Goal: Task Accomplishment & Management: Complete application form

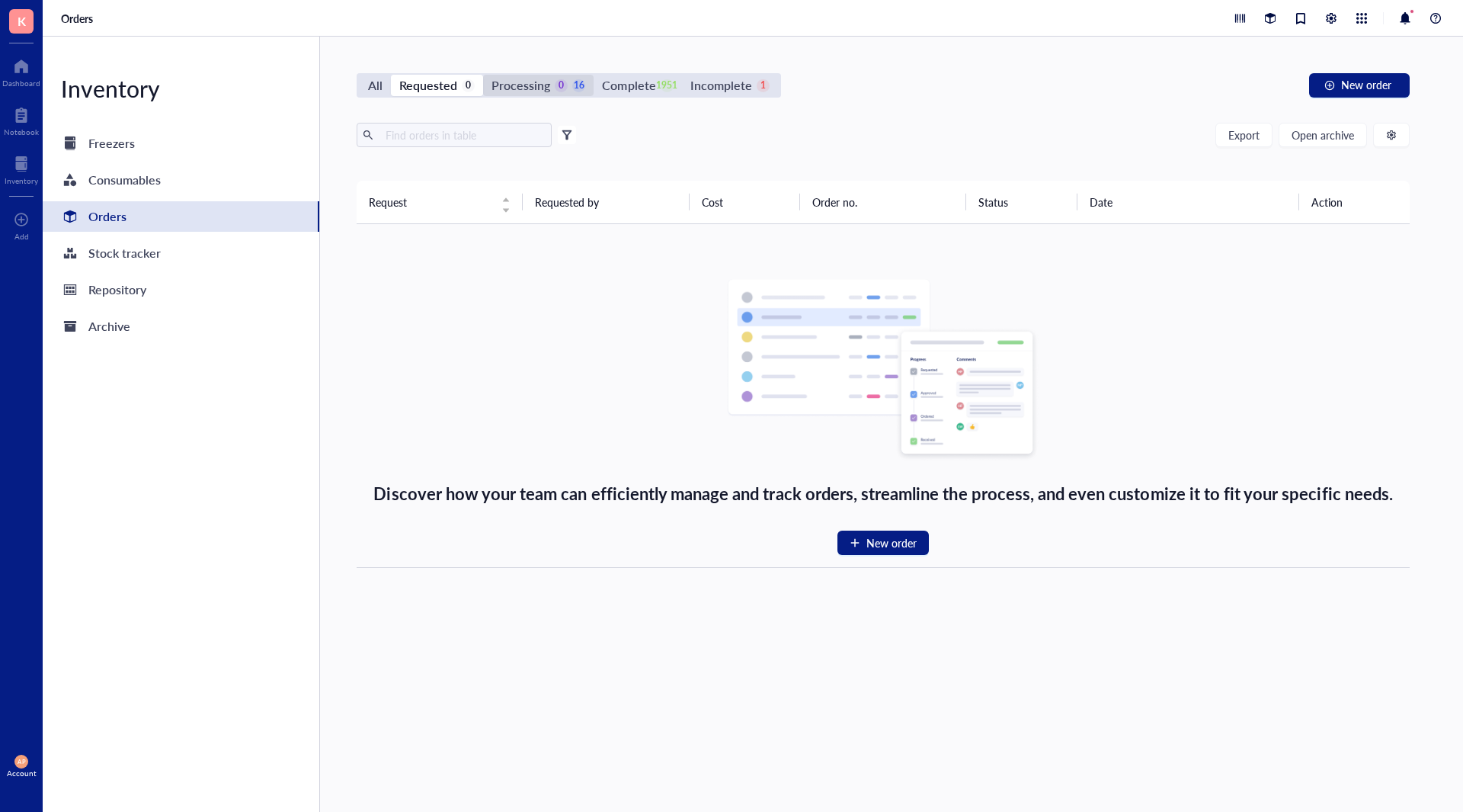
click at [536, 80] on div "Processing" at bounding box center [520, 85] width 58 height 21
click at [483, 75] on input "Processing 0 16" at bounding box center [483, 75] width 0 height 0
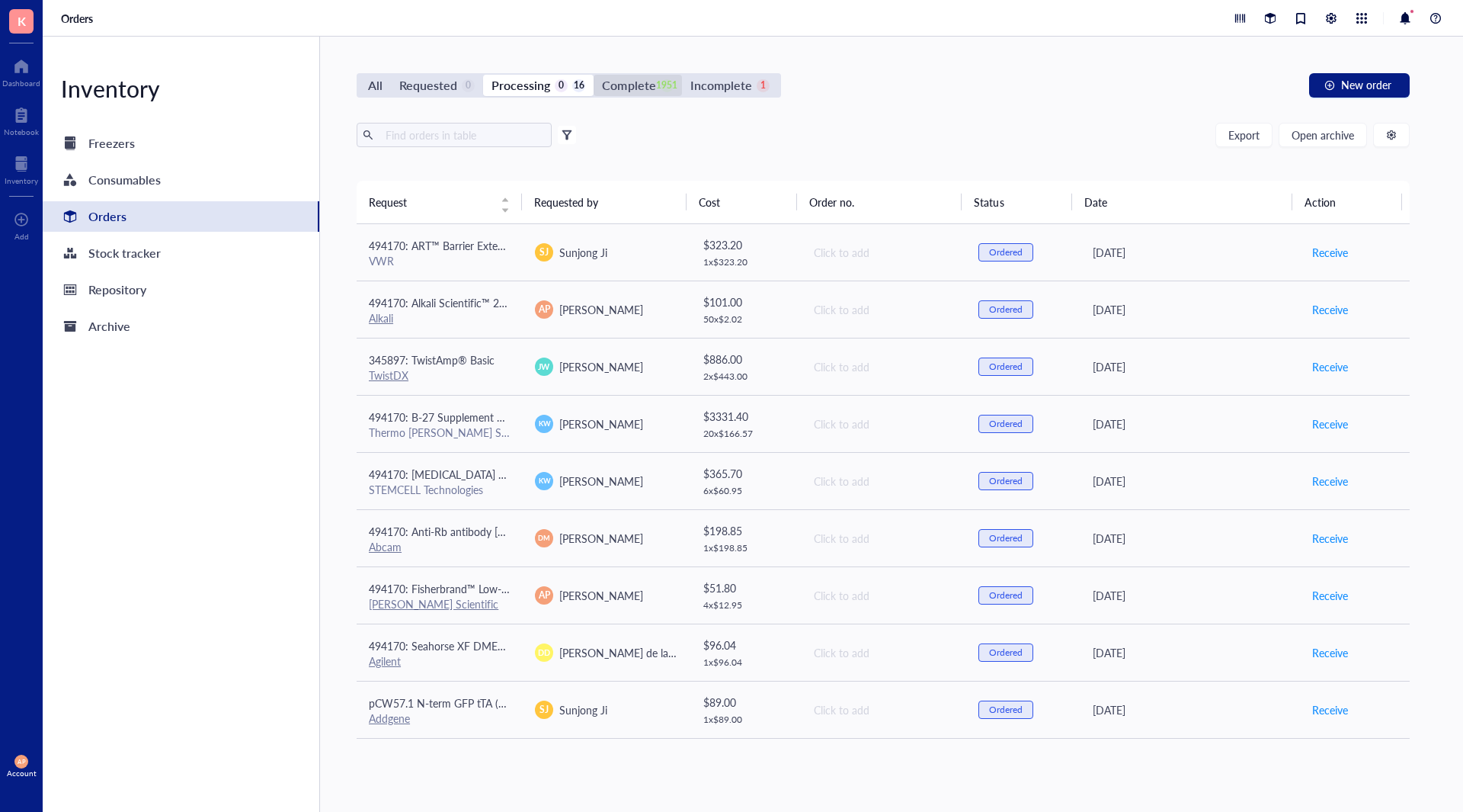
click at [652, 85] on div "Complete" at bounding box center [629, 85] width 54 height 21
click at [594, 75] on input "Complete 1951" at bounding box center [594, 75] width 0 height 0
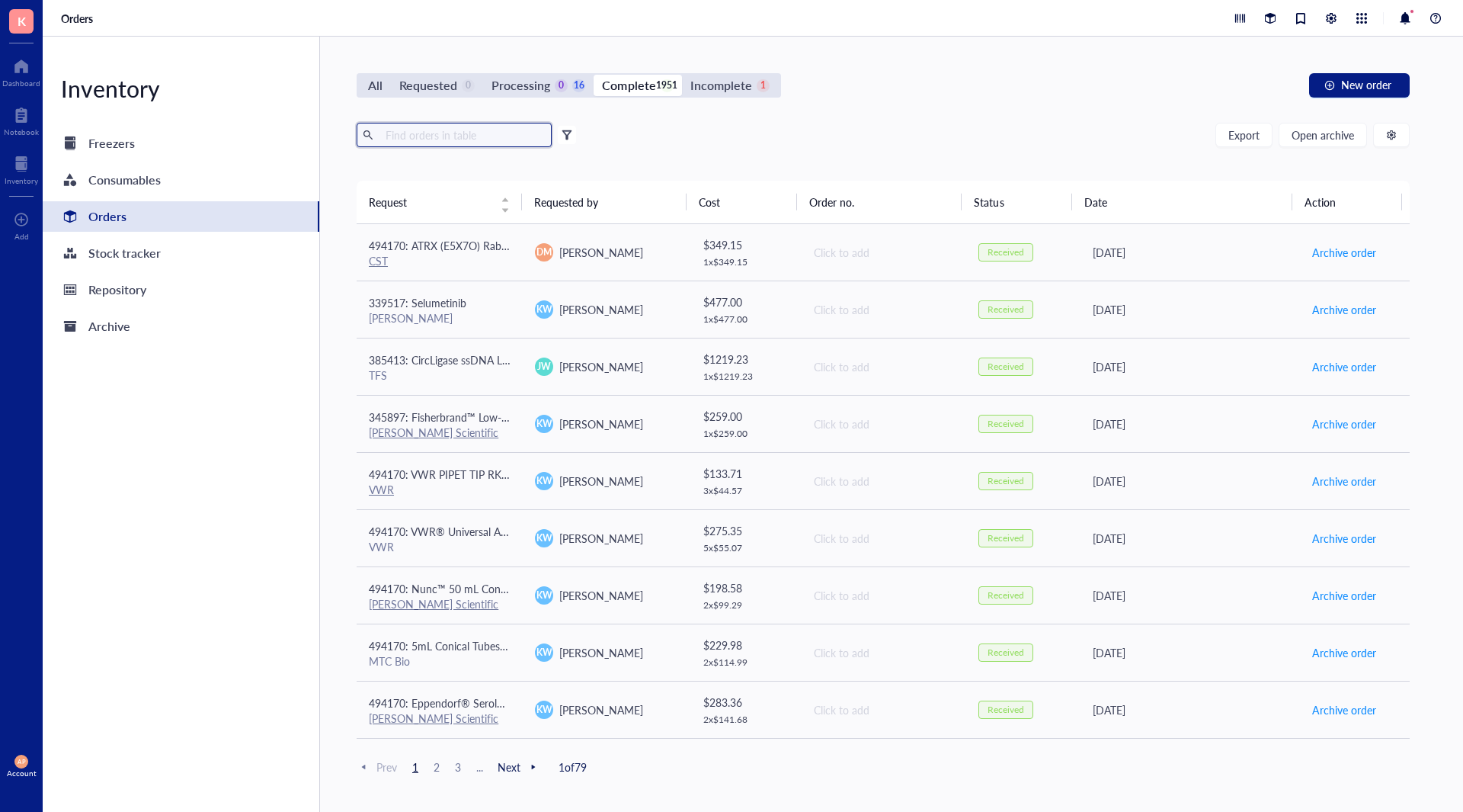
click at [471, 144] on input "text" at bounding box center [462, 134] width 166 height 23
type input "f"
type input "green"
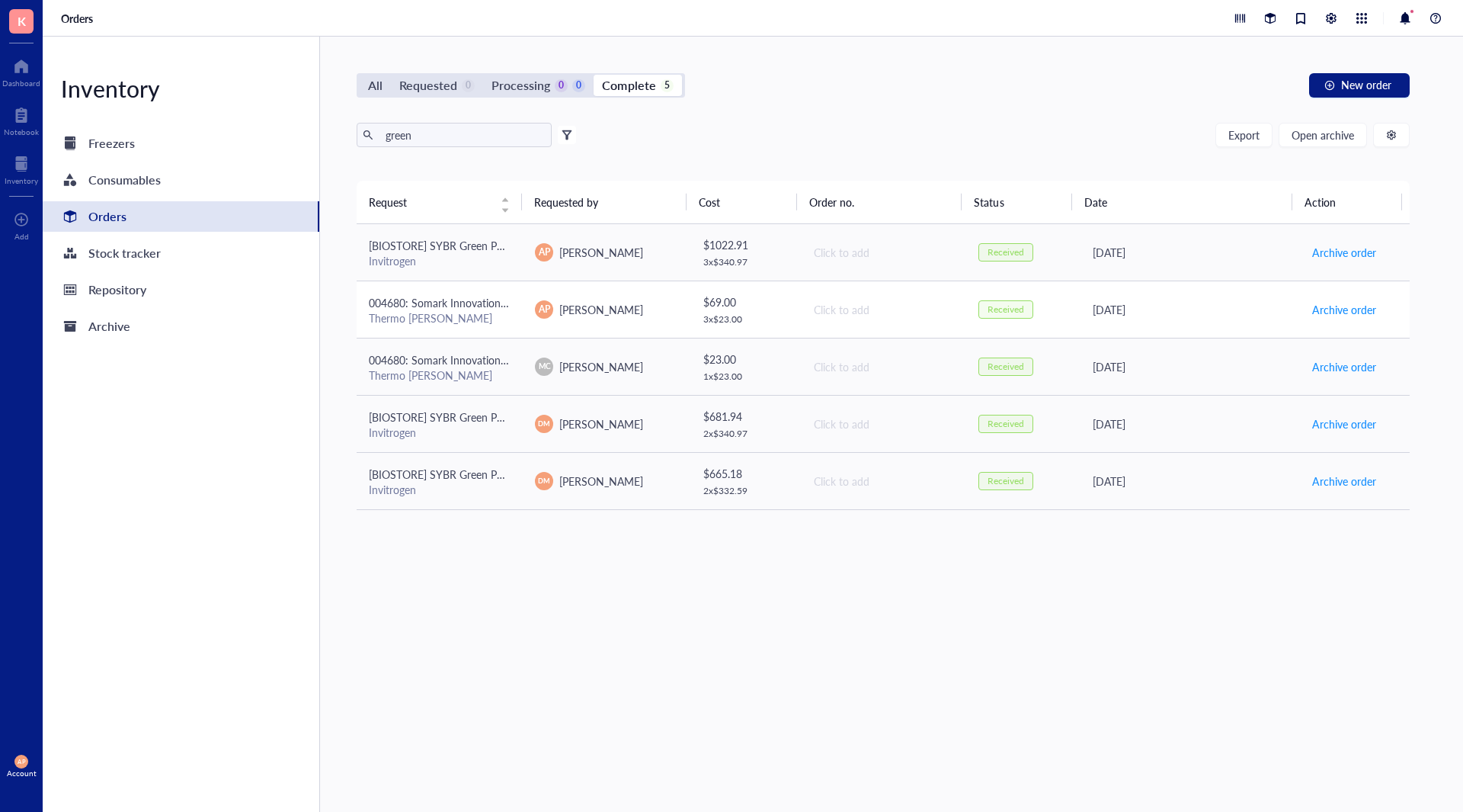
click at [493, 311] on div "Thermo [PERSON_NAME]" at bounding box center [439, 318] width 142 height 14
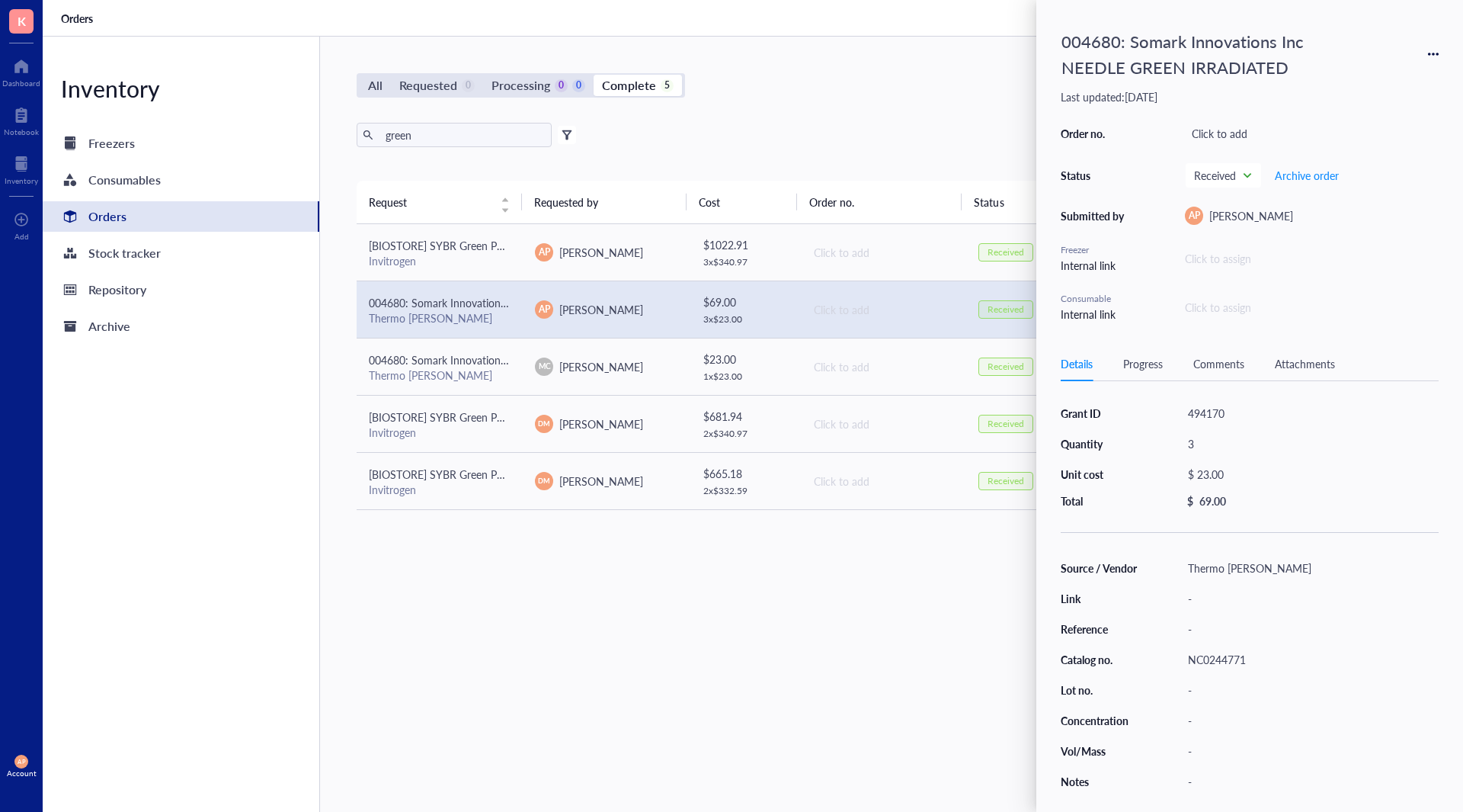
click at [1232, 481] on div "$ 23.00" at bounding box center [1307, 473] width 252 height 21
click at [1217, 446] on div "3" at bounding box center [1310, 443] width 257 height 21
click at [1221, 666] on div "NC0244771" at bounding box center [1310, 658] width 257 height 21
click at [1221, 666] on input "NC0244771" at bounding box center [1216, 658] width 67 height 19
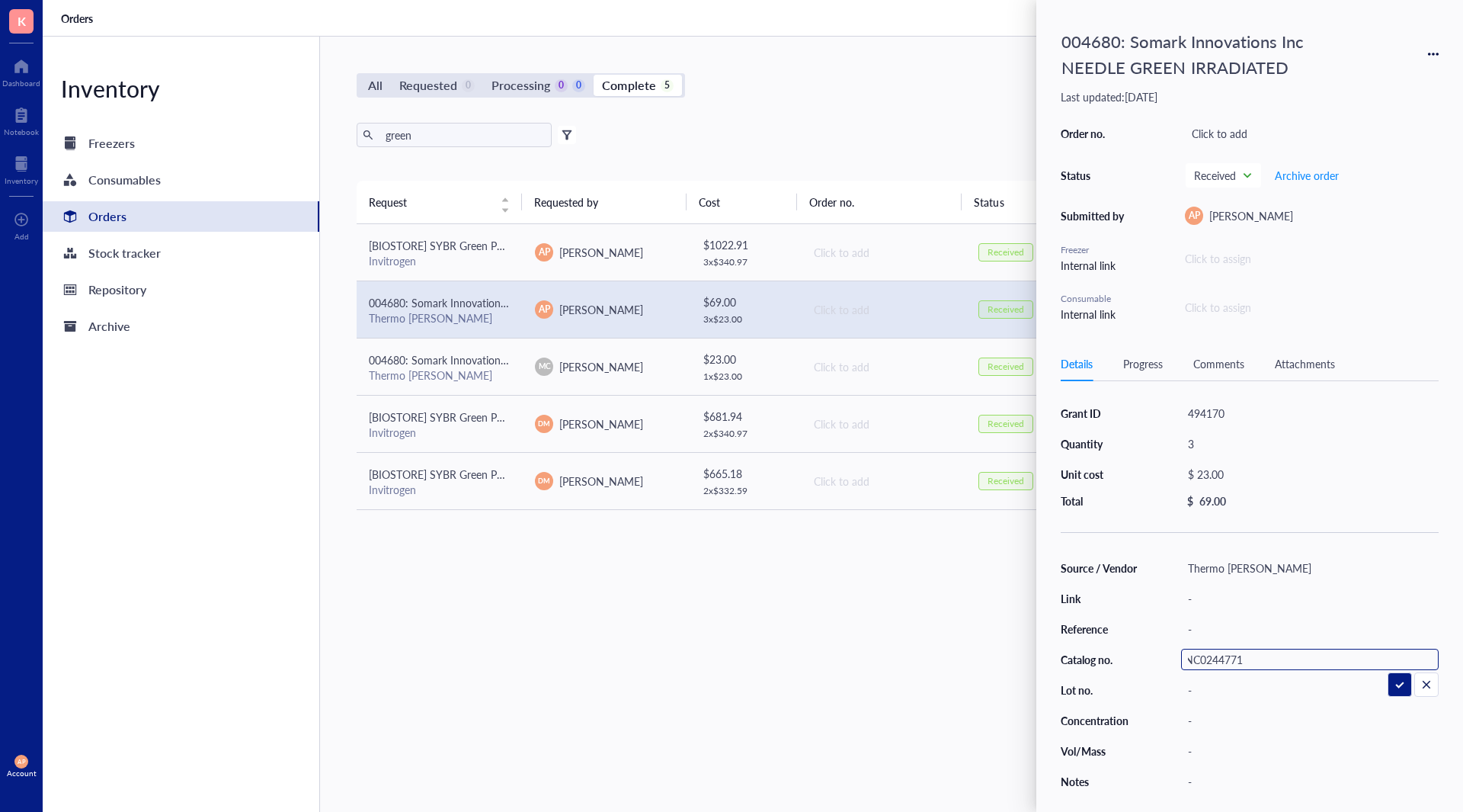
scroll to position [0, 0]
click at [1434, 35] on div "004680: Somark Innovations Inc NEEDLE GREEN IRRADIATED" at bounding box center [1250, 54] width 378 height 59
click at [1437, 50] on icon at bounding box center [1433, 55] width 11 height 11
click at [1348, 78] on span "Request again" at bounding box center [1380, 76] width 96 height 17
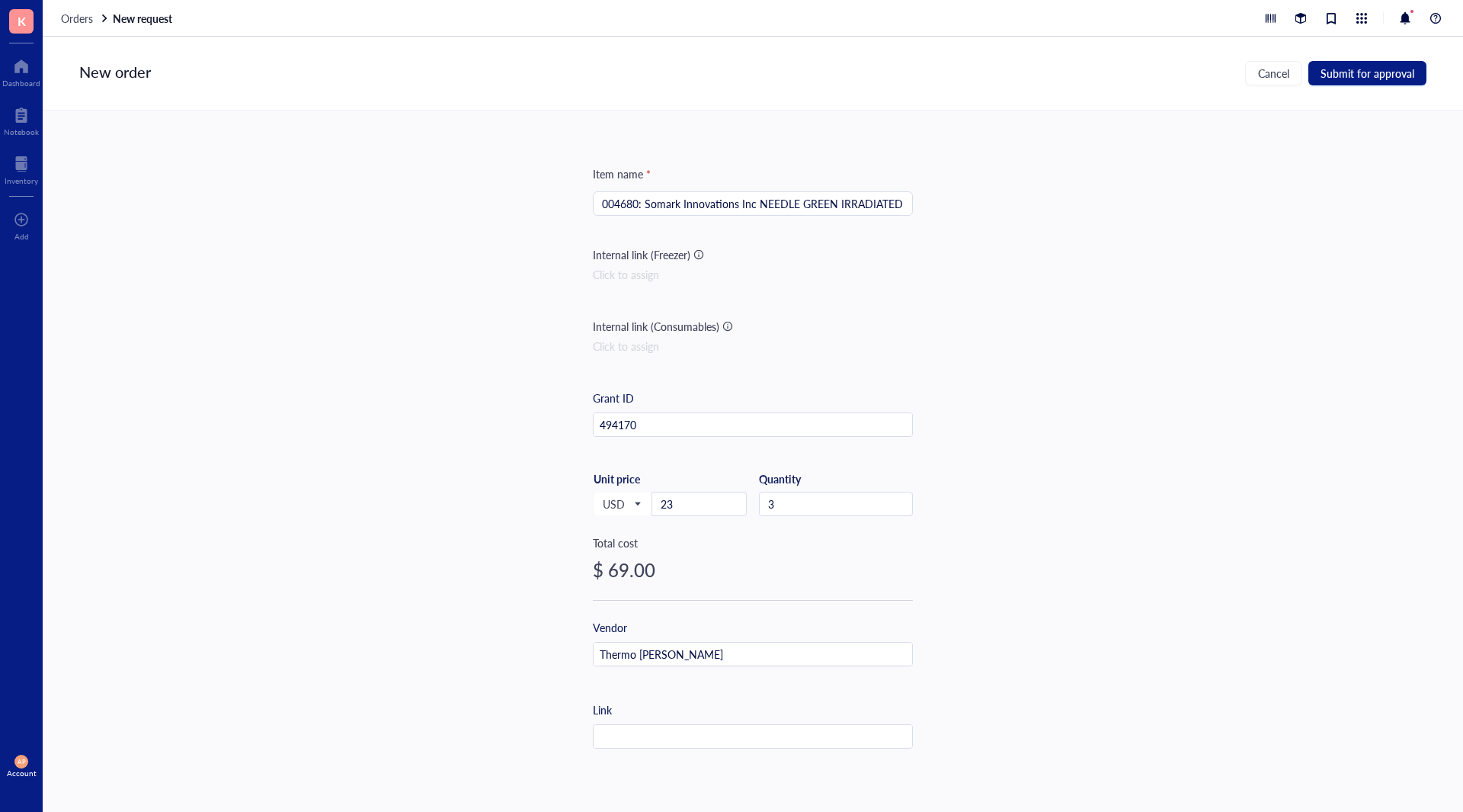
click at [602, 206] on input "004680: Somark Innovations Inc NEEDLE GREEN IRRADIATED" at bounding box center [753, 203] width 302 height 23
type input "494170: Somark Innovations Inc NEEDLE GREEN IRRADIATED"
click at [1401, 74] on span "Submit for approval" at bounding box center [1367, 72] width 94 height 12
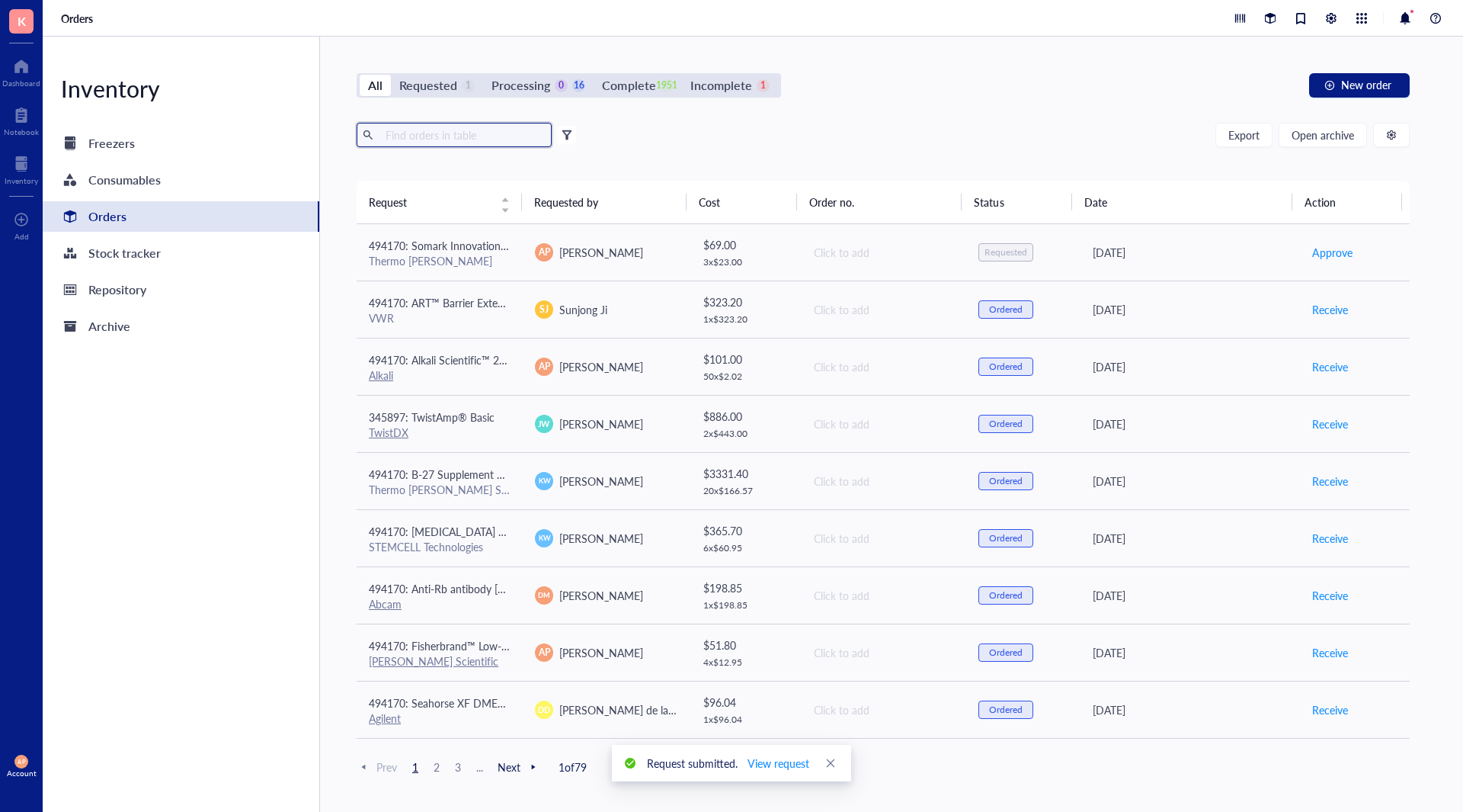
click at [470, 142] on input "text" at bounding box center [462, 134] width 166 height 23
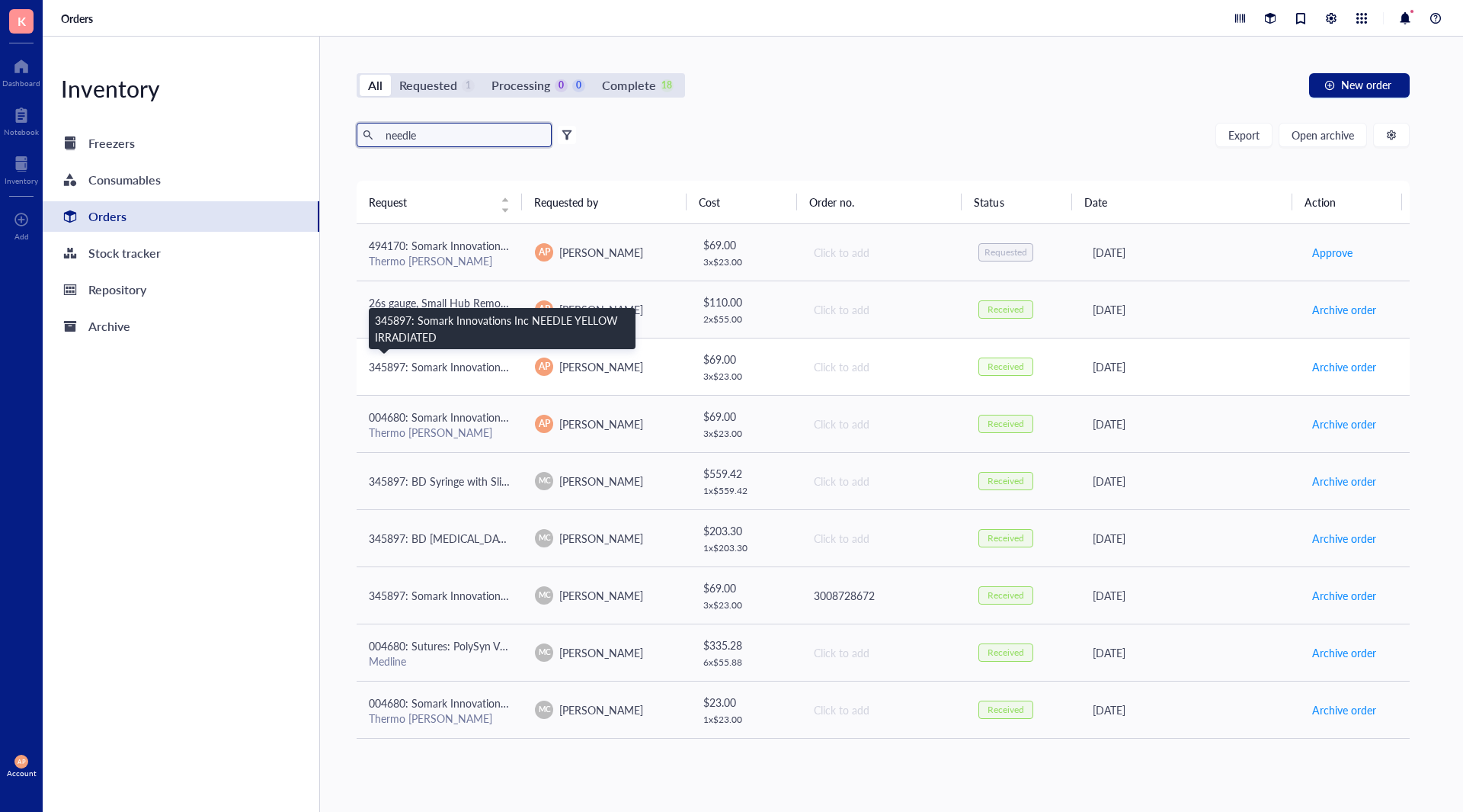
type input "needle"
click at [495, 359] on span "345897: Somark Innovations Inc NEEDLE YELLOW IRRADIATED" at bounding box center [522, 367] width 308 height 15
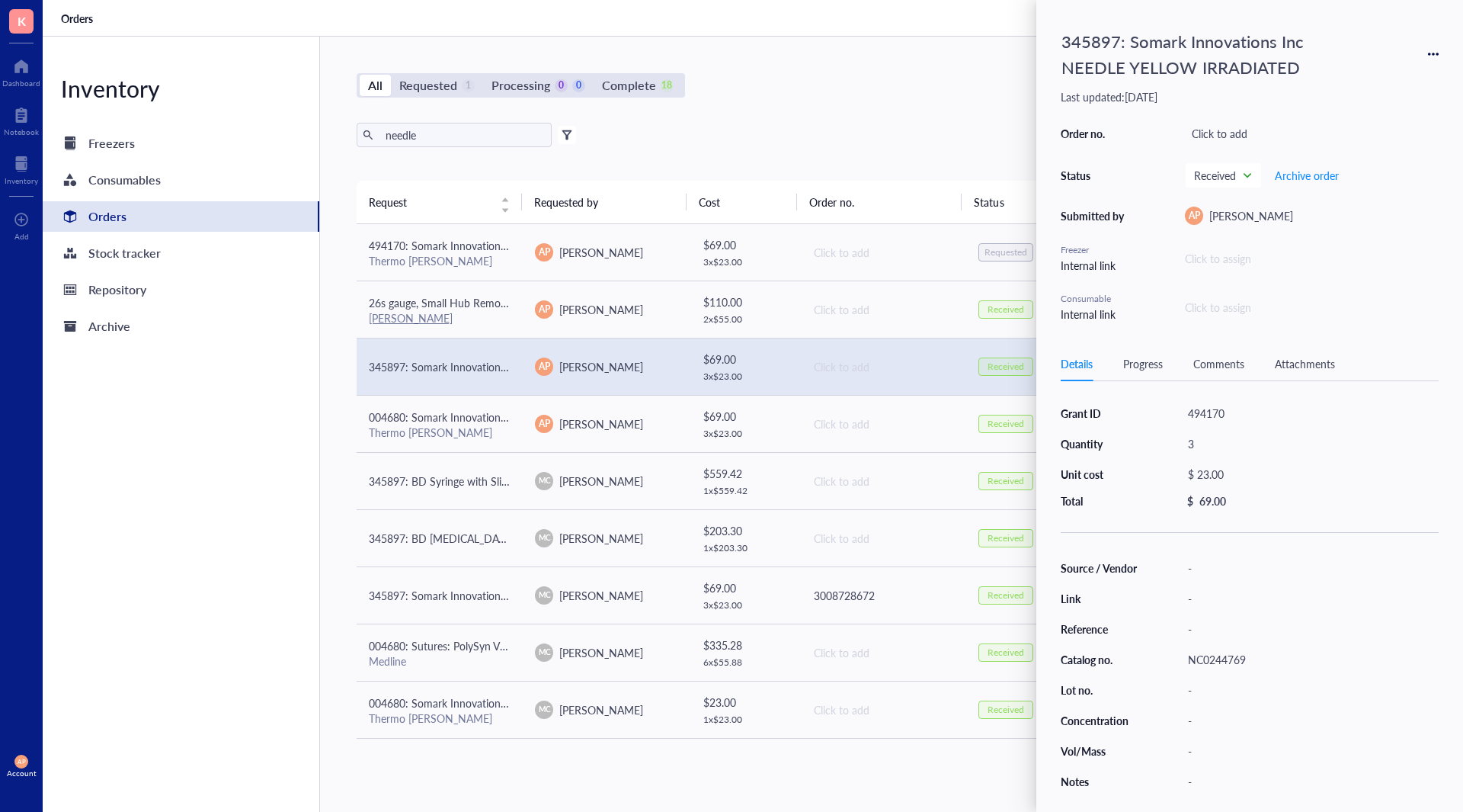
click at [1246, 668] on div "NC0244769" at bounding box center [1310, 658] width 257 height 21
click at [1147, 58] on div "345897: Somark Innovations Inc NEEDLE YELLOW IRRADIATED" at bounding box center [1215, 54] width 320 height 59
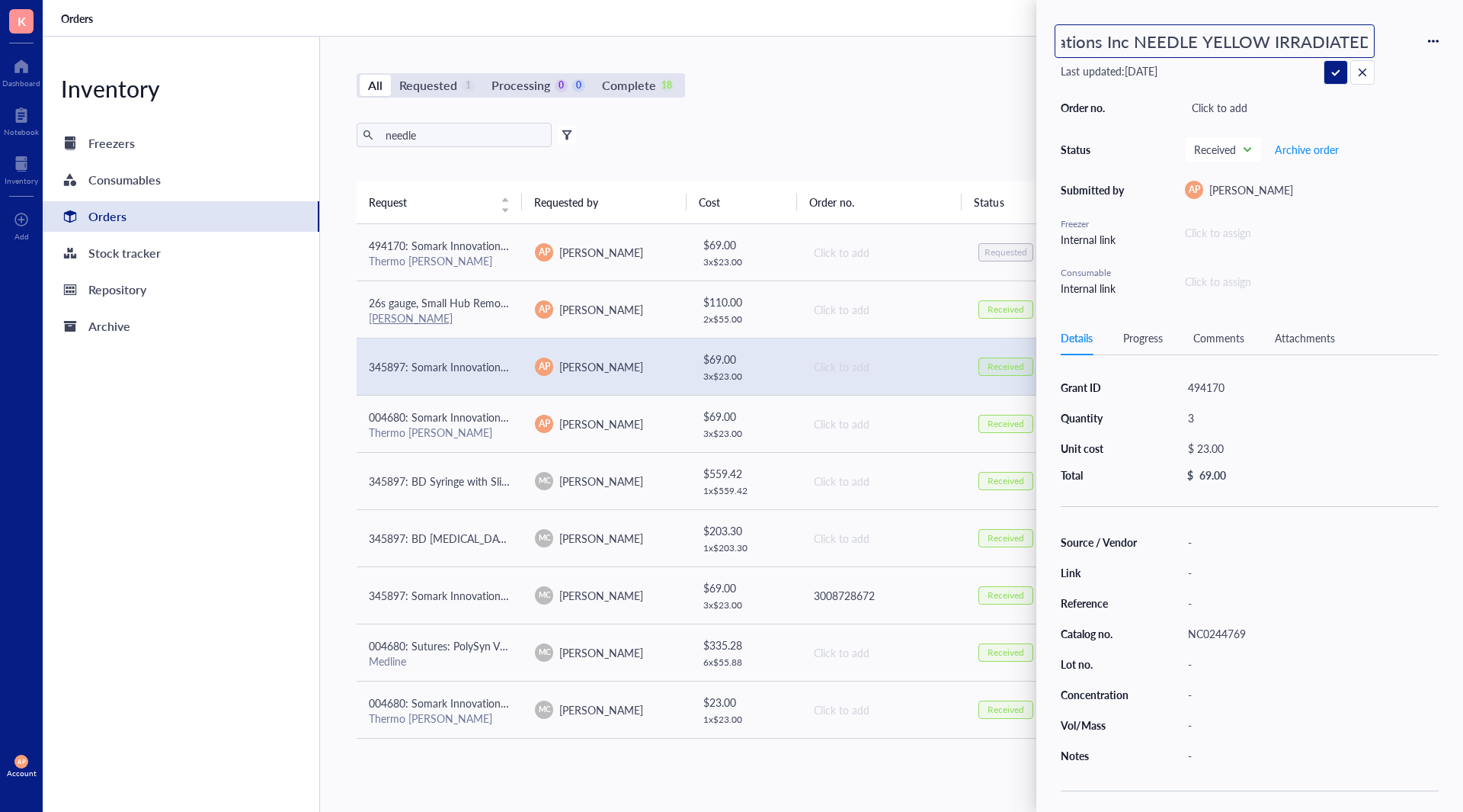
scroll to position [0, 0]
click at [1094, 54] on input "345897: Somark Innovations Inc NEEDLE YELLOW IRRADIATED" at bounding box center [1215, 41] width 319 height 32
type input "494170: Somark Innovations Inc NEEDLE YELLOW IRRADIATED"
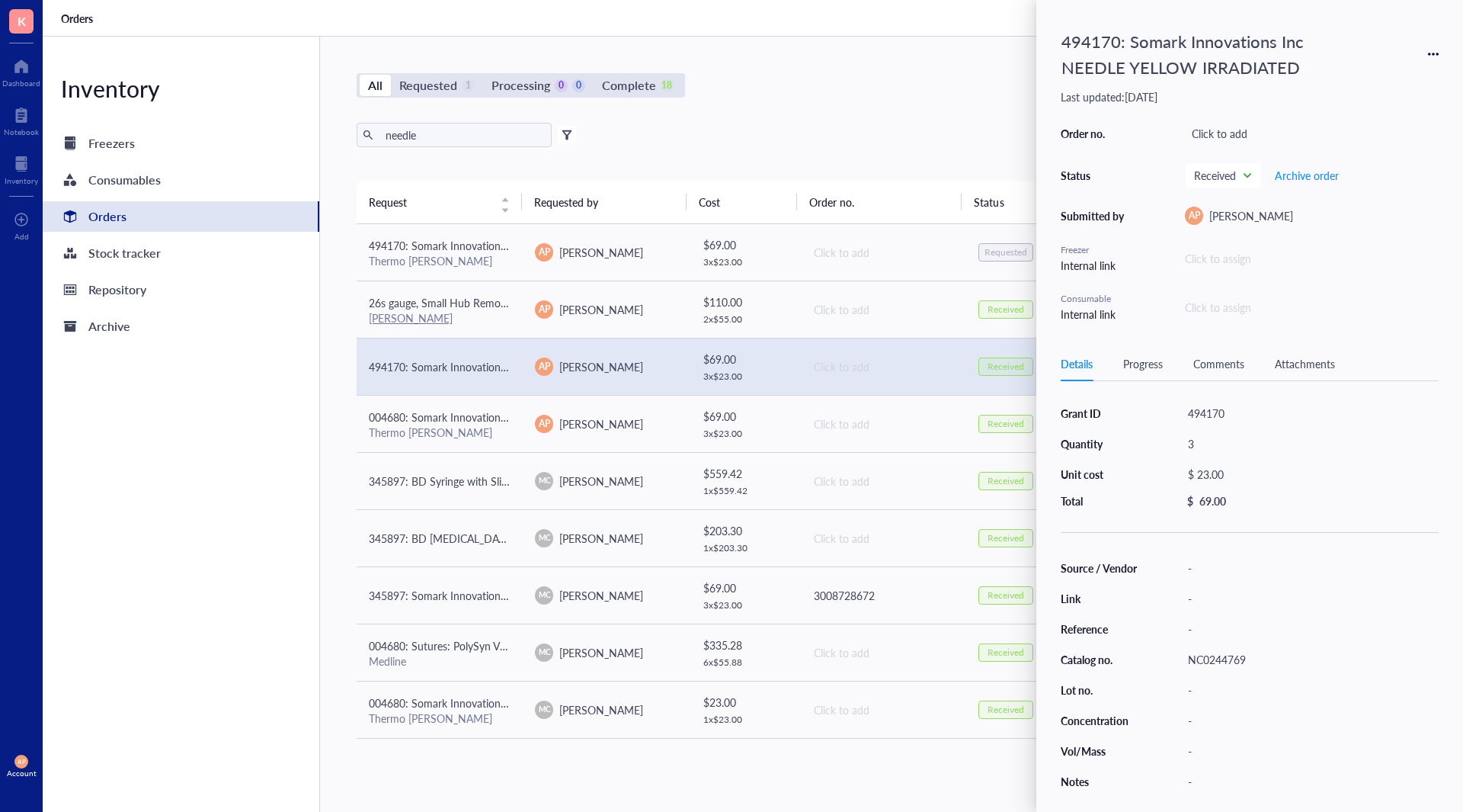
click at [1441, 51] on div "494170: Somark Innovations Inc NEEDLE YELLOW IRRADIATED Last updated: [DATE] Or…" at bounding box center [1249, 406] width 427 height 812
click at [1432, 53] on icon at bounding box center [1433, 55] width 11 height 11
click at [1365, 79] on span "Request again" at bounding box center [1380, 76] width 96 height 17
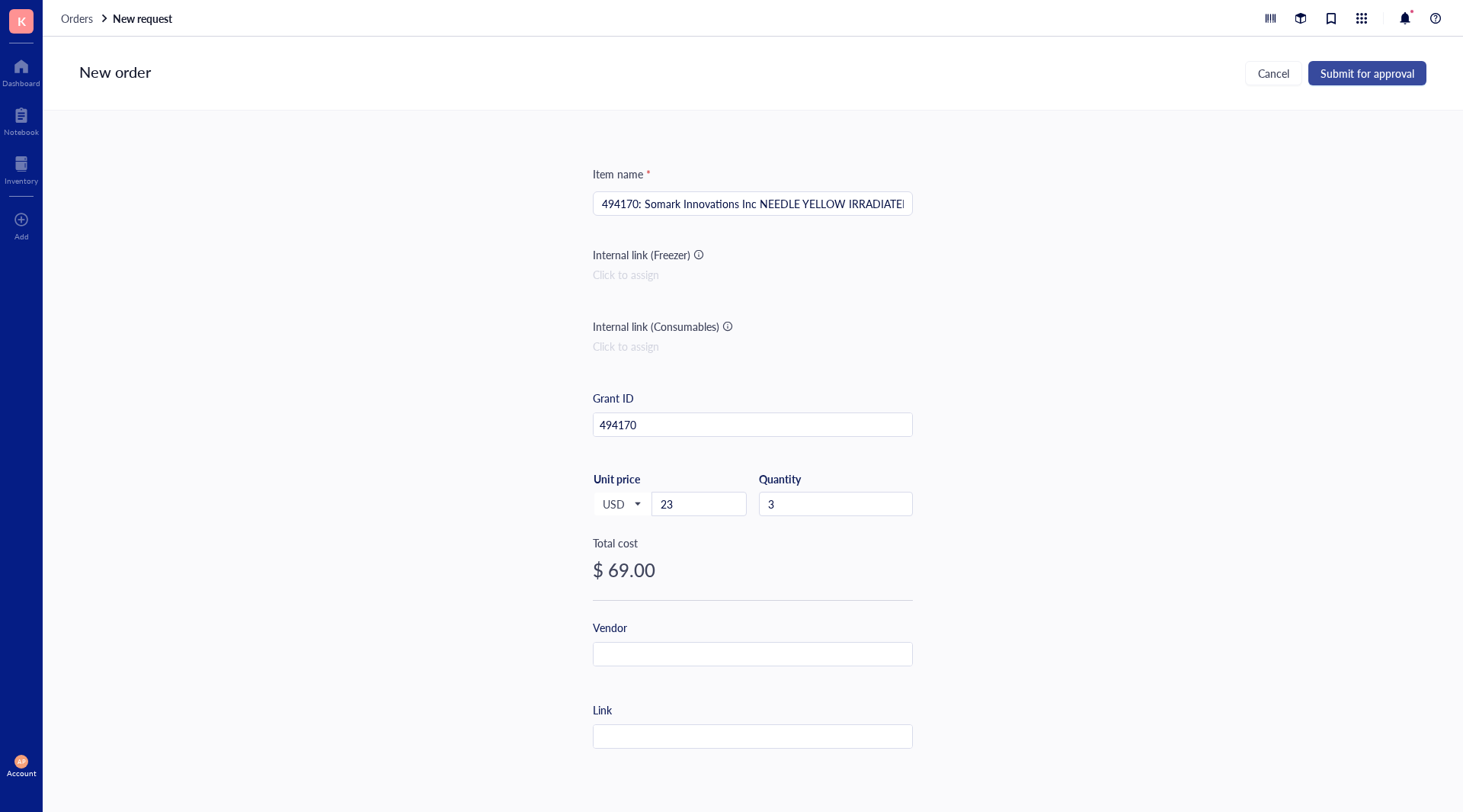
click at [1348, 70] on span "Submit for approval" at bounding box center [1367, 72] width 94 height 12
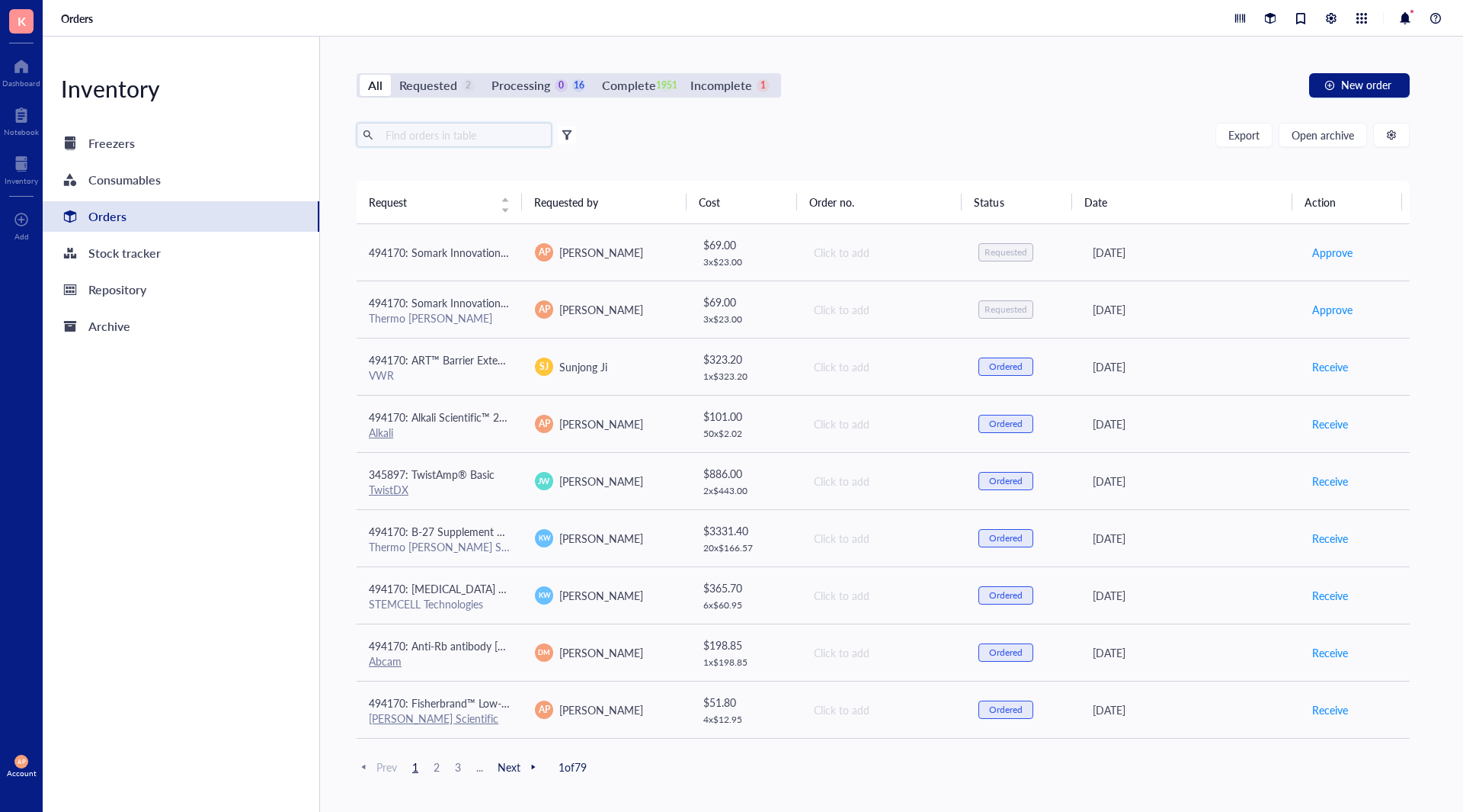
click at [469, 132] on input "text" at bounding box center [462, 134] width 166 height 23
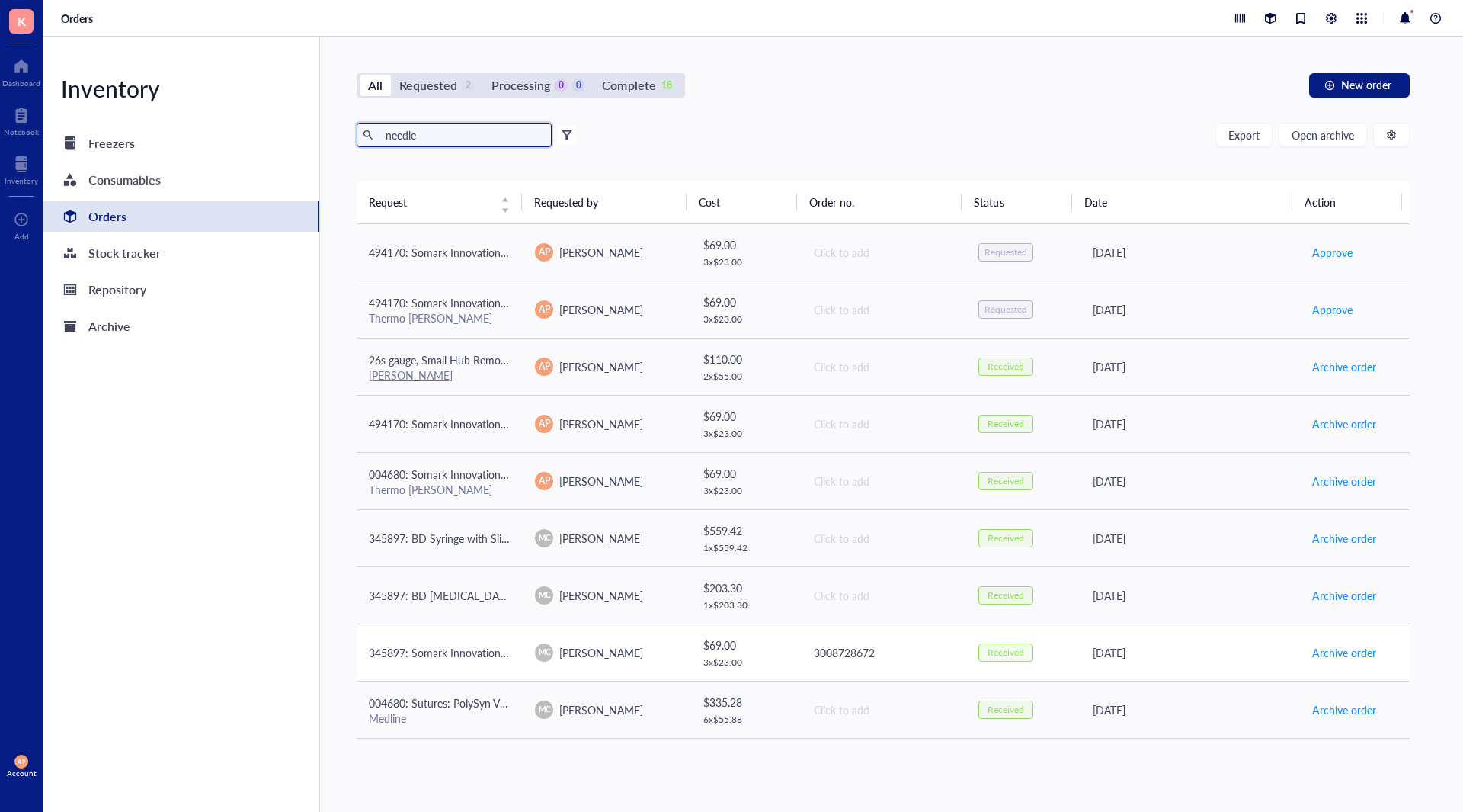
click at [496, 660] on div "345897: Somark Innovations Inc NEEDLE YELLOW IRRADIATED" at bounding box center [439, 652] width 142 height 17
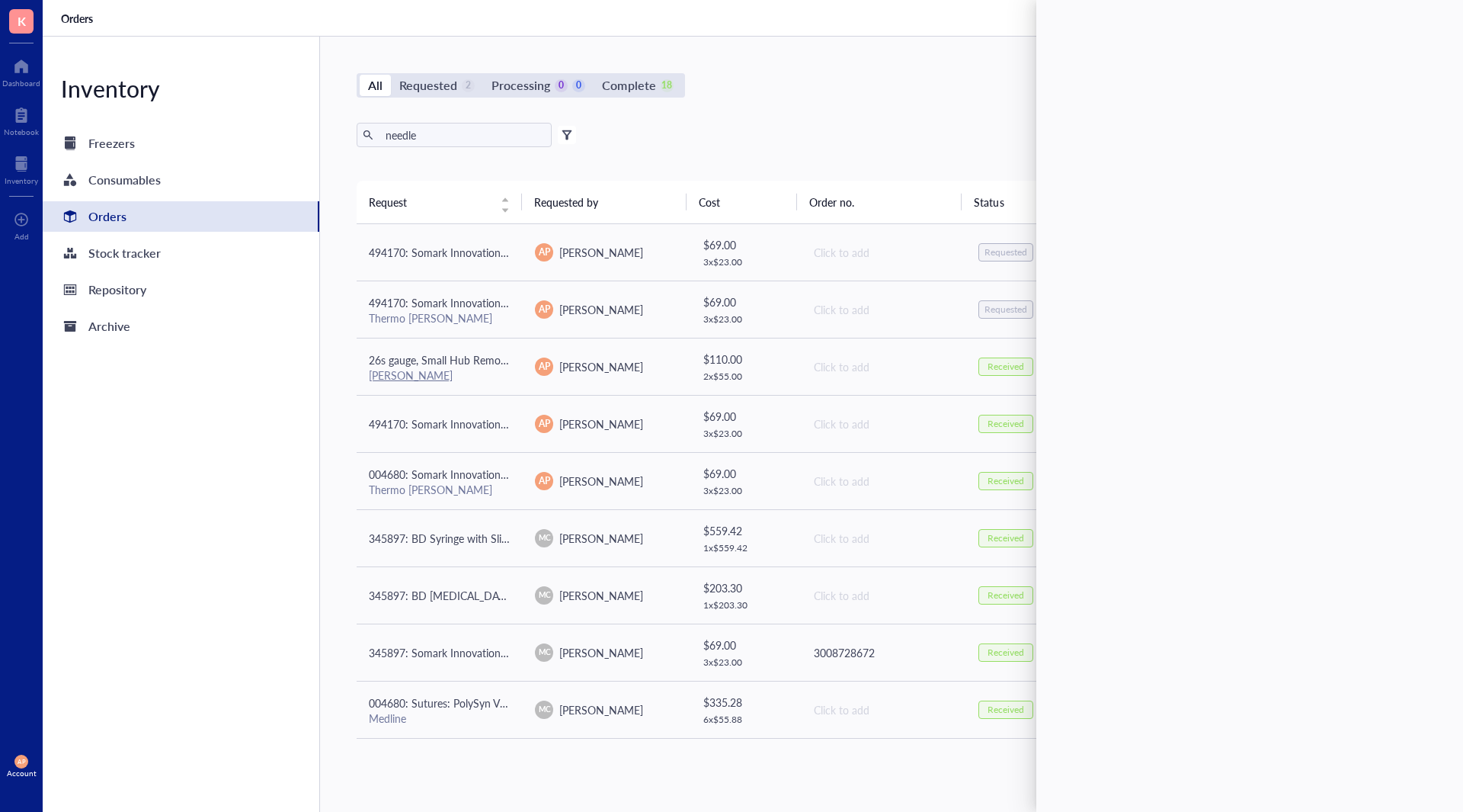
click at [219, 653] on div "Inventory Freezers Consumables Orders Stock tracker Repository Archive" at bounding box center [181, 424] width 278 height 775
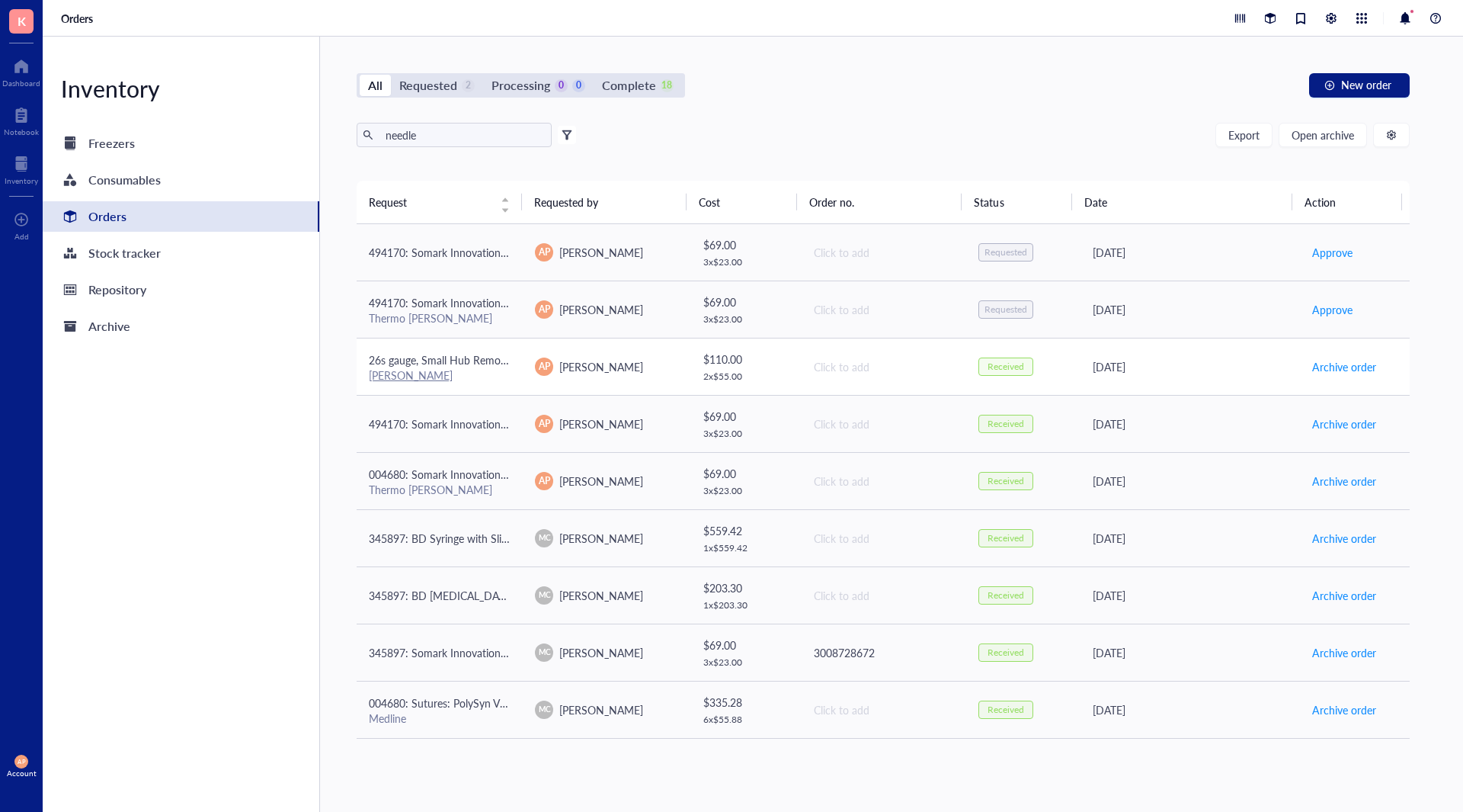
click at [447, 388] on td "26s gauge, Small Hub Removable Needle (RN), PN: 7768-01 [GEOGRAPHIC_DATA]" at bounding box center [439, 367] width 166 height 57
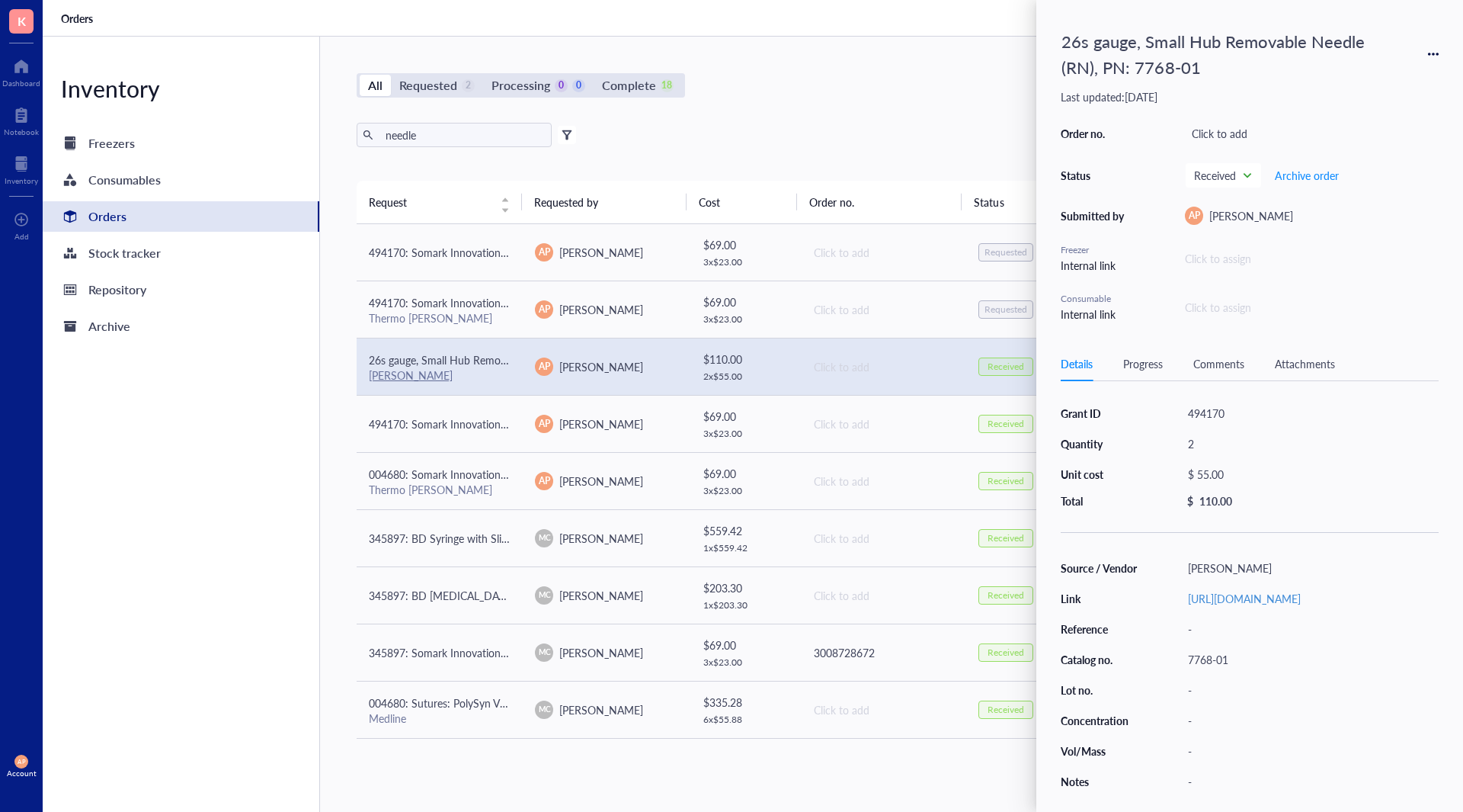
click at [1425, 51] on div "26s gauge, Small Hub Removable Needle (RN), PN: 7768-01" at bounding box center [1250, 54] width 378 height 59
click at [1439, 51] on div "26s gauge, Small Hub Removable Needle (RN), PN: 7768-01 Last updated: [DATE] Or…" at bounding box center [1249, 406] width 427 height 812
click at [1434, 52] on icon at bounding box center [1433, 55] width 11 height 11
click at [229, 485] on div "Inventory Freezers Consumables Orders Stock tracker Repository Archive" at bounding box center [181, 424] width 278 height 775
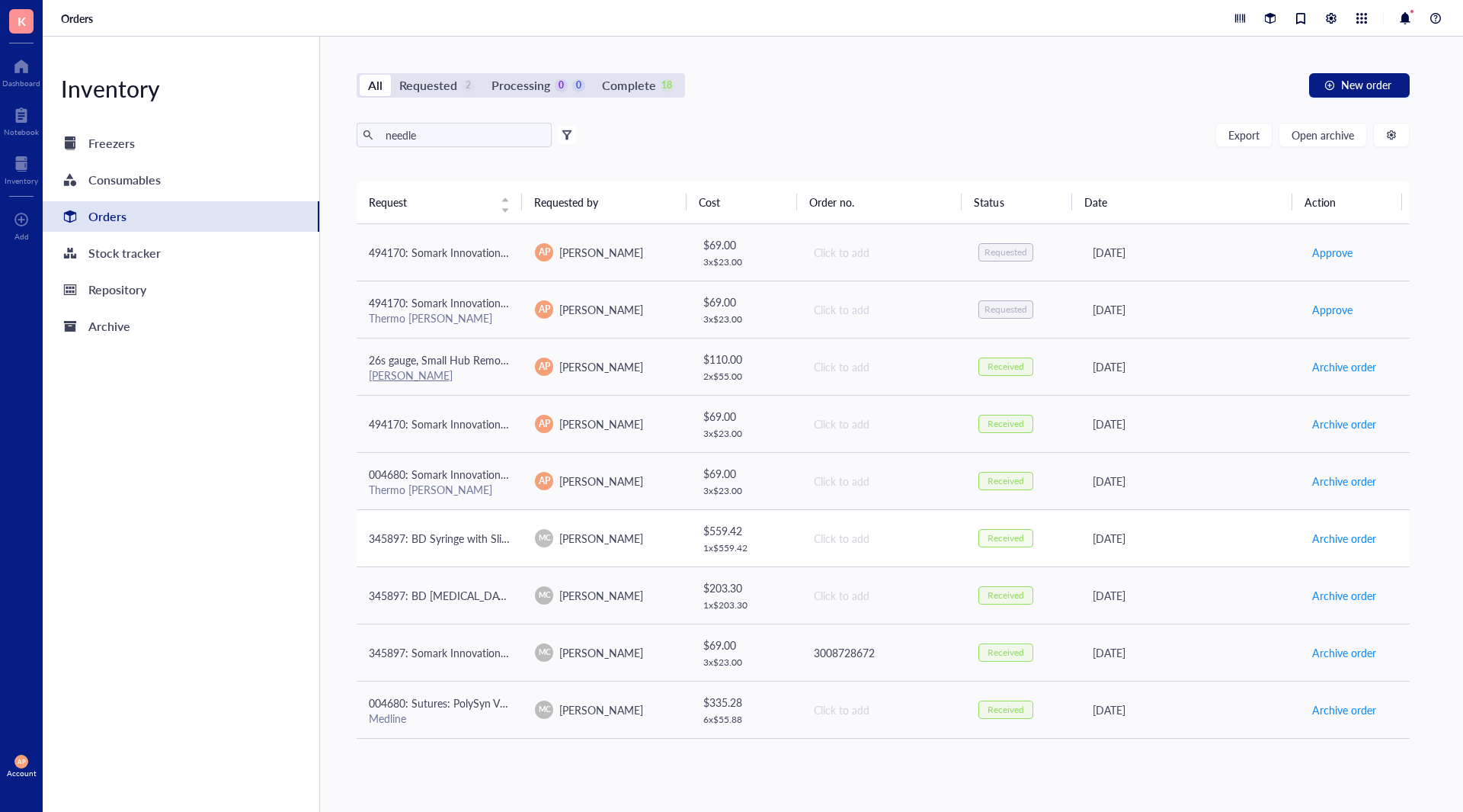
click at [433, 544] on span "345897: BD Syringe with Slip ([PERSON_NAME]) Tips (Without Needle)" at bounding box center [538, 538] width 339 height 15
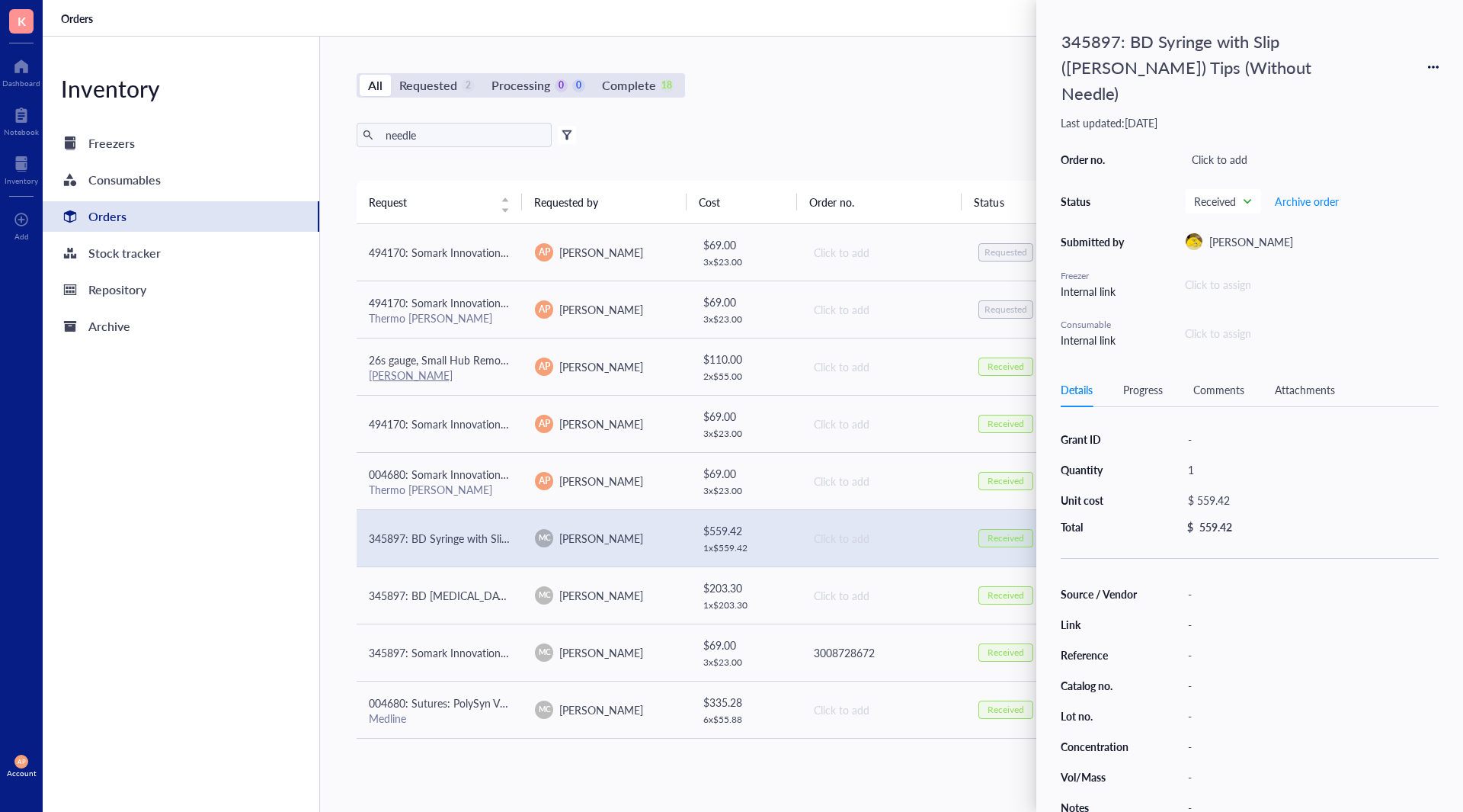
click at [232, 553] on div "Inventory Freezers Consumables Orders Stock tracker Repository Archive" at bounding box center [181, 424] width 278 height 775
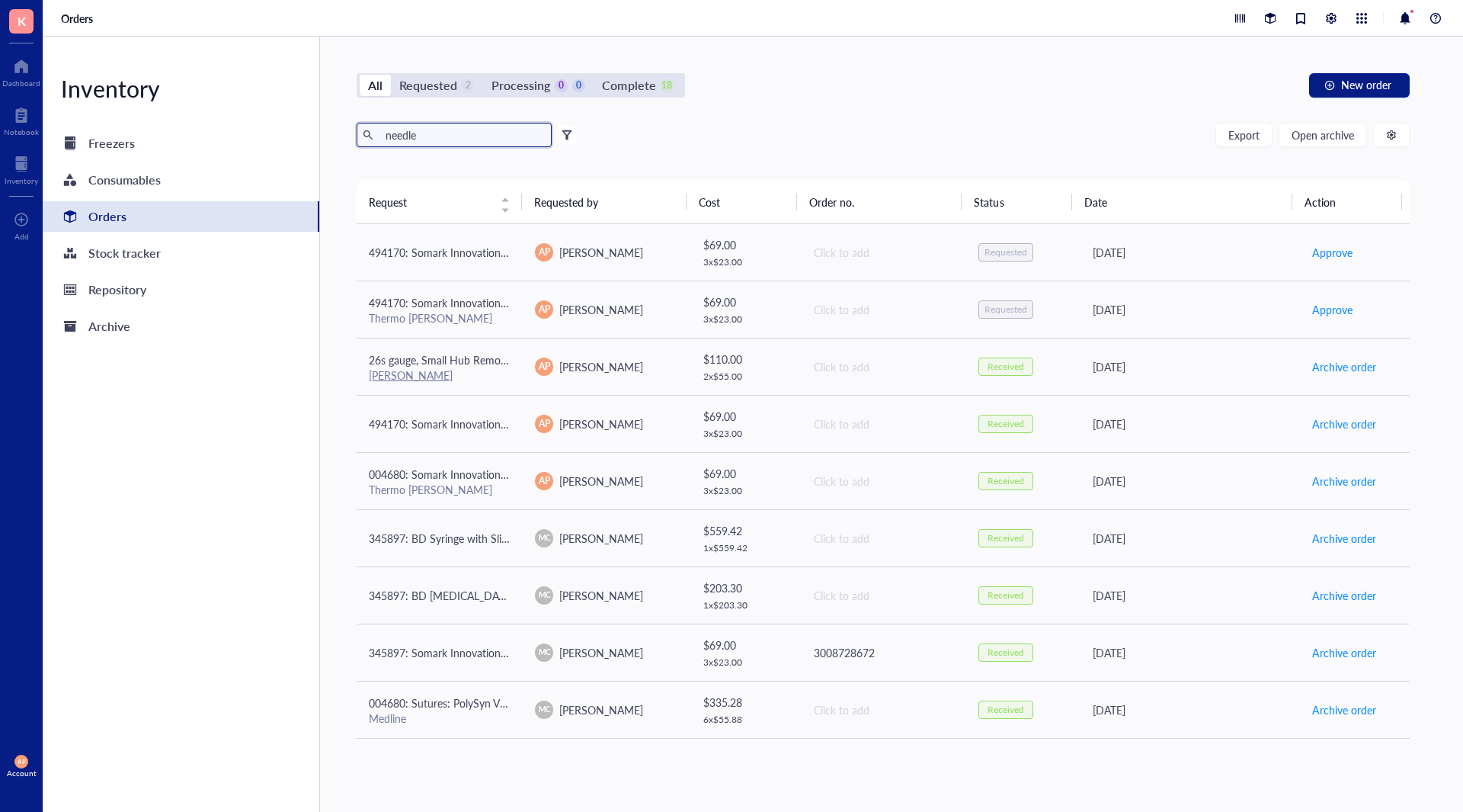
drag, startPoint x: 465, startPoint y: 128, endPoint x: 286, endPoint y: 120, distance: 179.2
click at [296, 122] on div "Inventory Freezers Consumables Orders Stock tracker Repository Archive All Requ…" at bounding box center [753, 424] width 1420 height 775
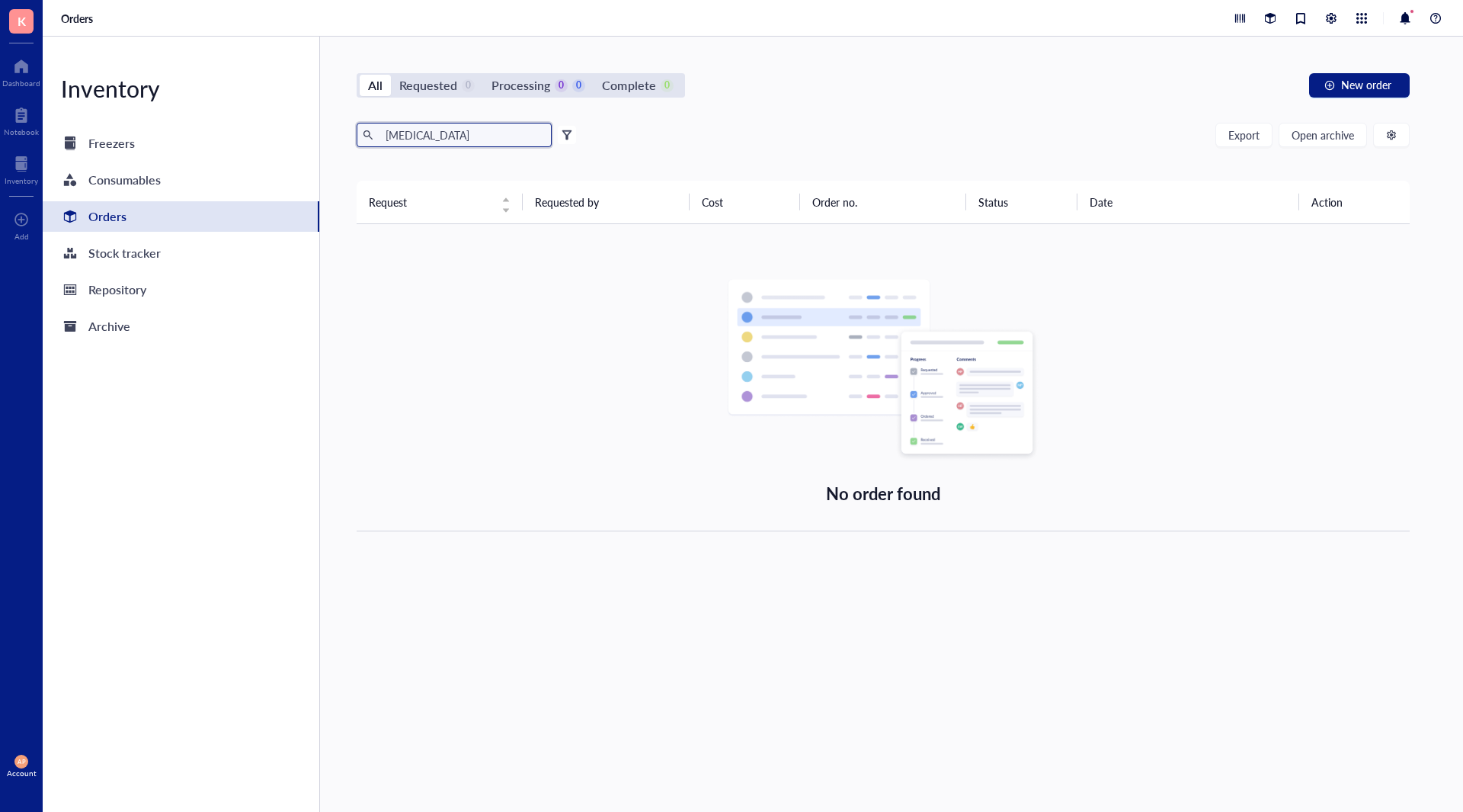
drag, startPoint x: 451, startPoint y: 136, endPoint x: 255, endPoint y: 119, distance: 196.7
click at [255, 119] on div "Inventory Freezers Consumables Orders Stock tracker Repository Archive All Requ…" at bounding box center [753, 424] width 1420 height 775
drag, startPoint x: 390, startPoint y: 140, endPoint x: 304, endPoint y: 146, distance: 86.2
click at [312, 144] on div "Inventory Freezers Consumables Orders Stock tracker Repository Archive All Requ…" at bounding box center [753, 424] width 1420 height 775
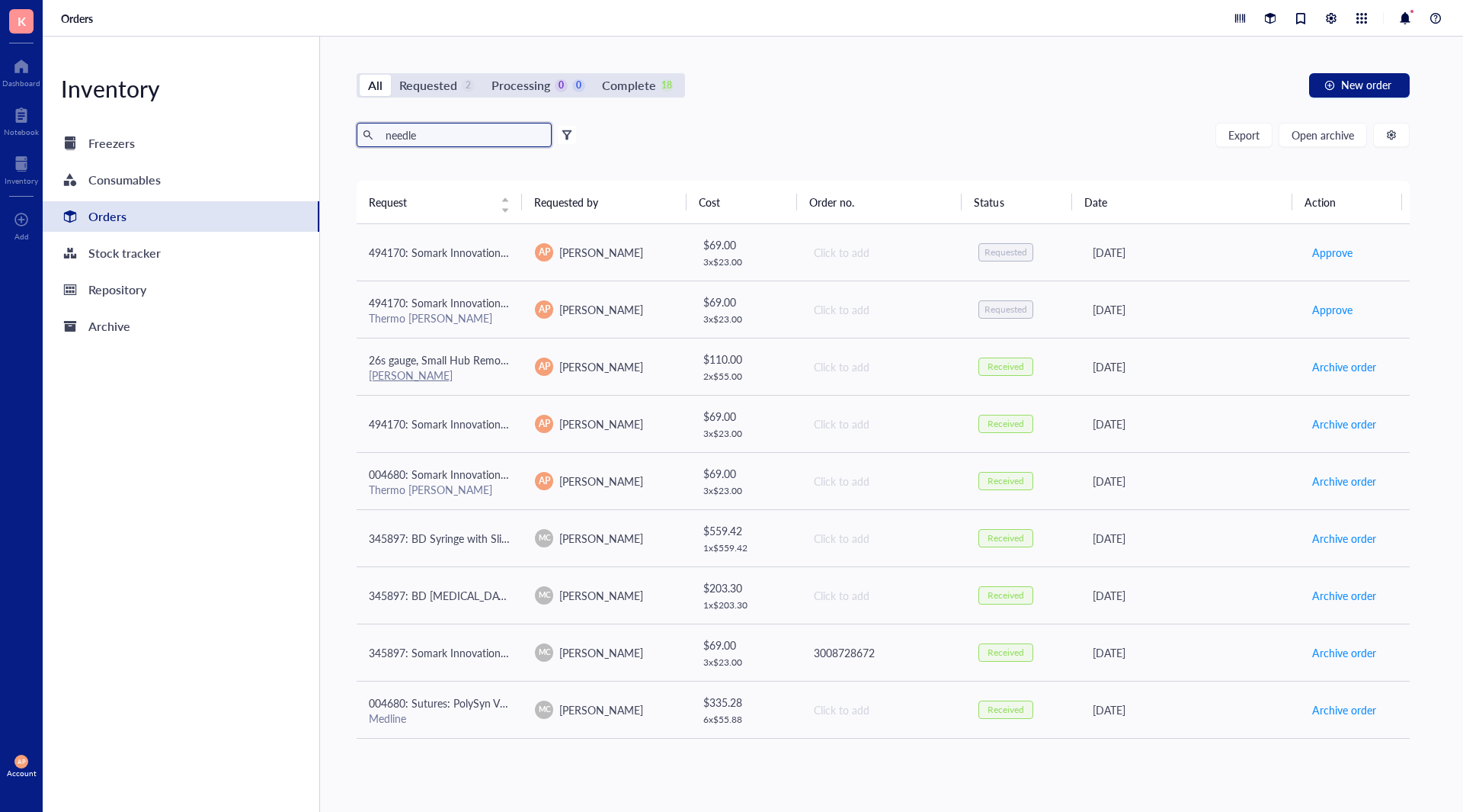
click at [405, 131] on input "needle" at bounding box center [462, 134] width 166 height 23
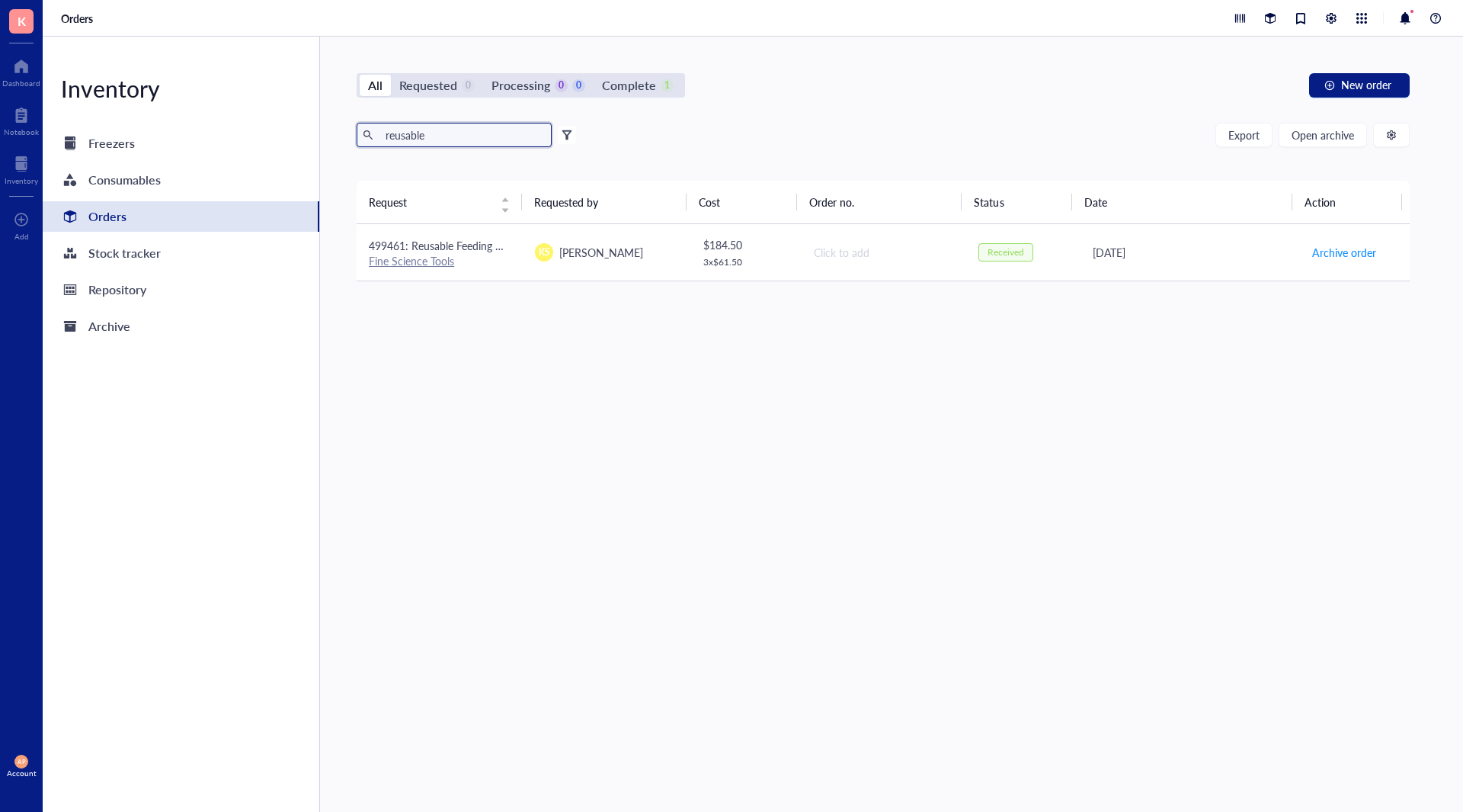
click at [471, 244] on span "499461: Reusable Feeding Needles Round Tip 25mm 22 gauge" at bounding box center [516, 245] width 295 height 15
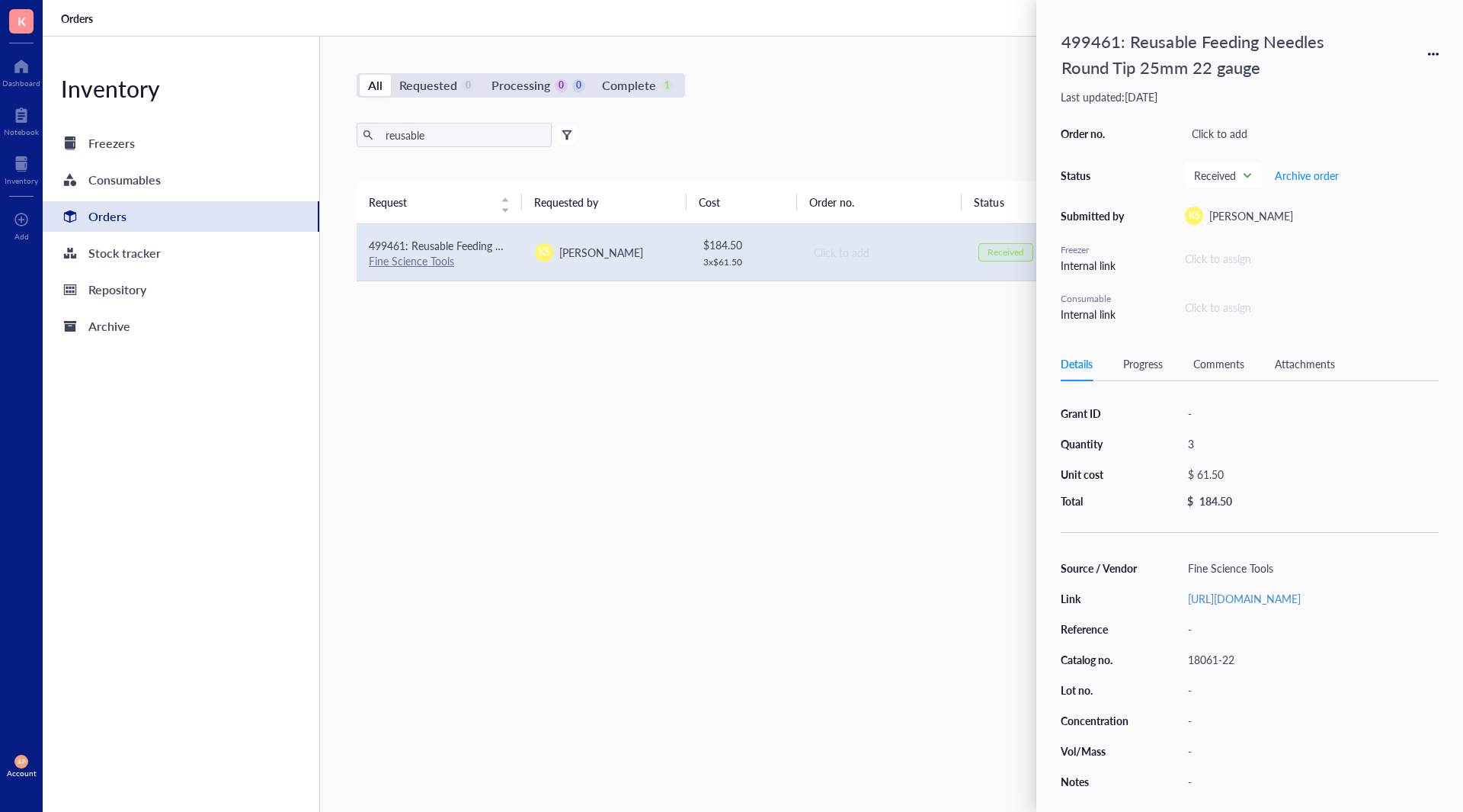
click at [1429, 60] on div "499461: Reusable Feeding Needles Round Tip 25mm 22 gauge" at bounding box center [1250, 54] width 378 height 59
click at [1430, 54] on icon at bounding box center [1429, 54] width 3 height 3
click at [1156, 37] on div "499461: Reusable Feeding Needles Round Tip 25mm 22 gauge" at bounding box center [1215, 54] width 320 height 59
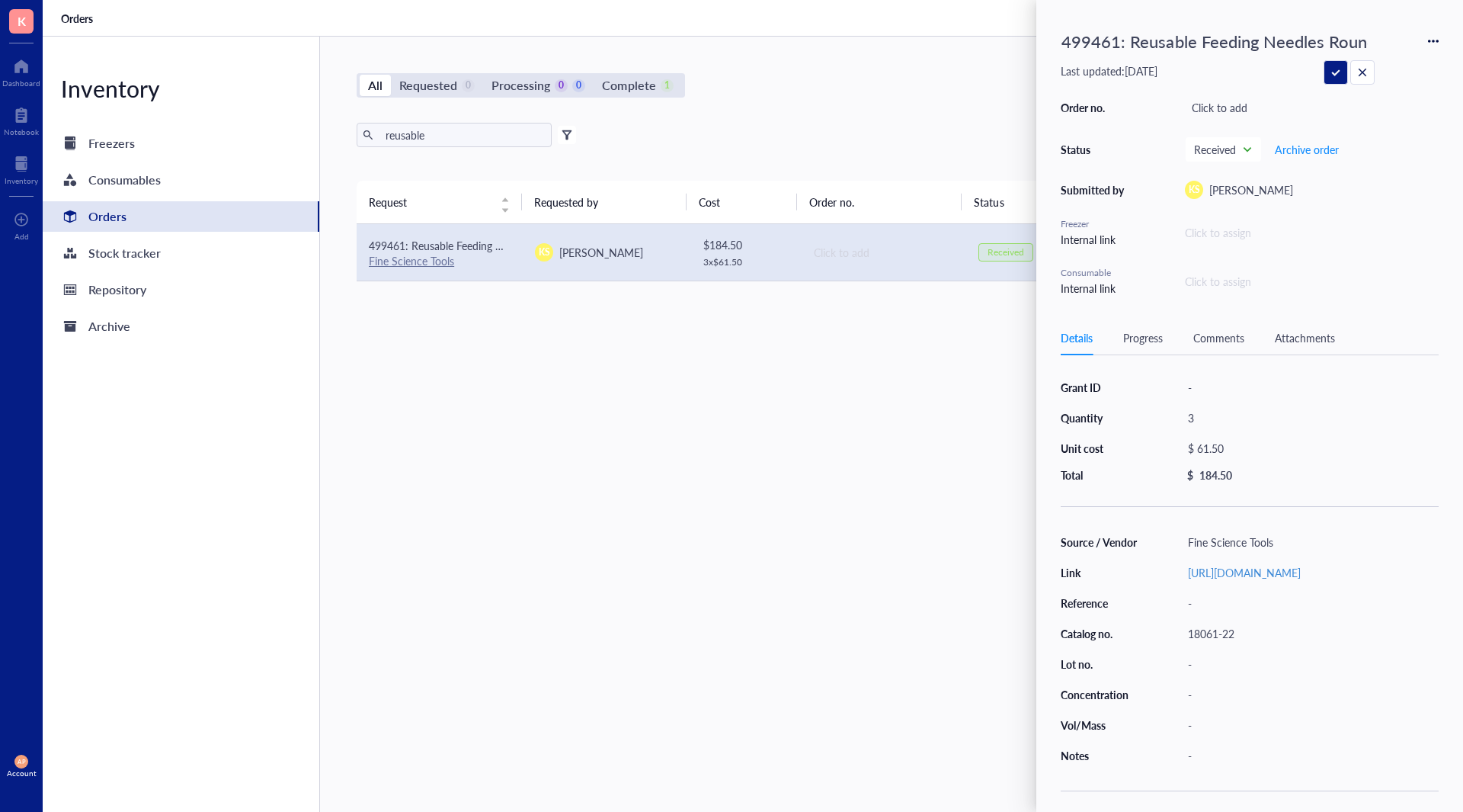
scroll to position [0, 157]
click at [1230, 666] on div "Source / Vendor Fine Science Tools Link [URL][DOMAIN_NAME] Reference - Catalog …" at bounding box center [1250, 648] width 378 height 234
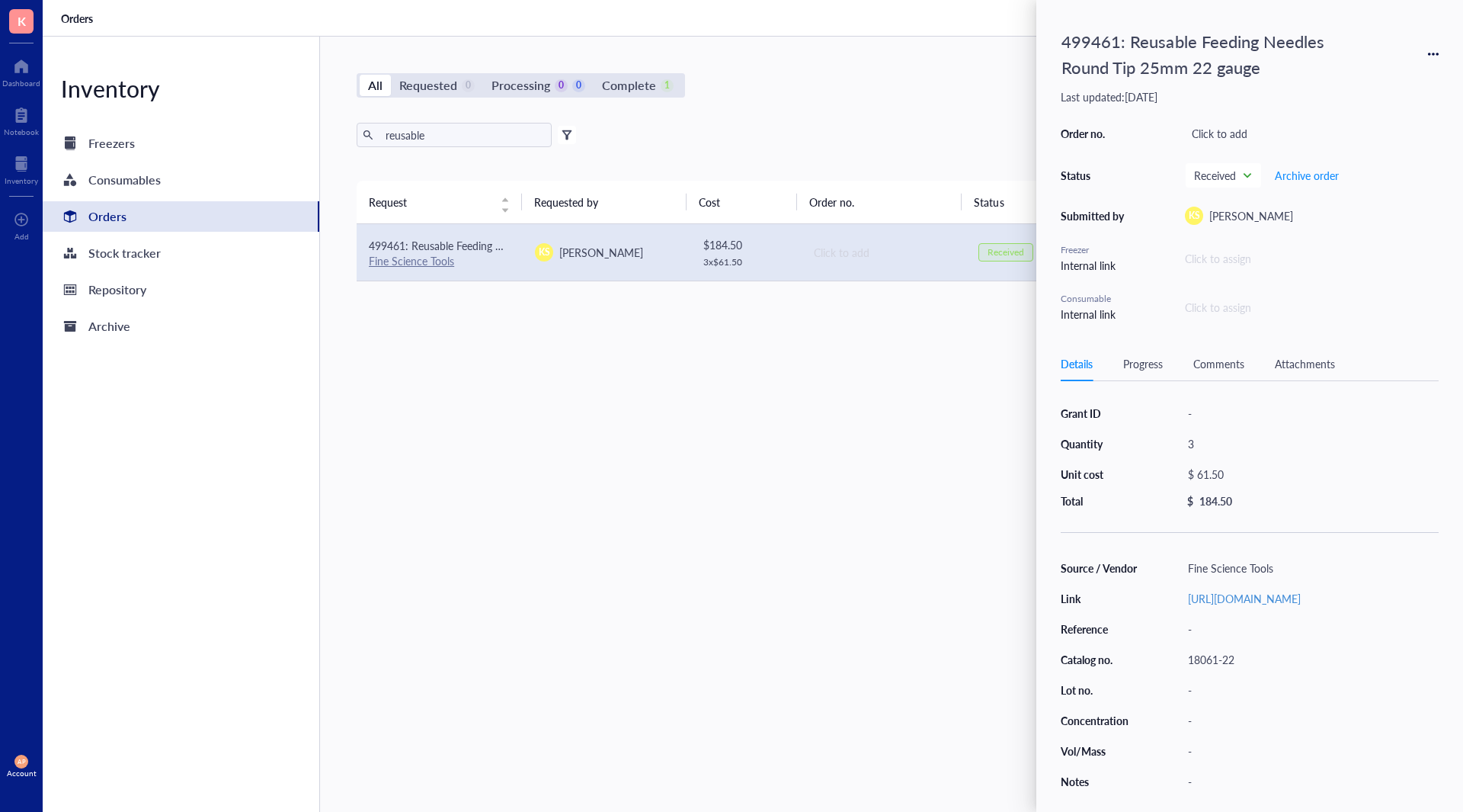
click at [1230, 669] on div "18061-22" at bounding box center [1310, 658] width 257 height 21
drag, startPoint x: 648, startPoint y: 470, endPoint x: 588, endPoint y: 328, distance: 154.2
click at [644, 466] on div "Request Requested by Cost Order no. Status Date Action 499461: Reusable Feeding…" at bounding box center [882, 459] width 1053 height 558
click at [506, 142] on input "reusable" at bounding box center [462, 134] width 166 height 23
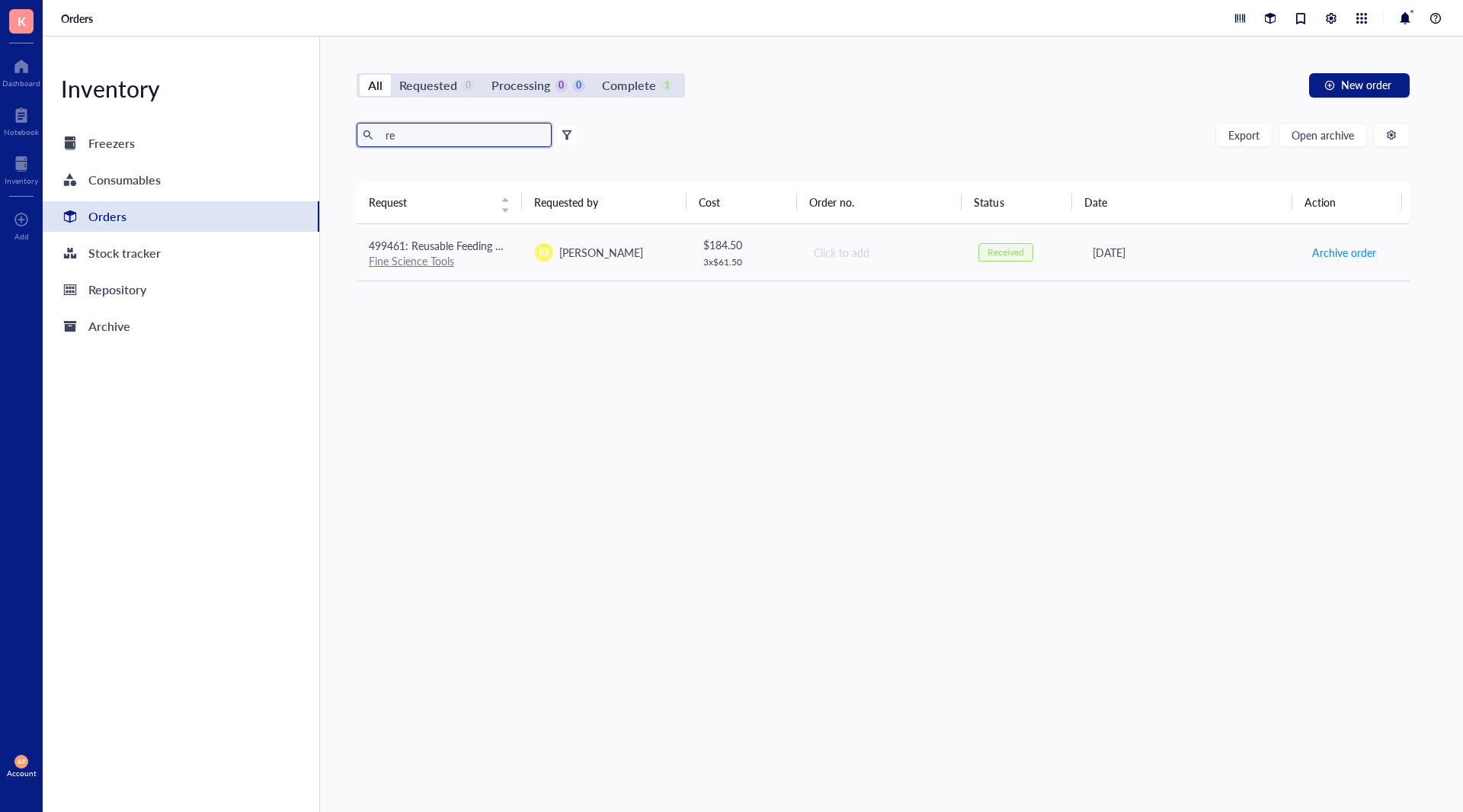
type input "r"
click at [655, 140] on div "Export Open archive" at bounding box center [882, 135] width 1053 height 24
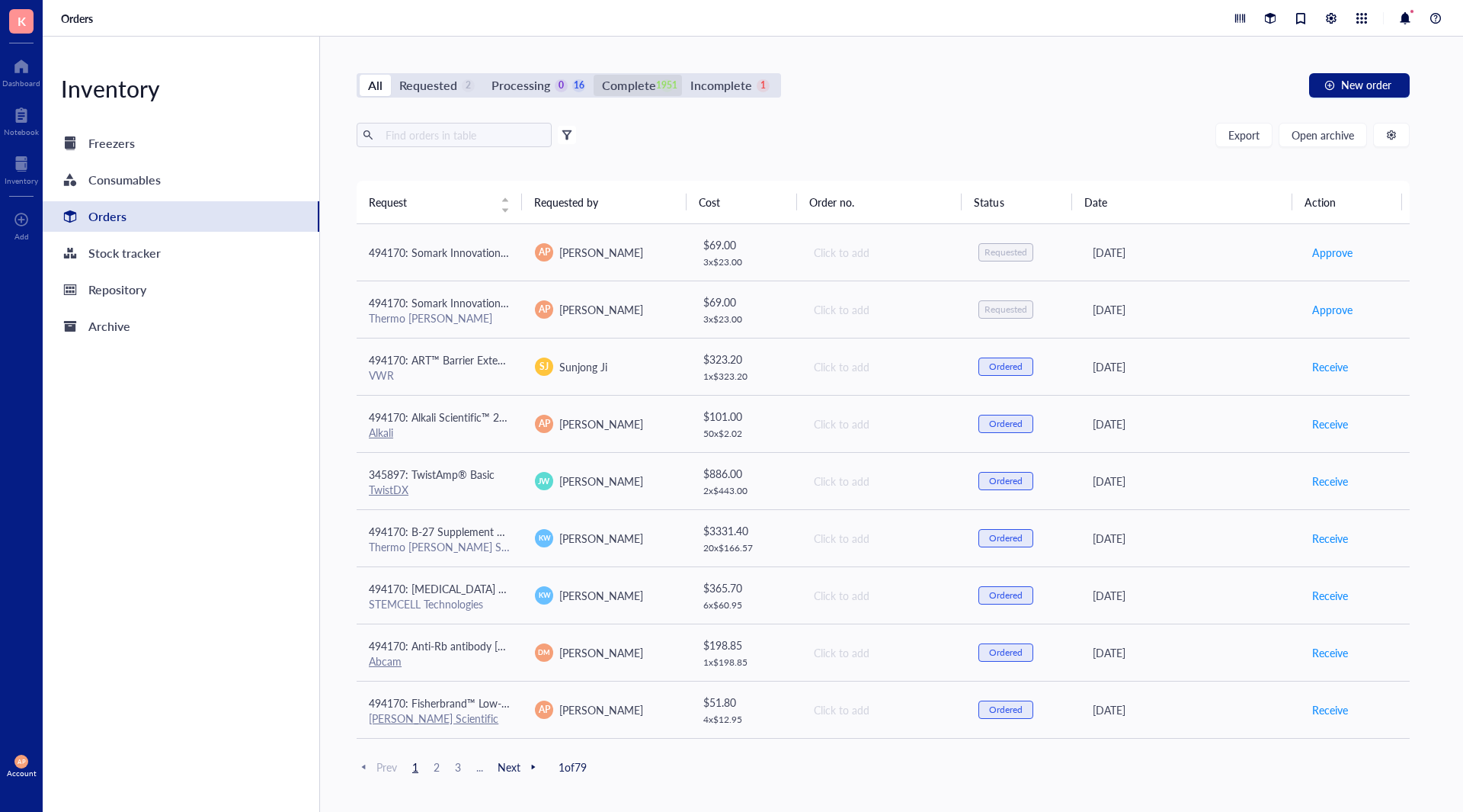
click at [653, 80] on div "Complete 1951" at bounding box center [637, 85] width 71 height 21
click at [666, 84] on div "1951" at bounding box center [668, 86] width 13 height 13
click at [594, 75] on input "Complete 1951" at bounding box center [594, 75] width 0 height 0
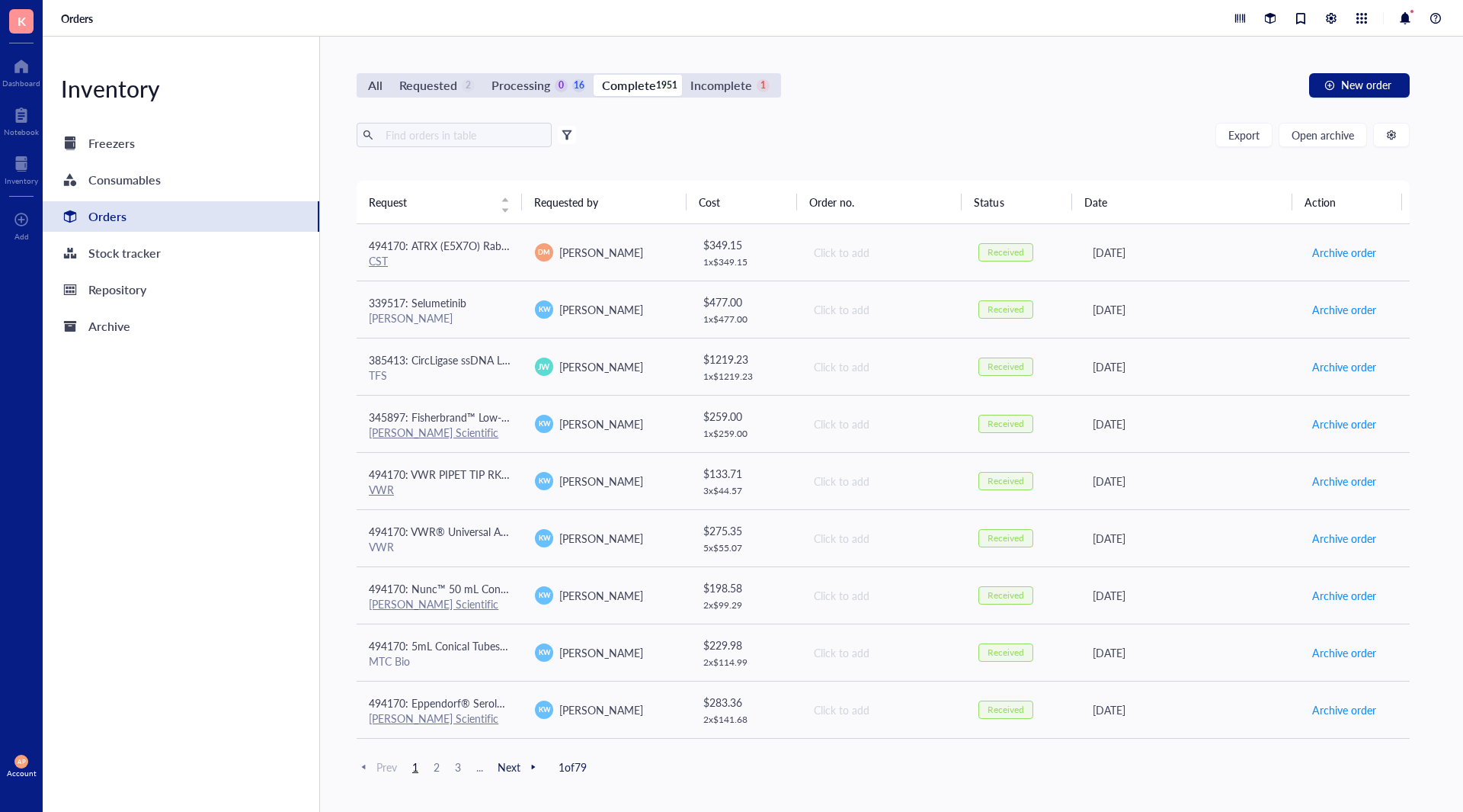
click at [613, 205] on th "Requested by" at bounding box center [605, 202] width 166 height 43
click at [564, 137] on div at bounding box center [568, 135] width 11 height 11
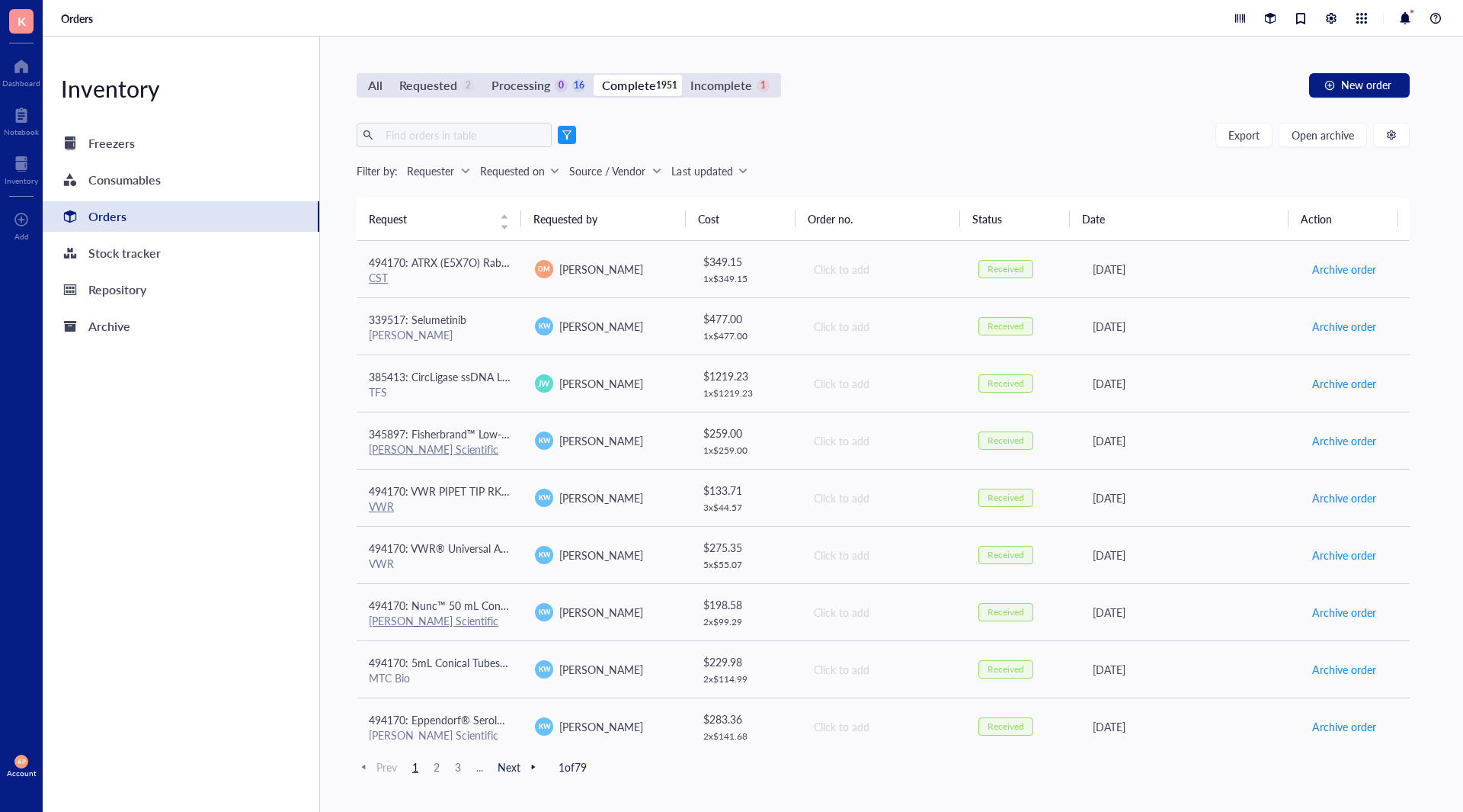
click at [451, 175] on div "Requester" at bounding box center [431, 170] width 47 height 17
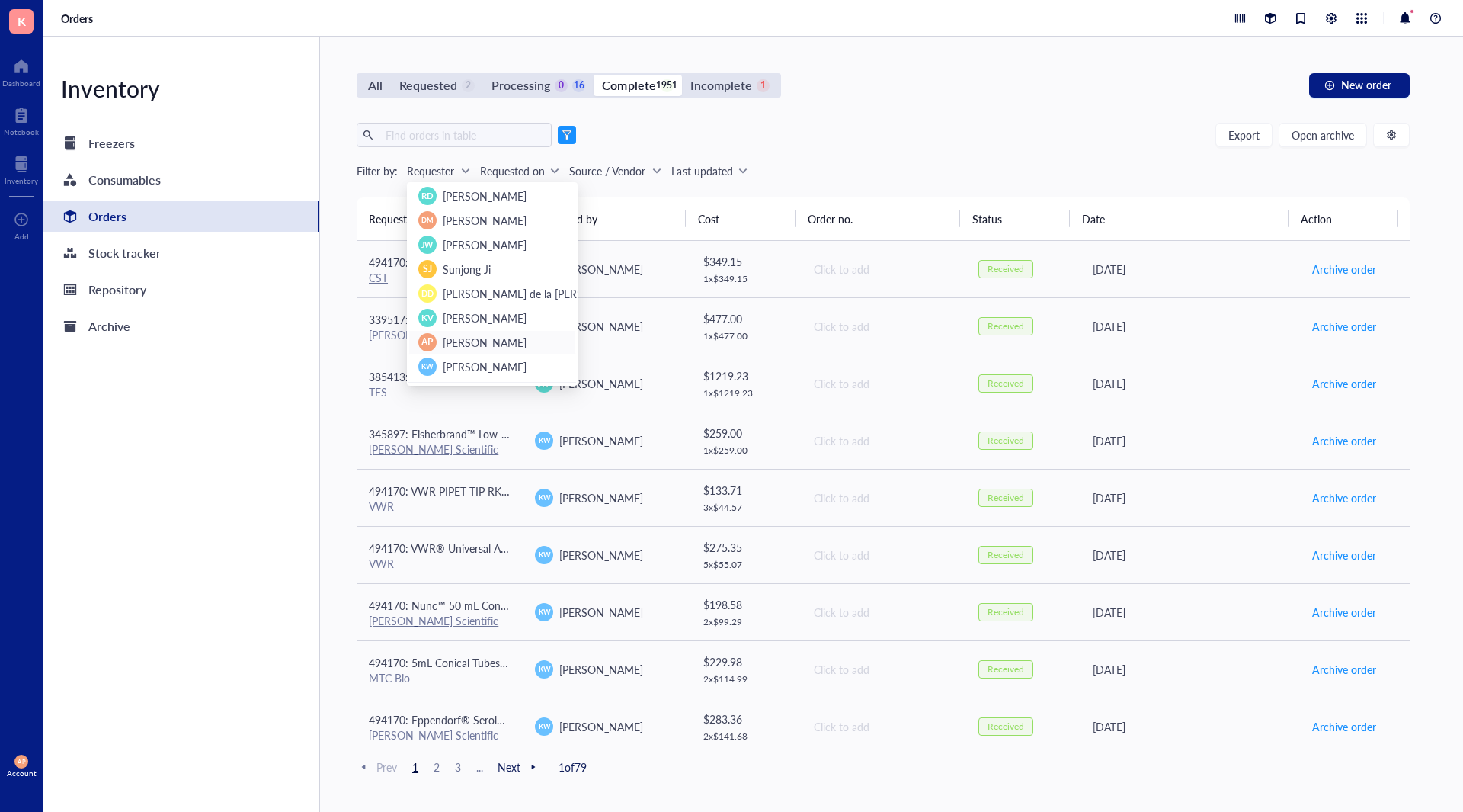
click at [489, 344] on span "[PERSON_NAME]" at bounding box center [484, 342] width 84 height 15
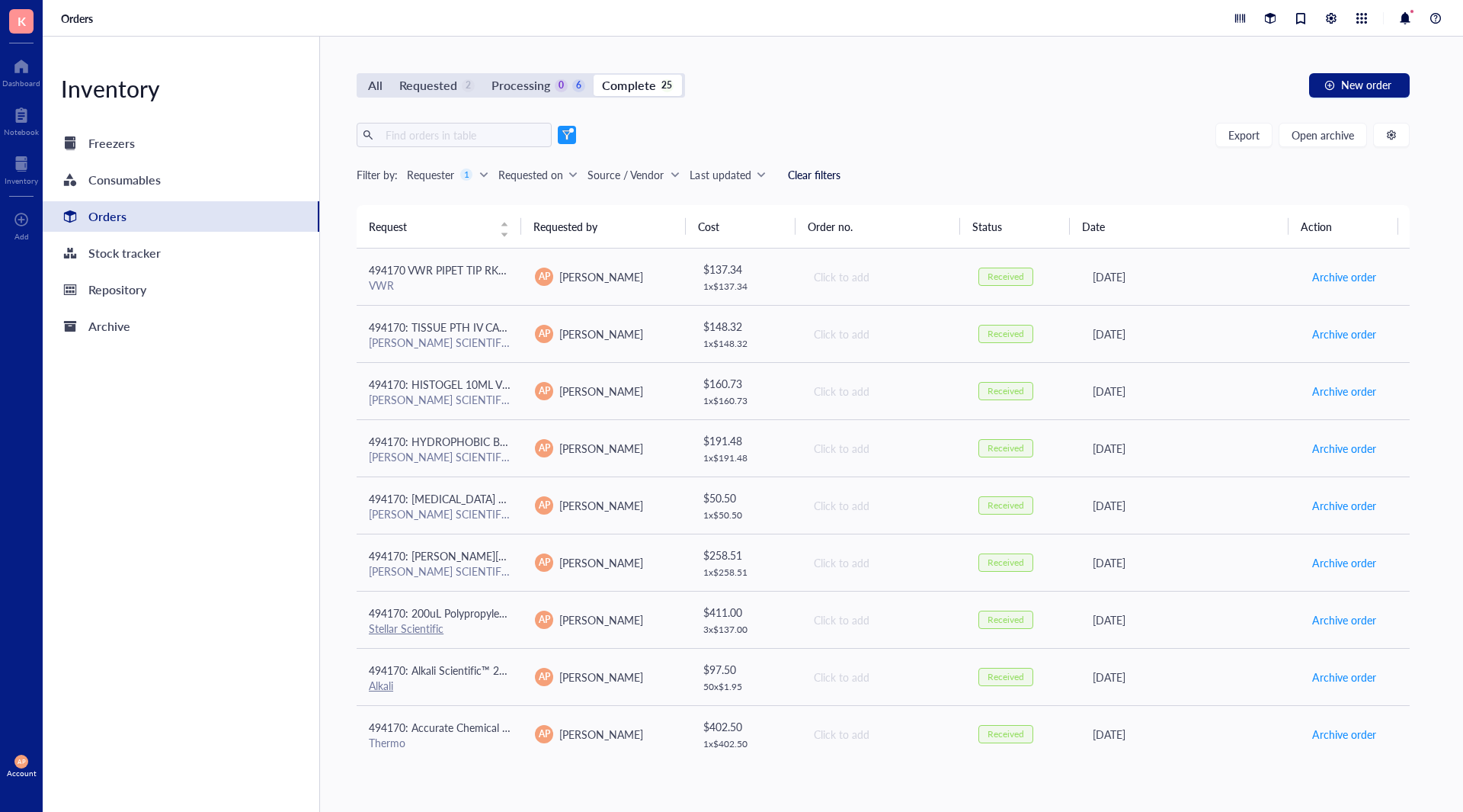
click at [830, 146] on div "Export Open archive" at bounding box center [882, 135] width 1053 height 24
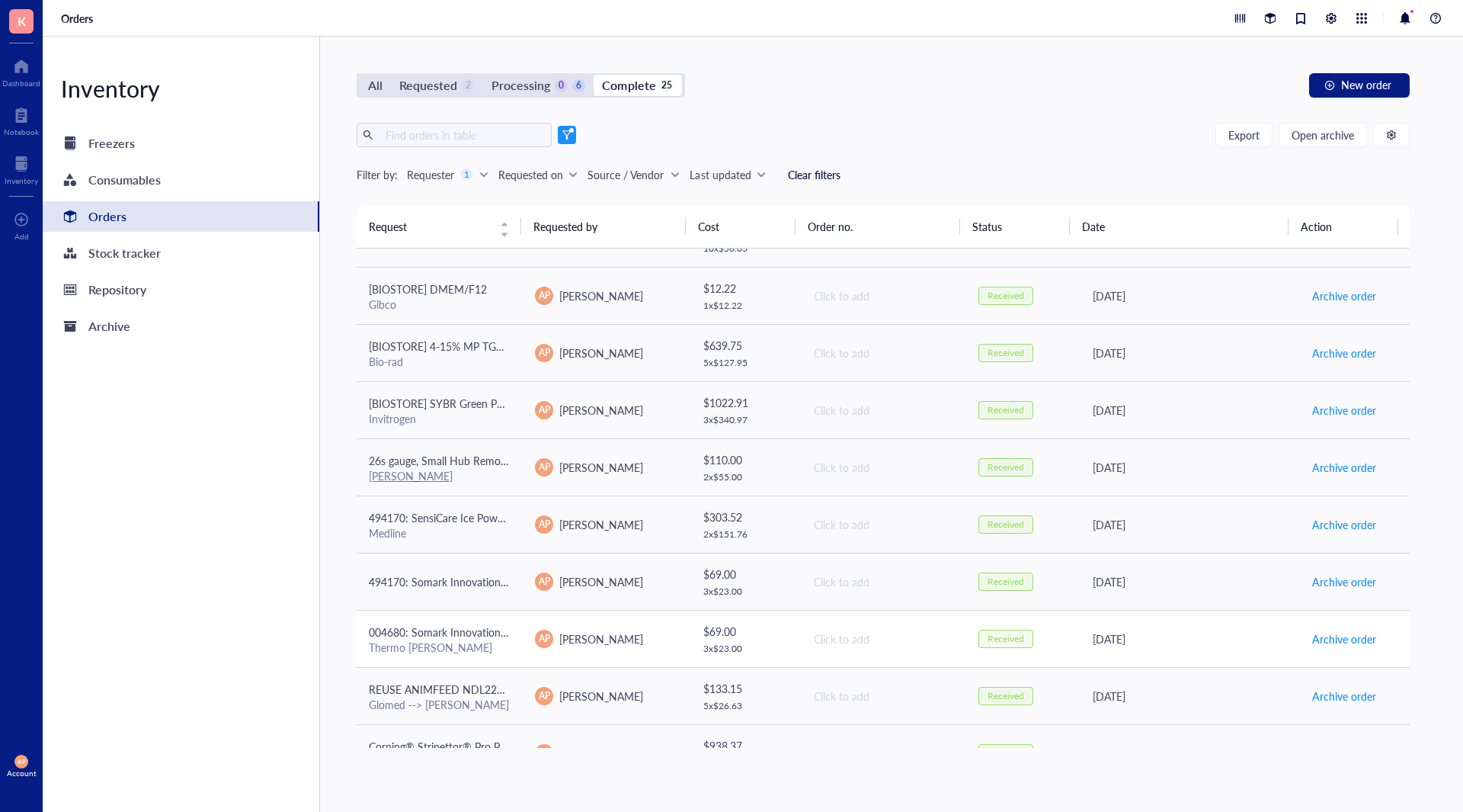
scroll to position [915, 0]
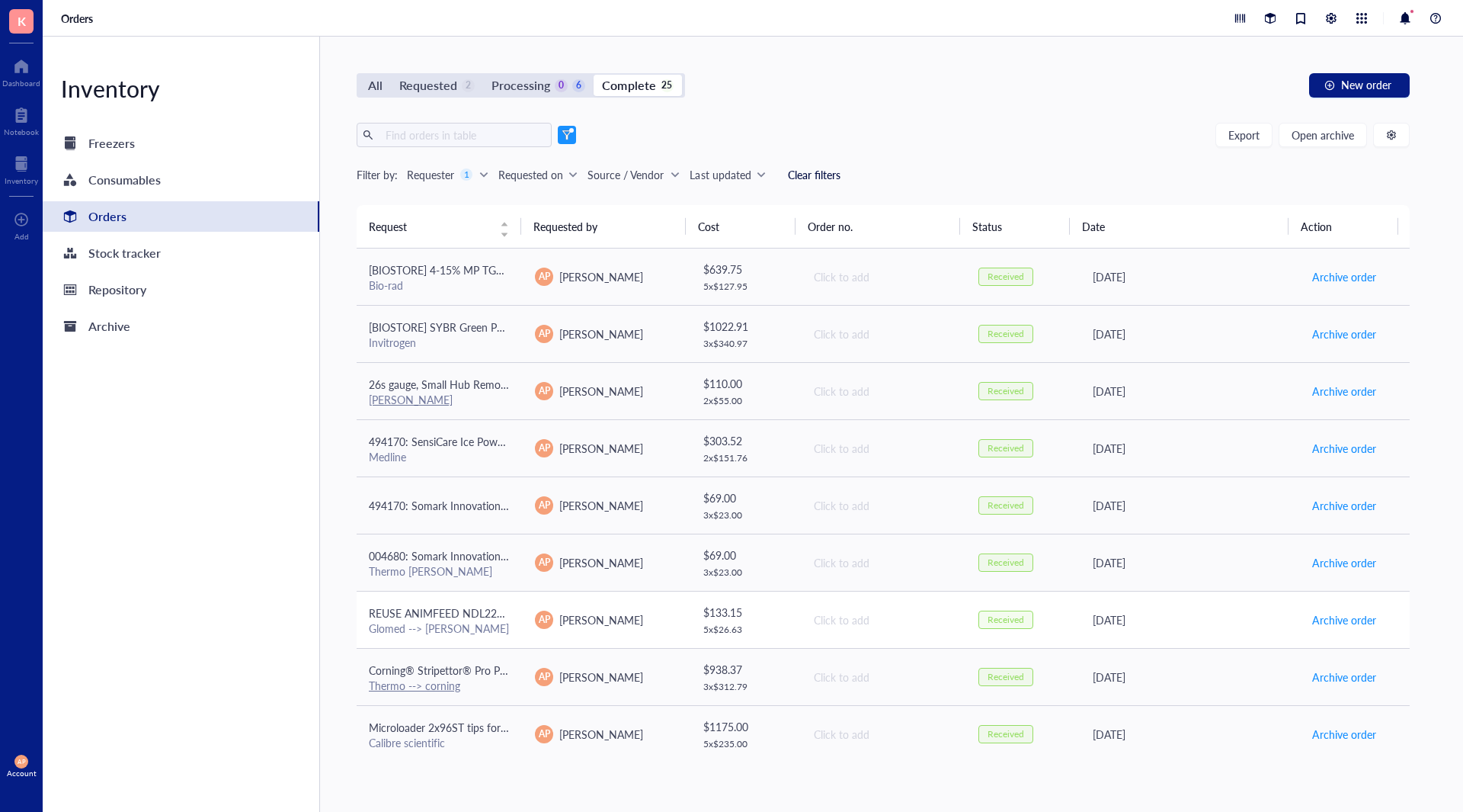
click at [510, 634] on td "REUSE ANIMFEED NDL22GX25MM CRV Glomed --> [PERSON_NAME]" at bounding box center [439, 619] width 166 height 57
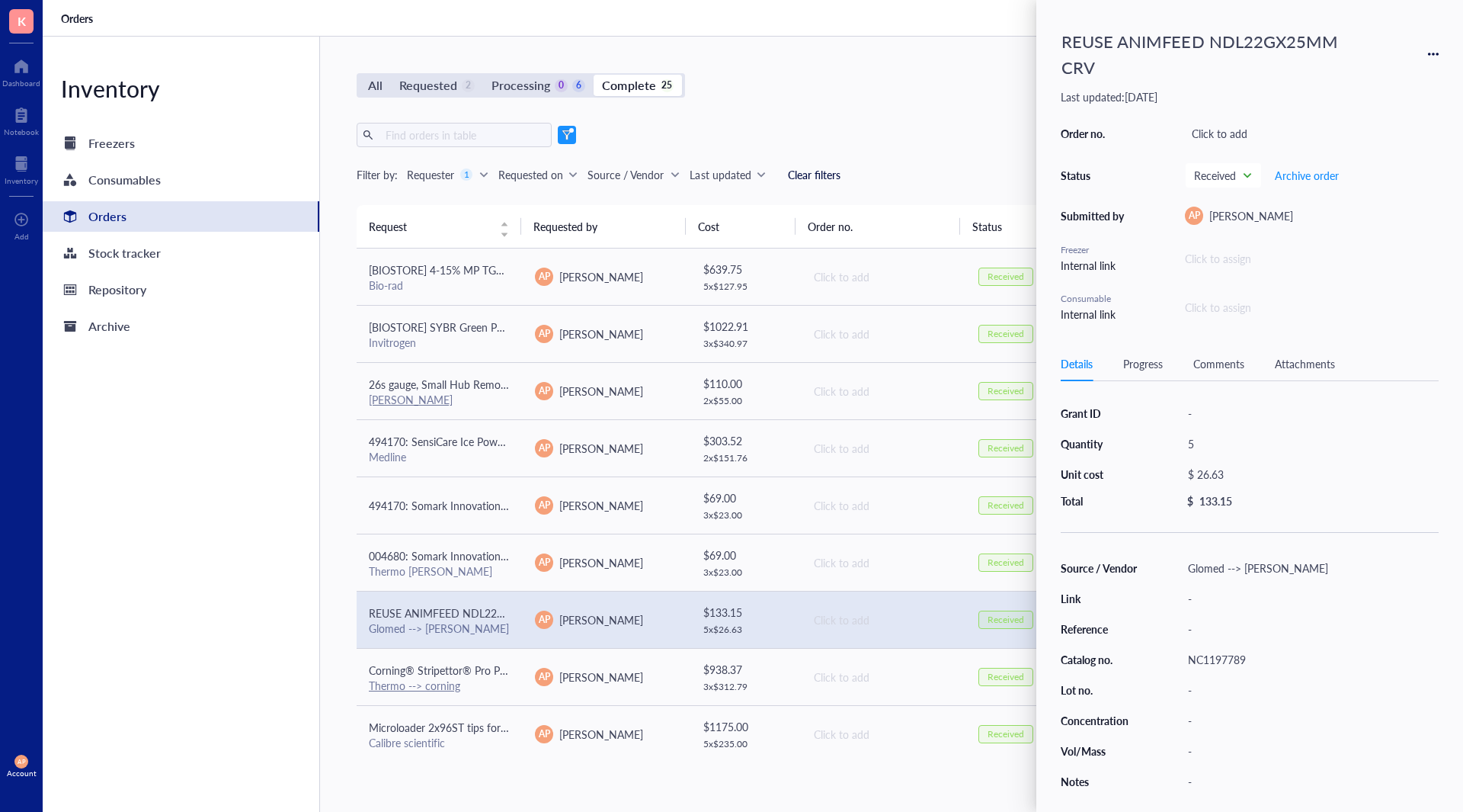
click at [1232, 666] on div "NC1197789" at bounding box center [1310, 658] width 257 height 21
click at [1430, 55] on icon at bounding box center [1429, 54] width 3 height 3
click at [1355, 80] on span "Request again" at bounding box center [1380, 76] width 96 height 17
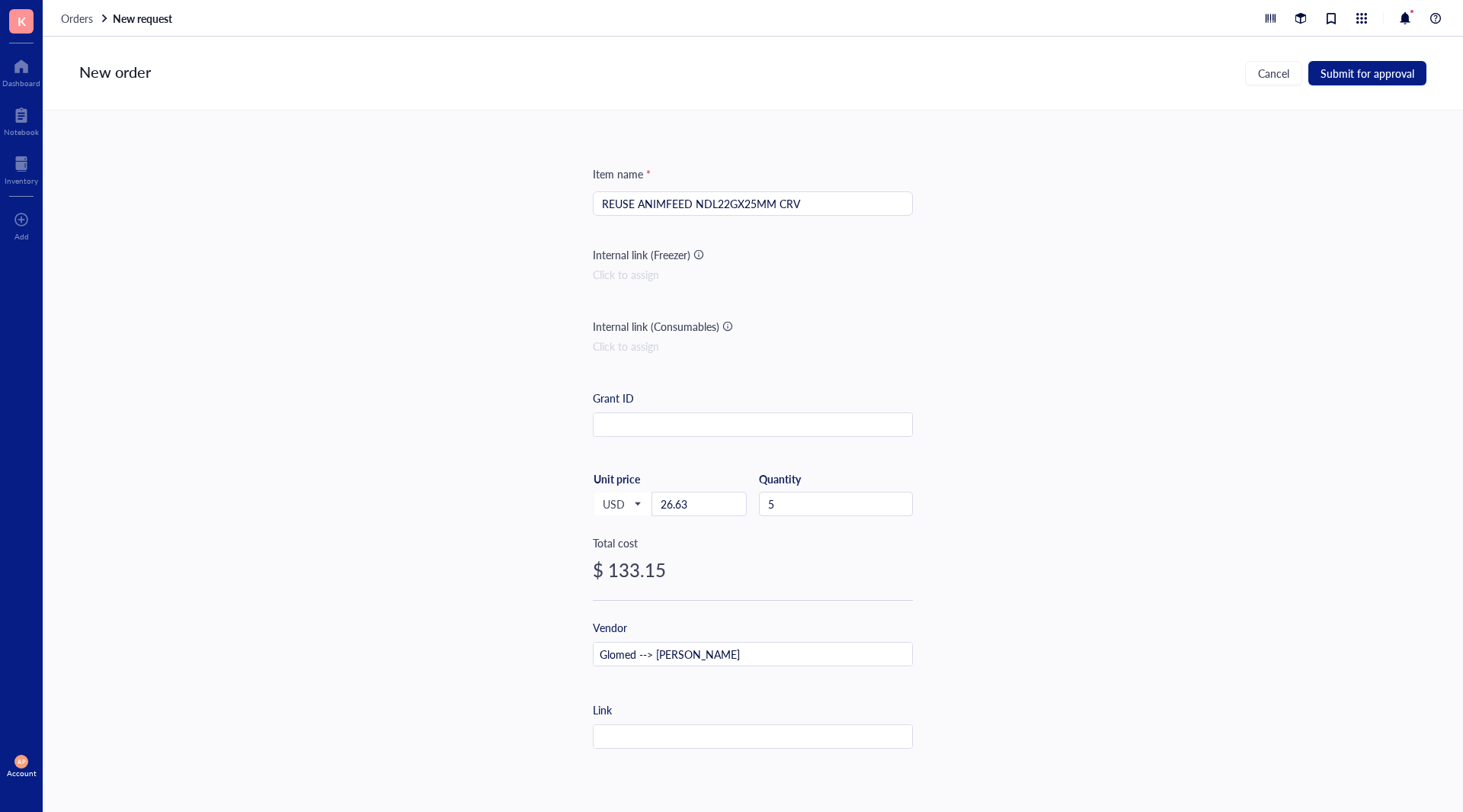
click at [622, 199] on input "REUSE ANIMFEED NDL22GX25MM CRV" at bounding box center [753, 203] width 302 height 23
type input "494170: REUSE ANIMFEED NDL22GX25MM CRV"
click at [1371, 67] on span "Submit for approval" at bounding box center [1367, 72] width 94 height 12
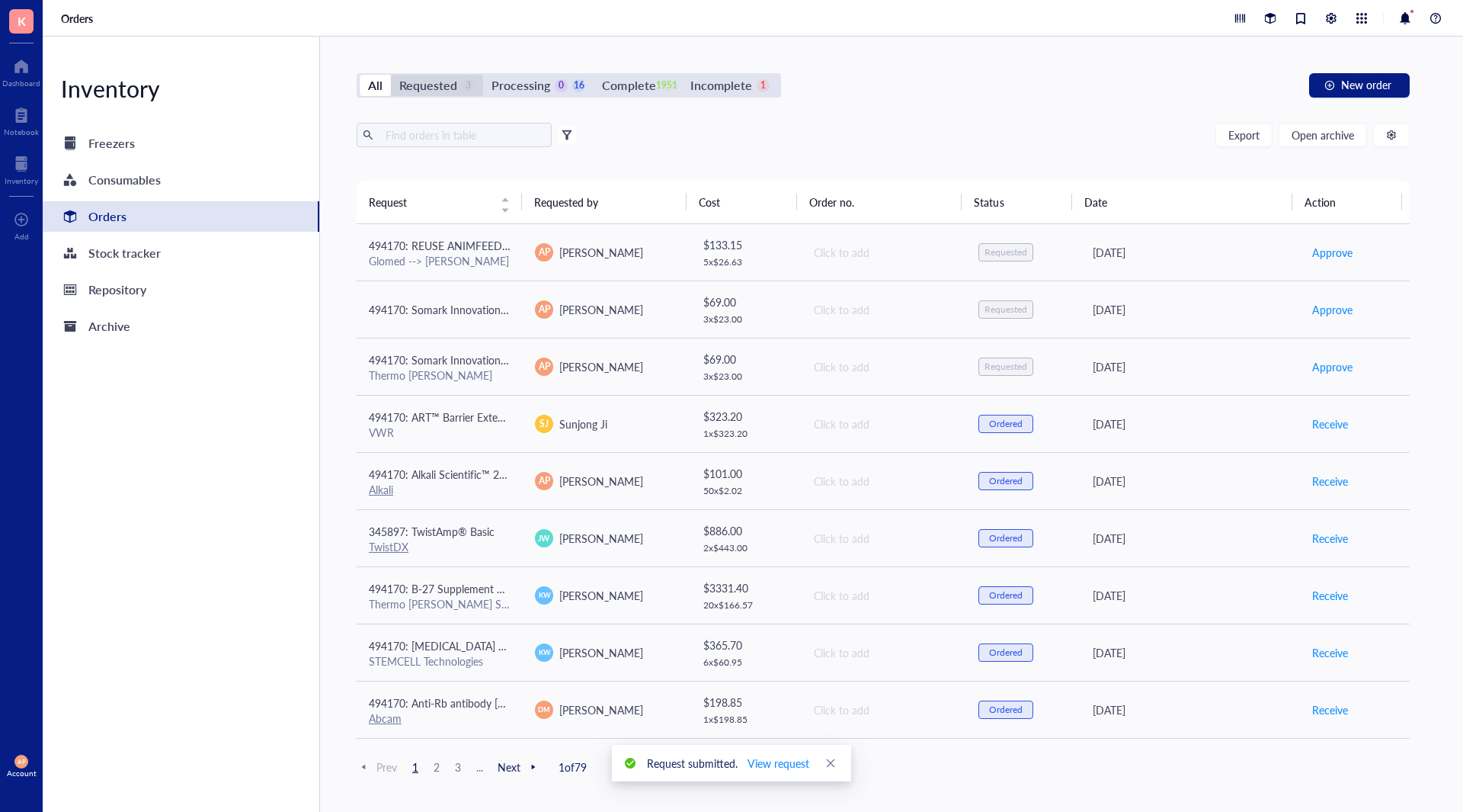
click at [445, 94] on div "Requested" at bounding box center [428, 85] width 58 height 21
click at [391, 75] on input "Requested 3" at bounding box center [391, 75] width 0 height 0
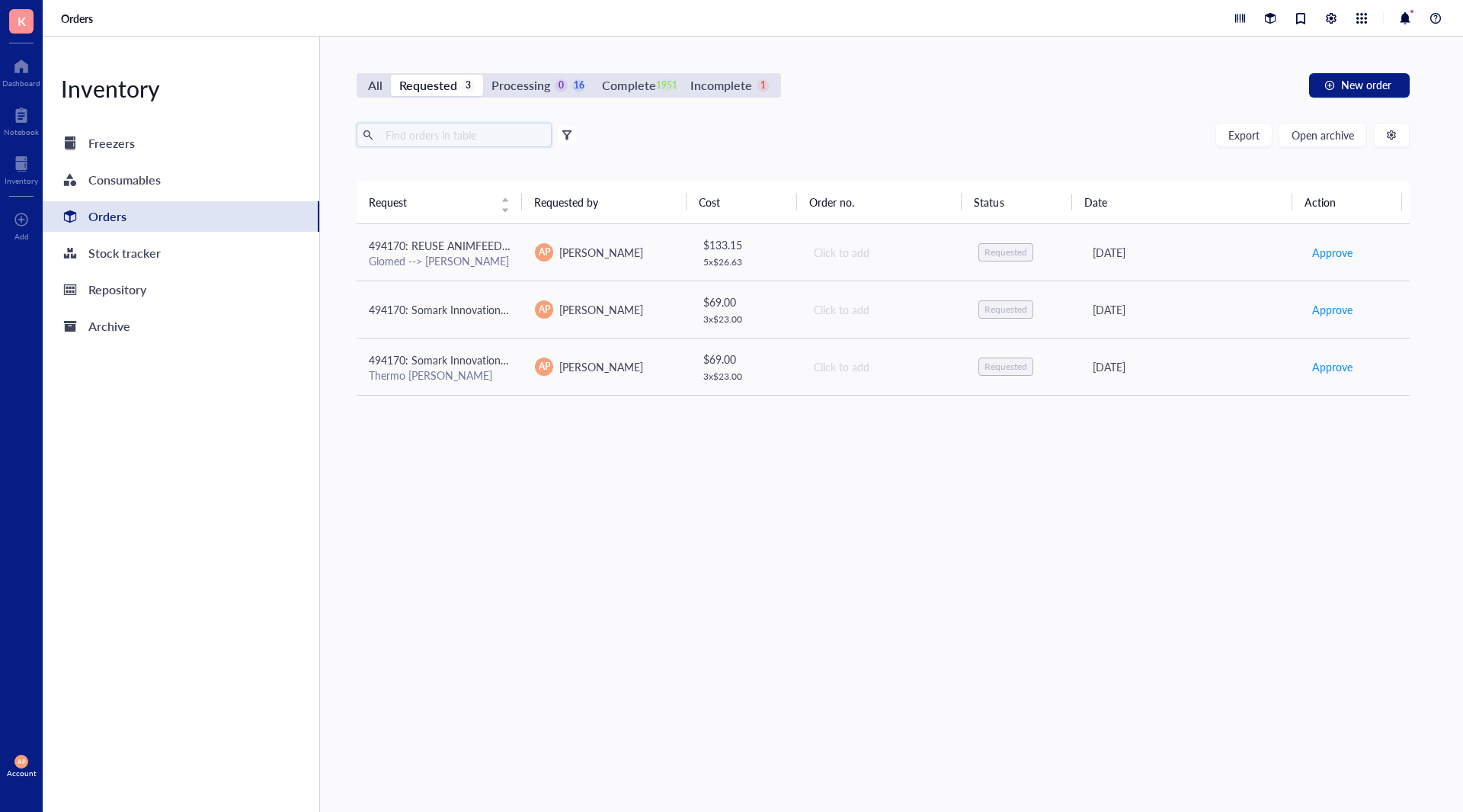
click at [479, 140] on input "text" at bounding box center [462, 134] width 166 height 23
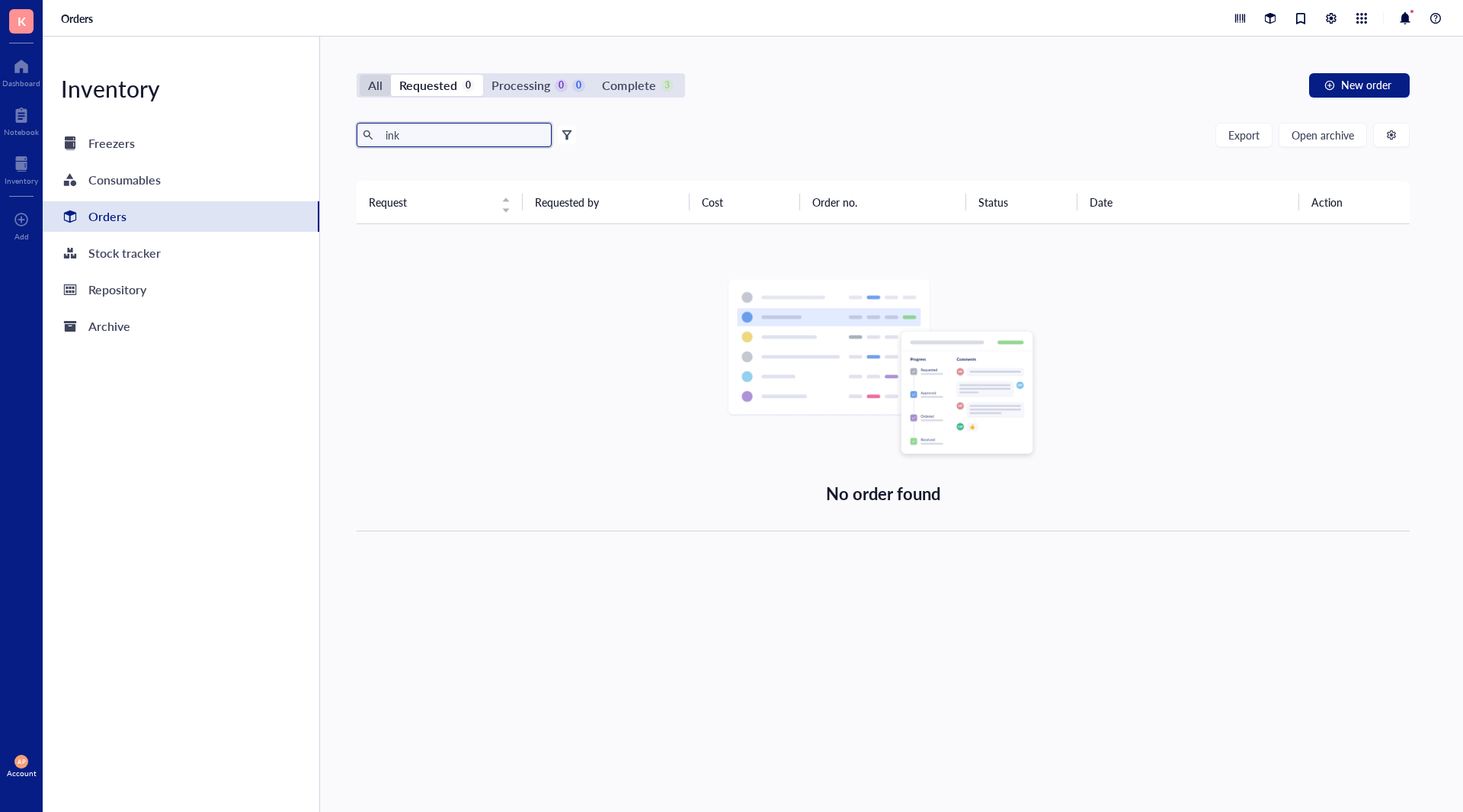
type input "ink"
click at [362, 82] on div "All" at bounding box center [375, 85] width 31 height 21
click at [359, 75] on input "All" at bounding box center [359, 75] width 0 height 0
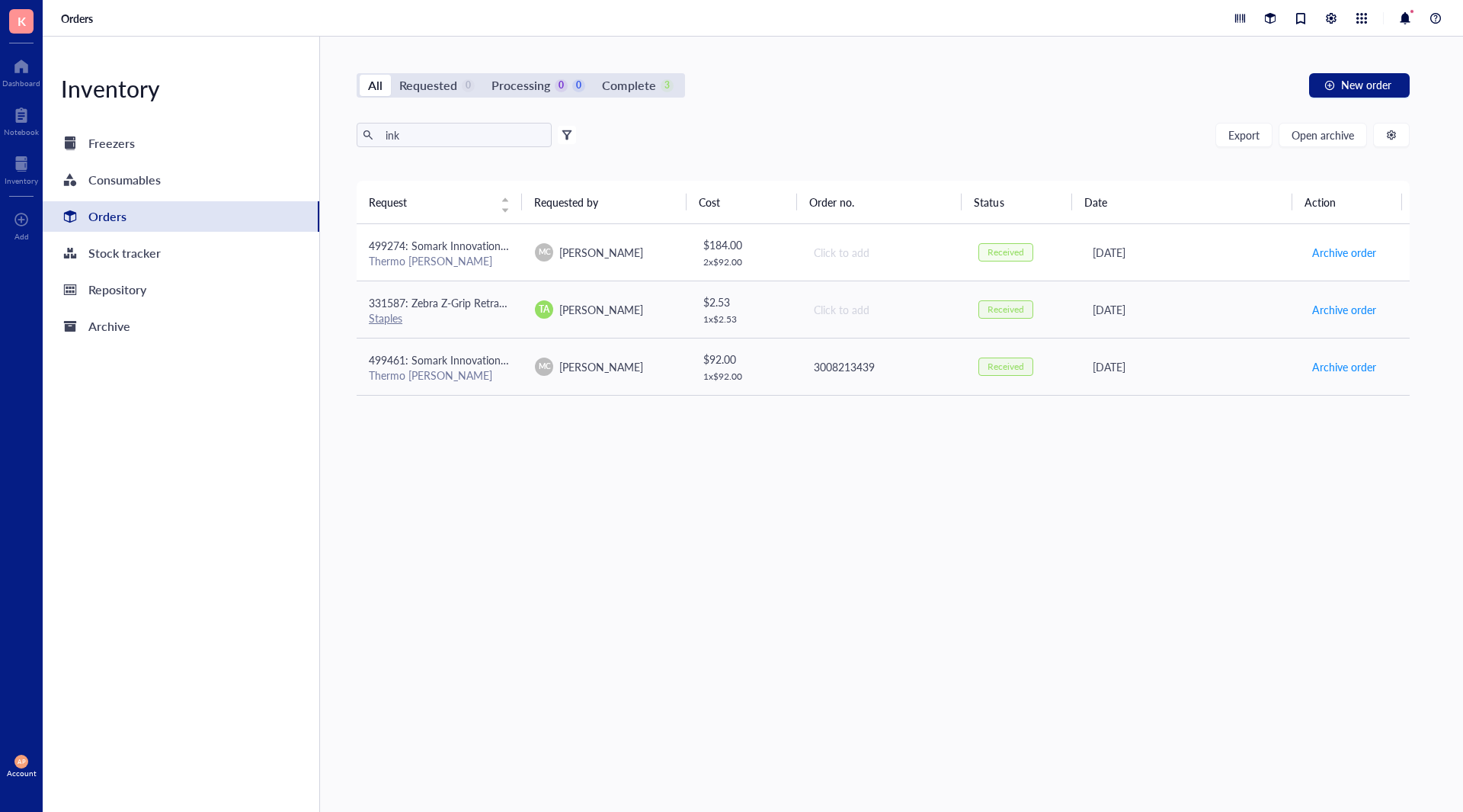
click at [467, 258] on div "Thermo [PERSON_NAME]" at bounding box center [439, 260] width 142 height 14
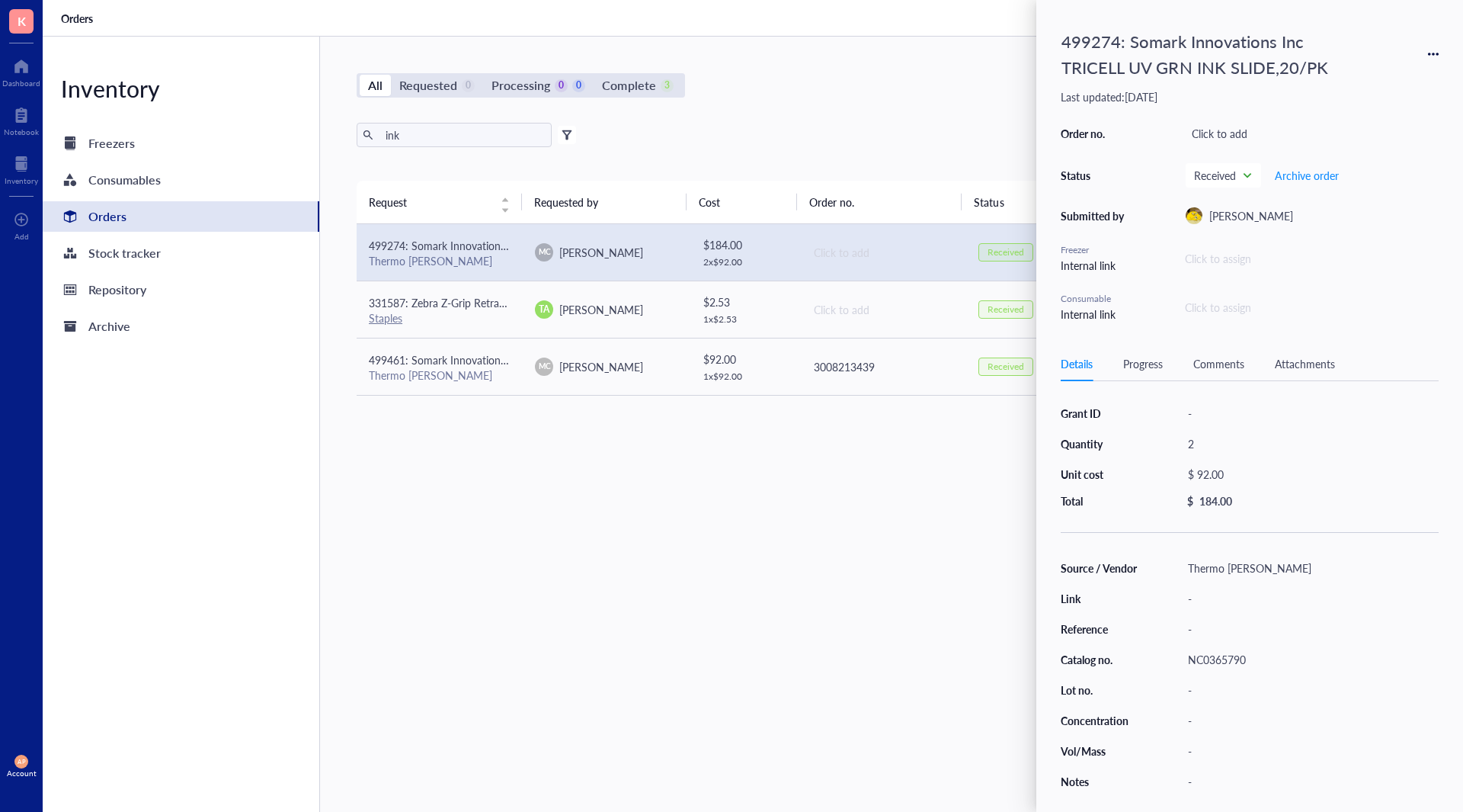
click at [587, 495] on div "Request Requested by Cost Order no. Status Date Action 499274: Somark Innovatio…" at bounding box center [882, 459] width 1053 height 558
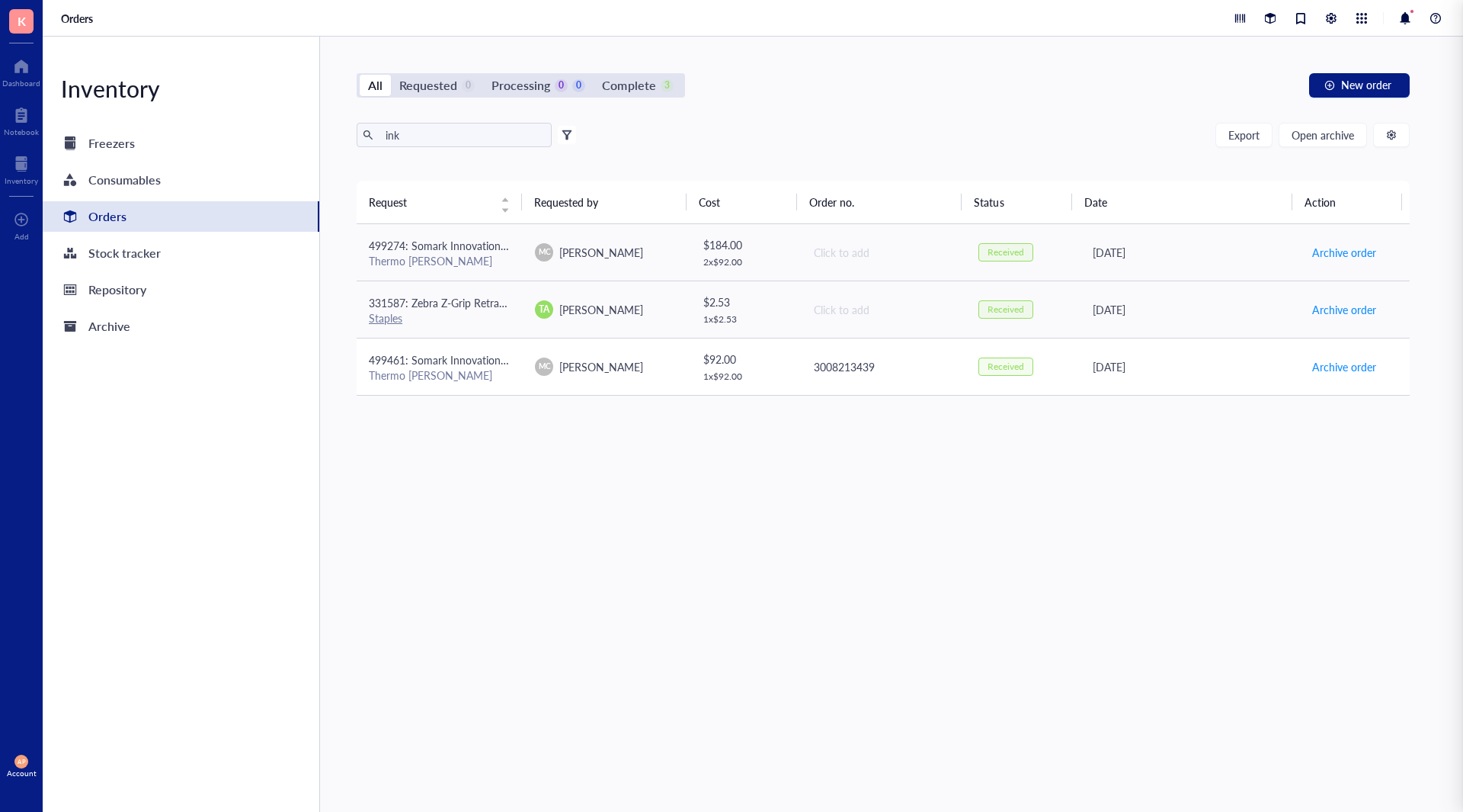
click at [462, 347] on td "499461: Somark Innovations Inc TRICELL UV GRN INK SLIDE,20/PK Thermo [PERSON_NA…" at bounding box center [439, 367] width 166 height 57
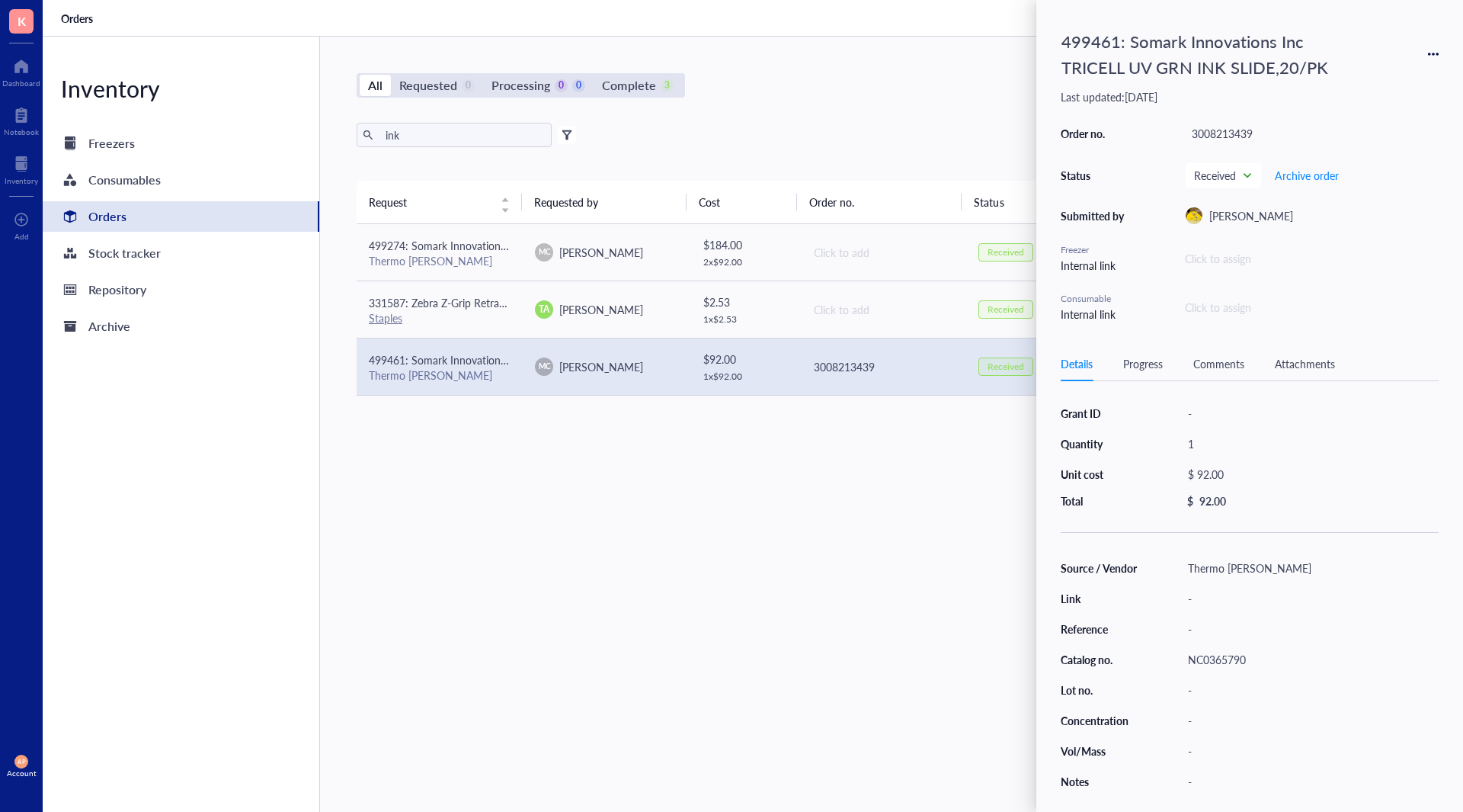
click at [576, 515] on div "Request Requested by Cost Order no. Status Date Action 499274: Somark Innovatio…" at bounding box center [882, 459] width 1053 height 558
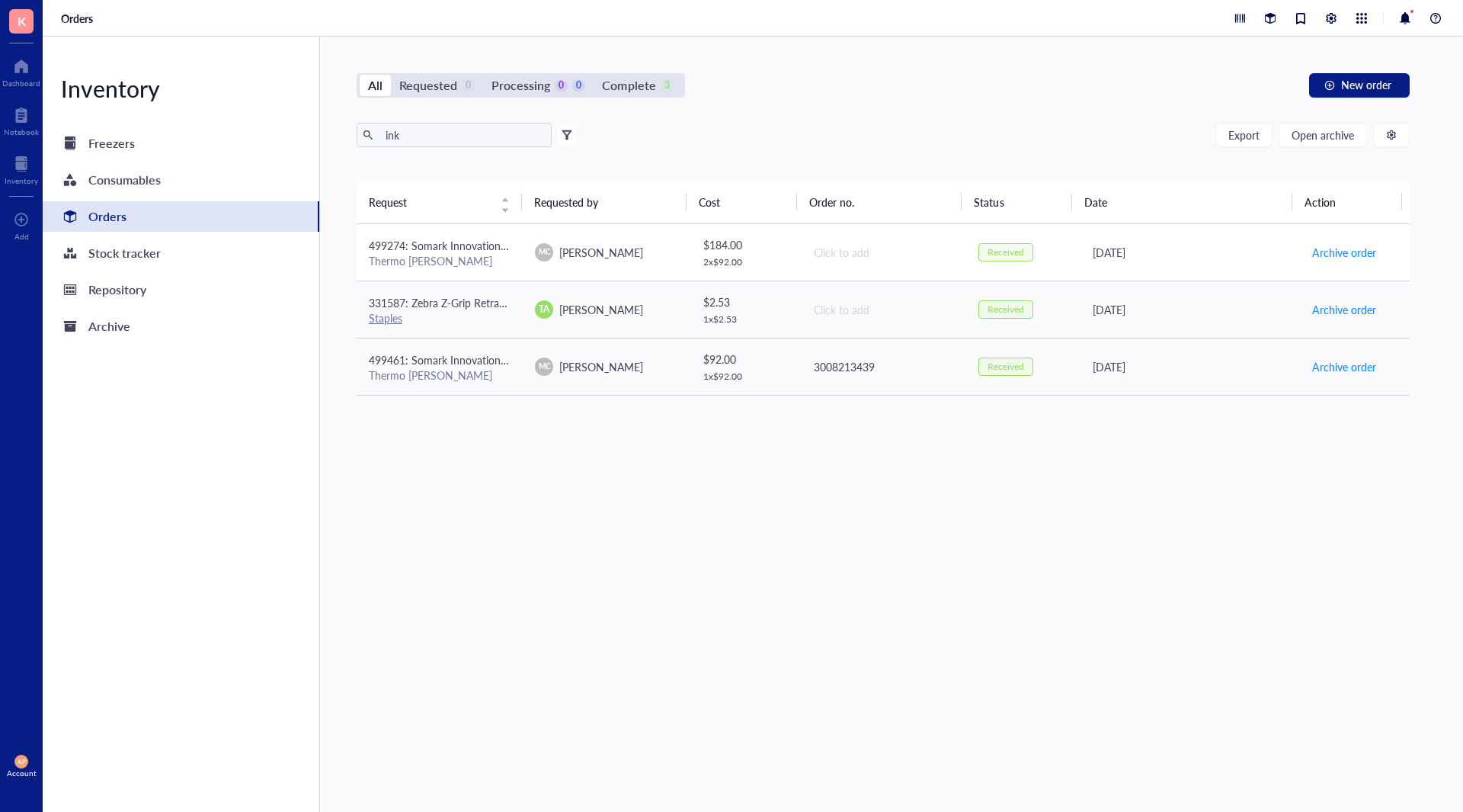
click at [454, 265] on div "Thermo [PERSON_NAME]" at bounding box center [439, 260] width 142 height 14
drag, startPoint x: 610, startPoint y: 567, endPoint x: 464, endPoint y: 3, distance: 582.6
click at [610, 555] on div "Request Requested by Cost Order no. Status Date Action 499274: Somark Innovatio…" at bounding box center [882, 459] width 1053 height 558
drag, startPoint x: 464, startPoint y: 248, endPoint x: 753, endPoint y: 334, distance: 301.5
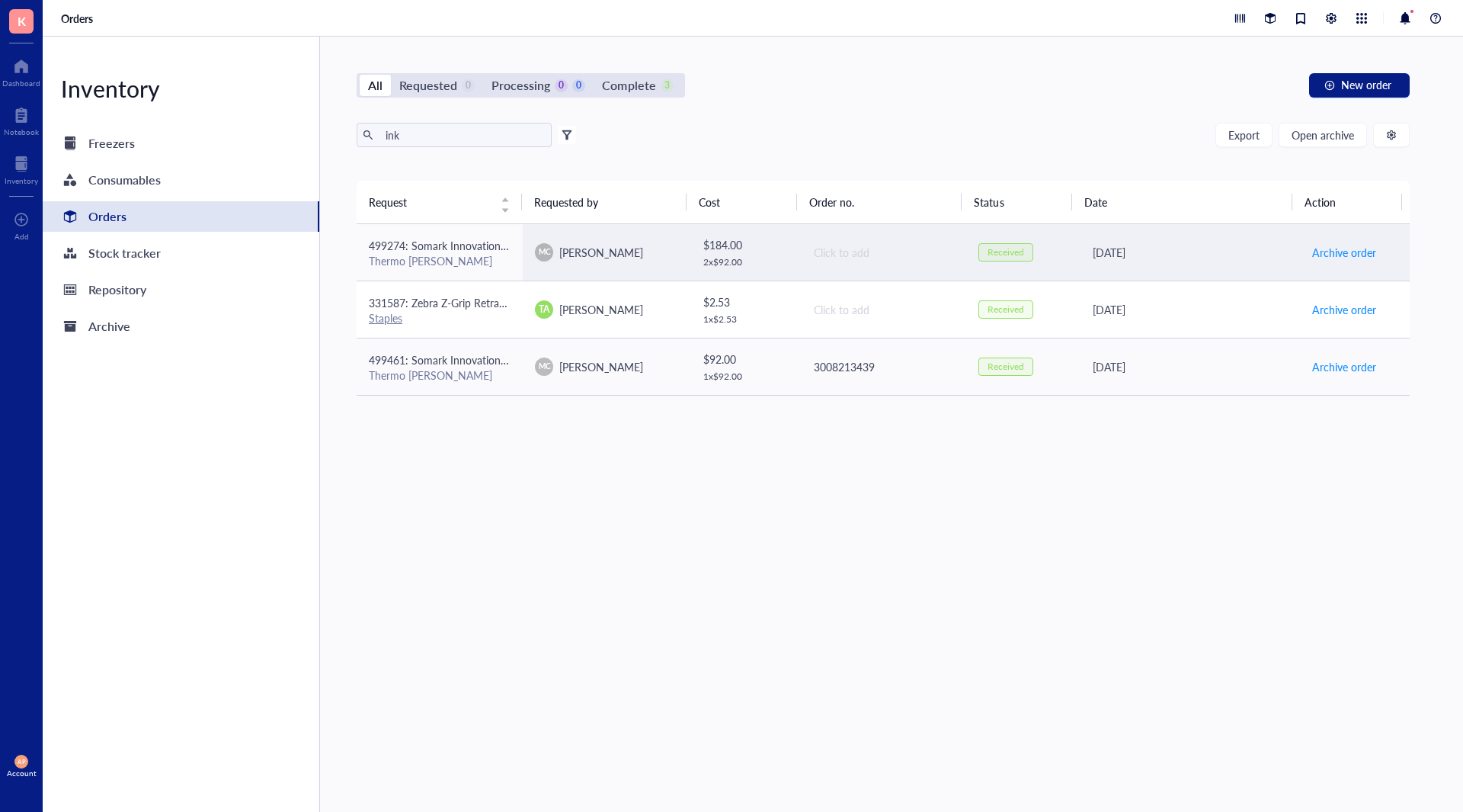
click at [463, 248] on span "499274: Somark Innovations Inc TRICELL UV GRN INK SLIDE,20/PK" at bounding box center [531, 245] width 325 height 15
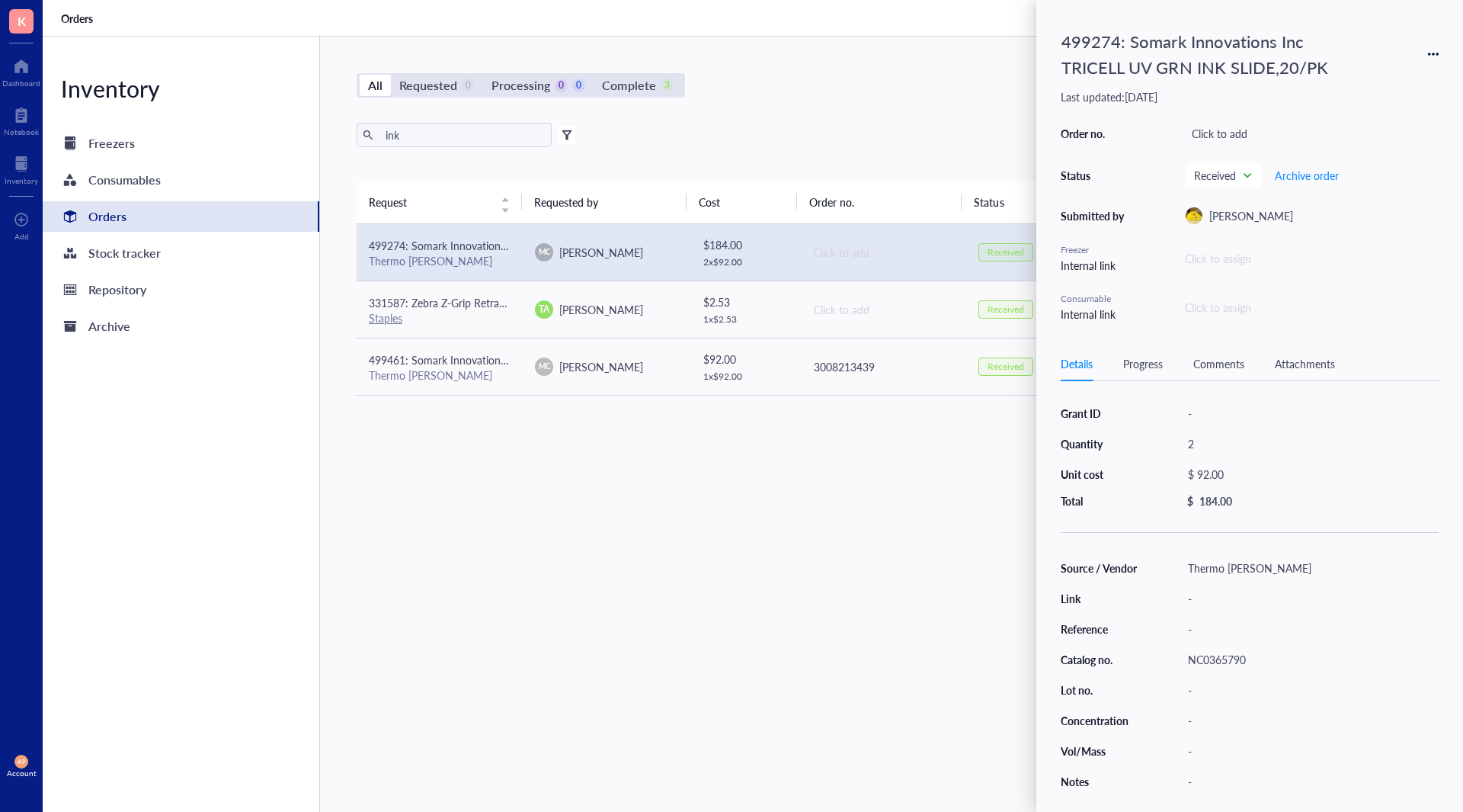
click at [1432, 59] on div "499274: Somark Innovations Inc TRICELL UV GRN INK SLIDE,20/PK" at bounding box center [1250, 54] width 378 height 59
click at [1432, 55] on icon at bounding box center [1433, 55] width 11 height 11
click at [1383, 80] on span "Request again" at bounding box center [1380, 76] width 96 height 17
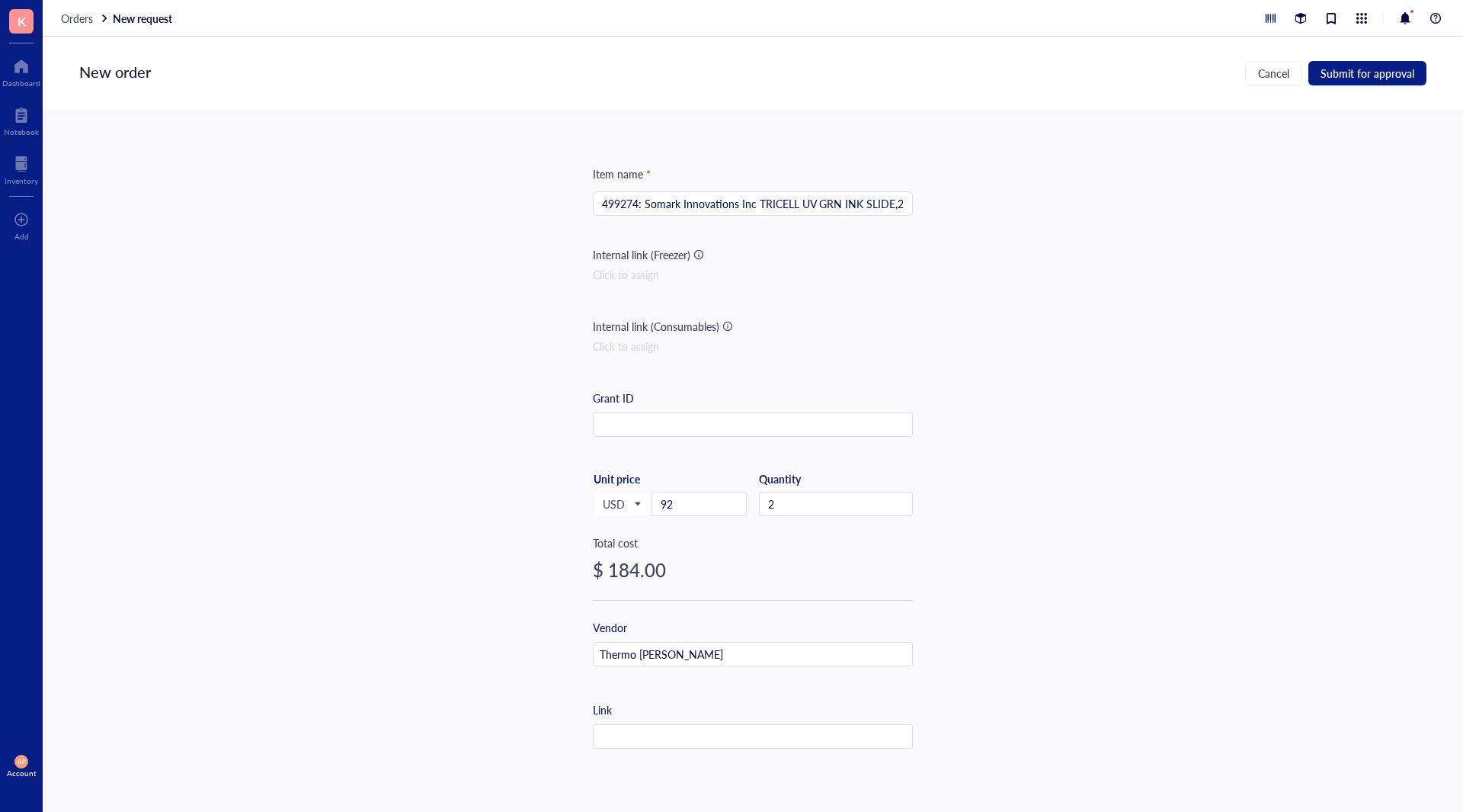
click at [606, 199] on input "499274: Somark Innovations Inc TRICELL UV GRN INK SLIDE,20/PK" at bounding box center [753, 203] width 302 height 23
type input "494170: Somark Innovations Inc TRICELL UV GRN INK SLIDE,20/PK"
click at [851, 515] on input "2" at bounding box center [836, 504] width 153 height 23
click at [1355, 80] on span "Submit for approval" at bounding box center [1367, 72] width 94 height 12
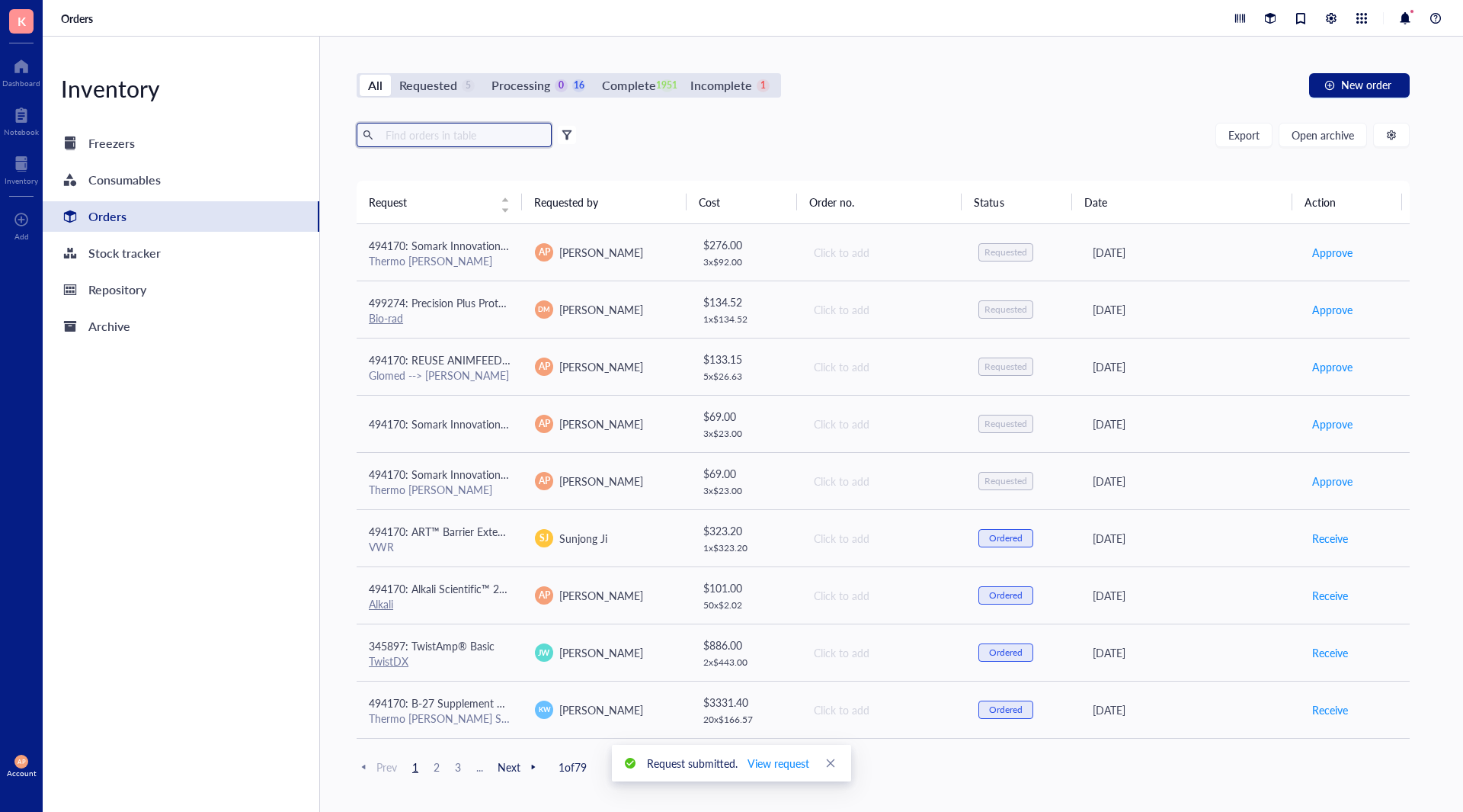
click at [432, 132] on input "text" at bounding box center [462, 134] width 166 height 23
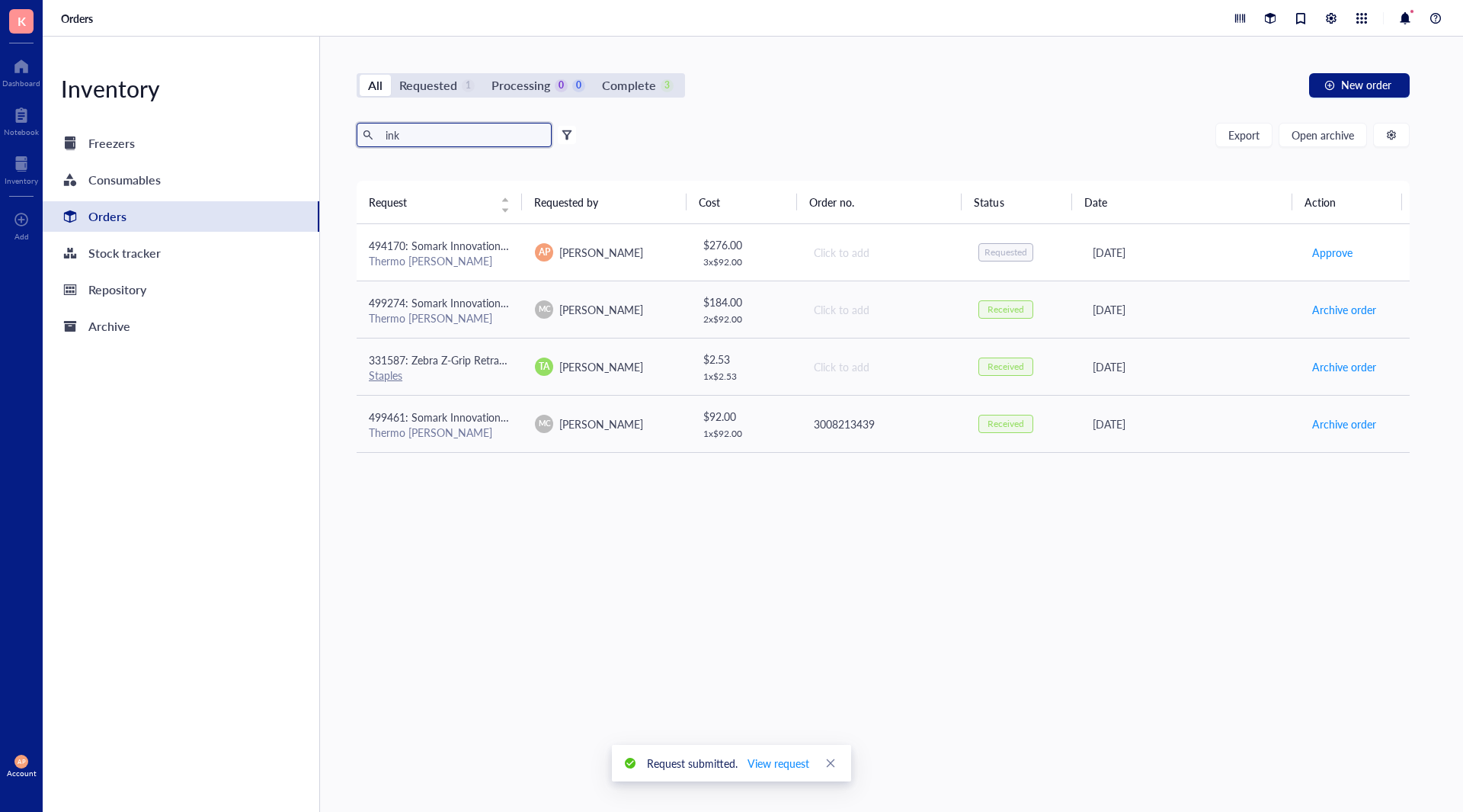
type input "ink"
click at [446, 260] on div "Thermo [PERSON_NAME]" at bounding box center [439, 260] width 142 height 14
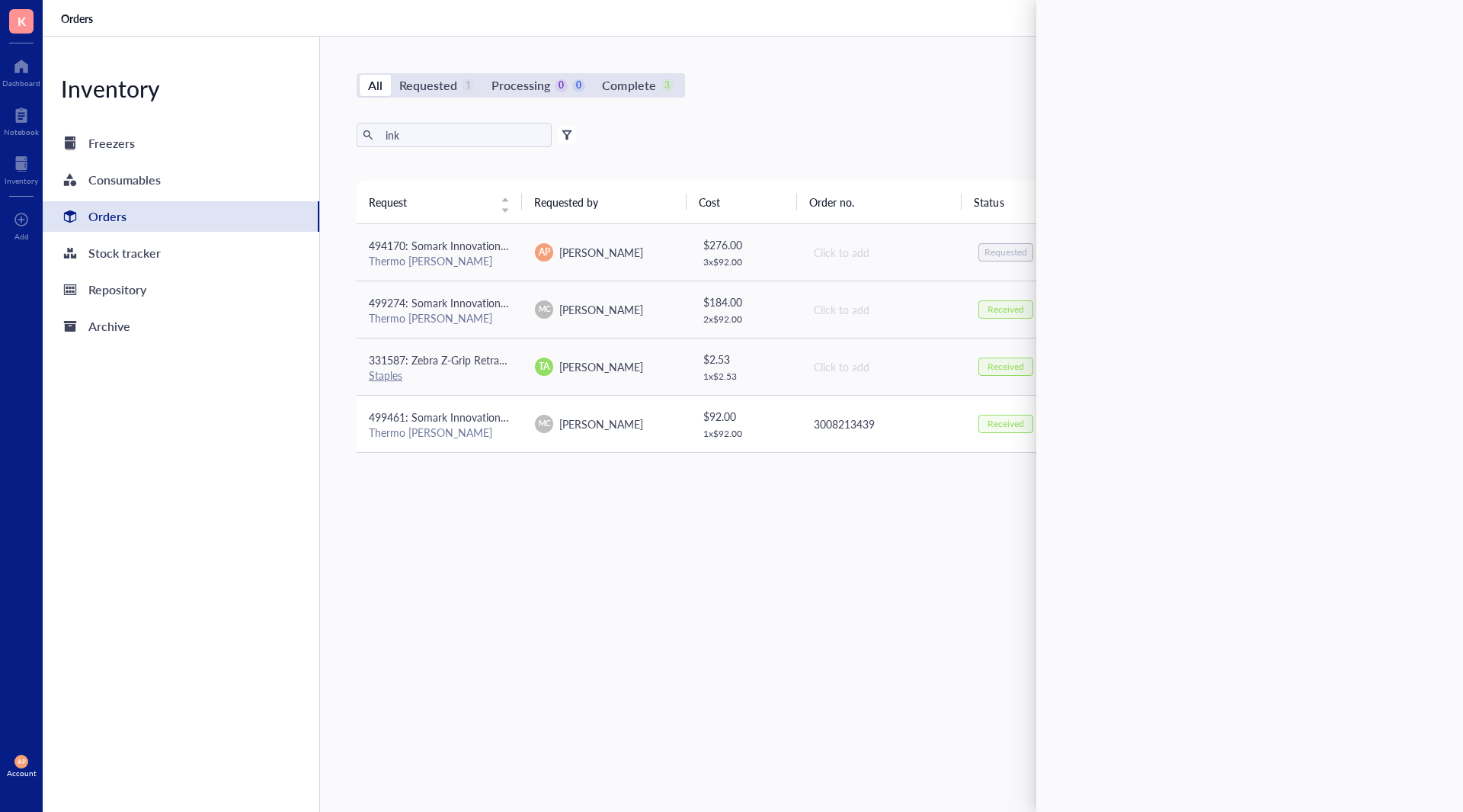
click at [507, 427] on div "Thermo [PERSON_NAME]" at bounding box center [439, 431] width 142 height 14
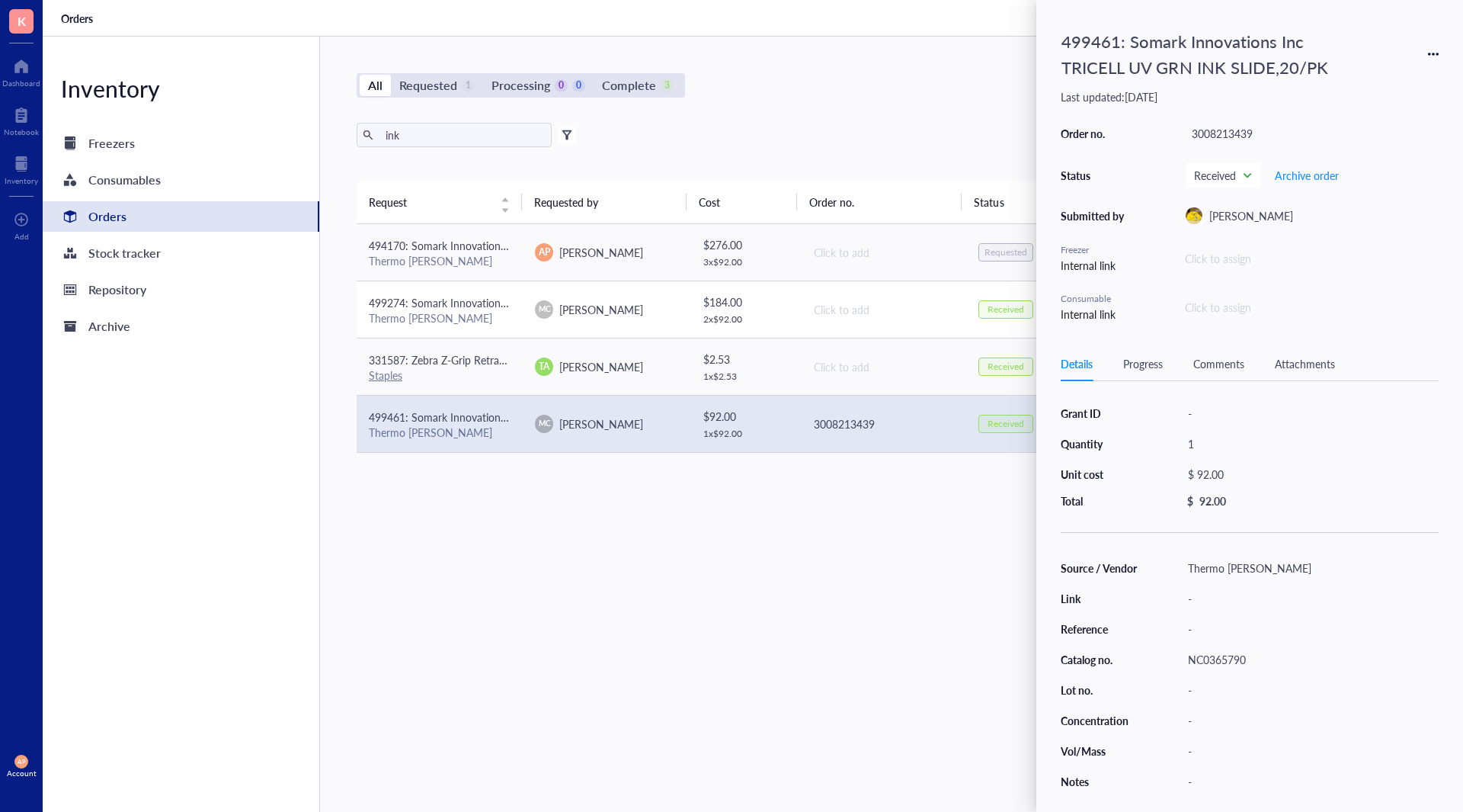
click at [469, 316] on div "Thermo [PERSON_NAME]" at bounding box center [439, 318] width 142 height 14
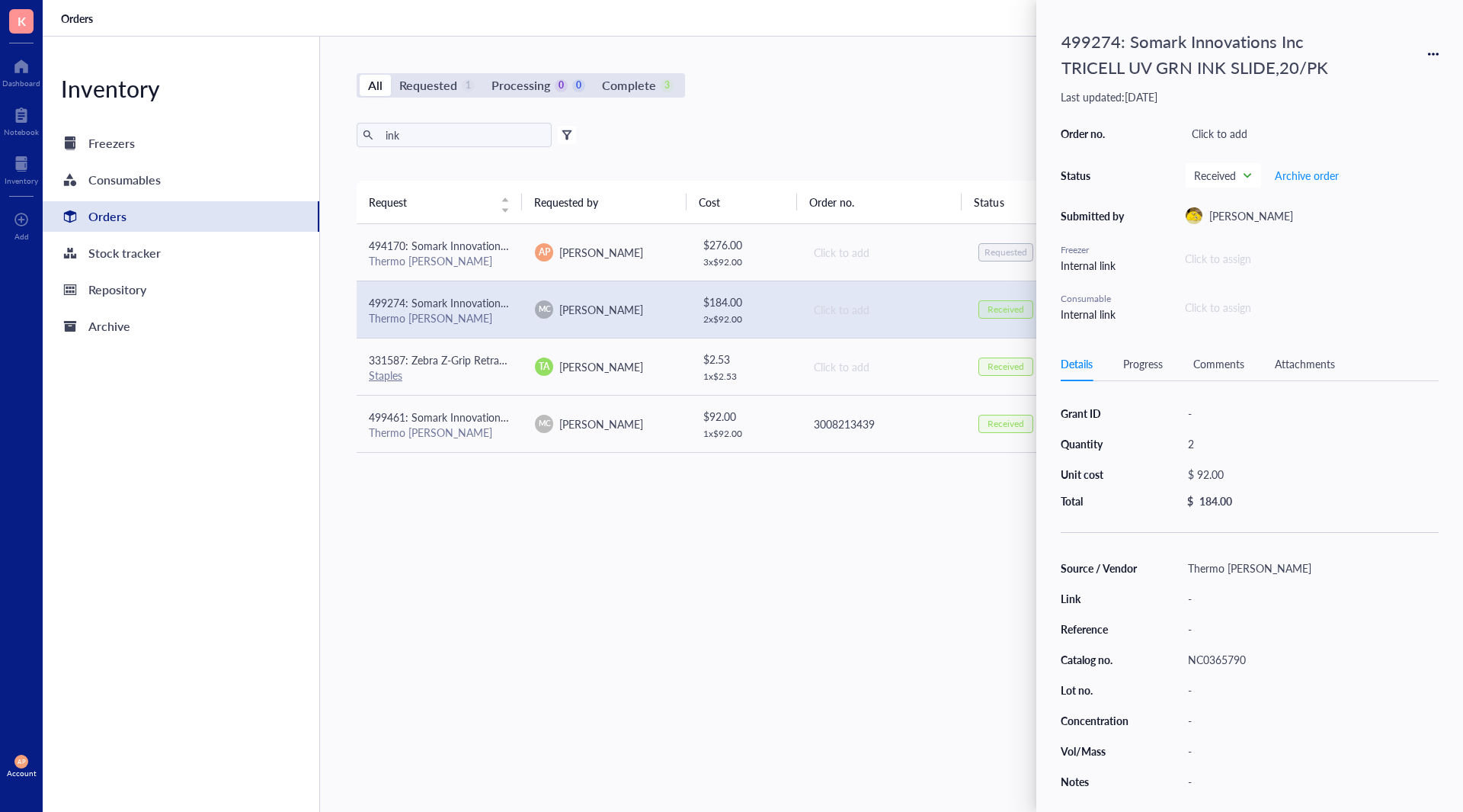
click at [1432, 54] on icon at bounding box center [1433, 55] width 11 height 11
click at [1402, 82] on span "Request again" at bounding box center [1380, 76] width 96 height 17
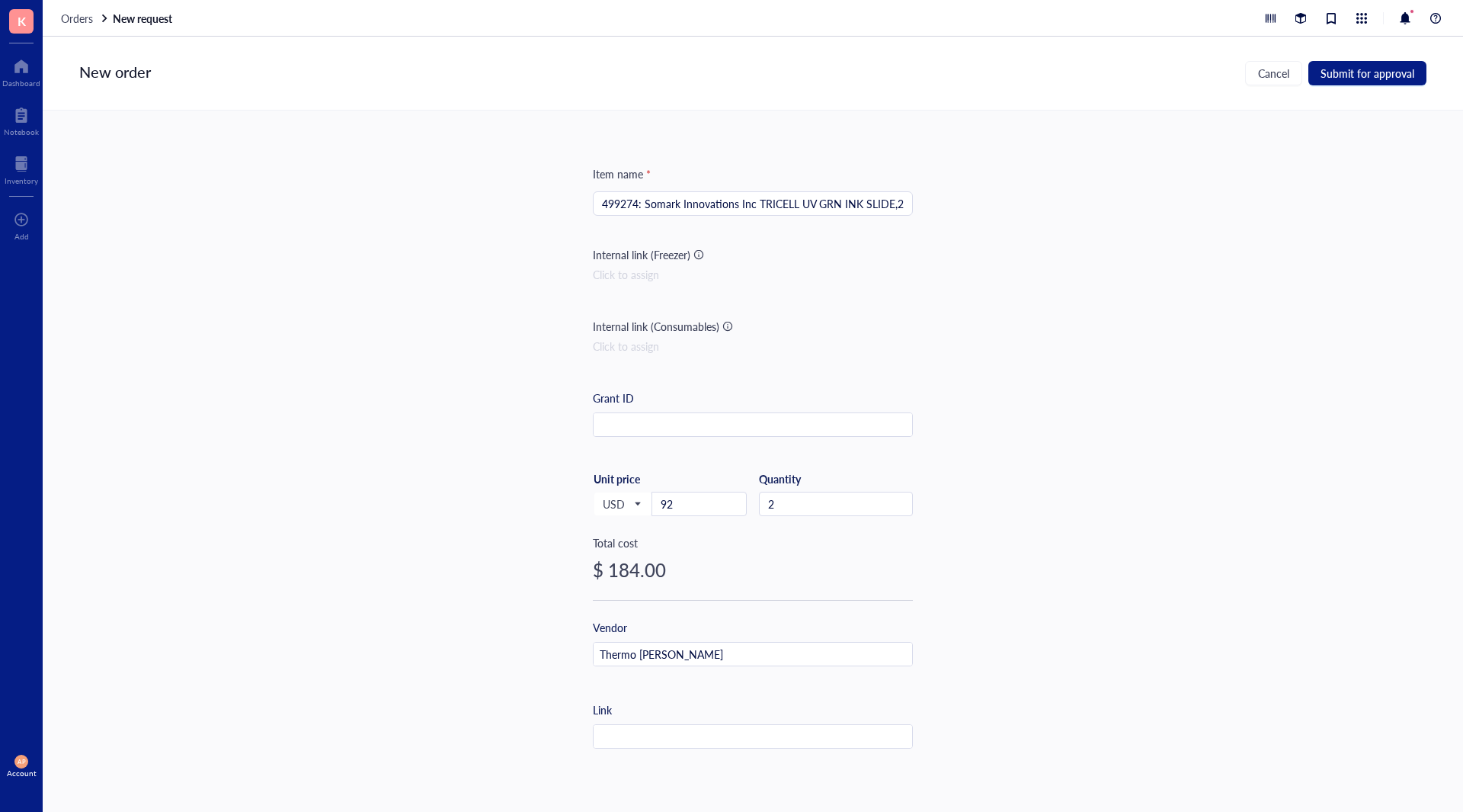
click at [616, 209] on input "499274: Somark Innovations Inc TRICELL UV GRN INK SLIDE,20/PK" at bounding box center [753, 203] width 302 height 23
type input "494170: Somark Innovations Inc TRICELL UV GRN INK SLIDE,20/PK"
click at [1376, 84] on button "Submit for approval" at bounding box center [1368, 73] width 119 height 24
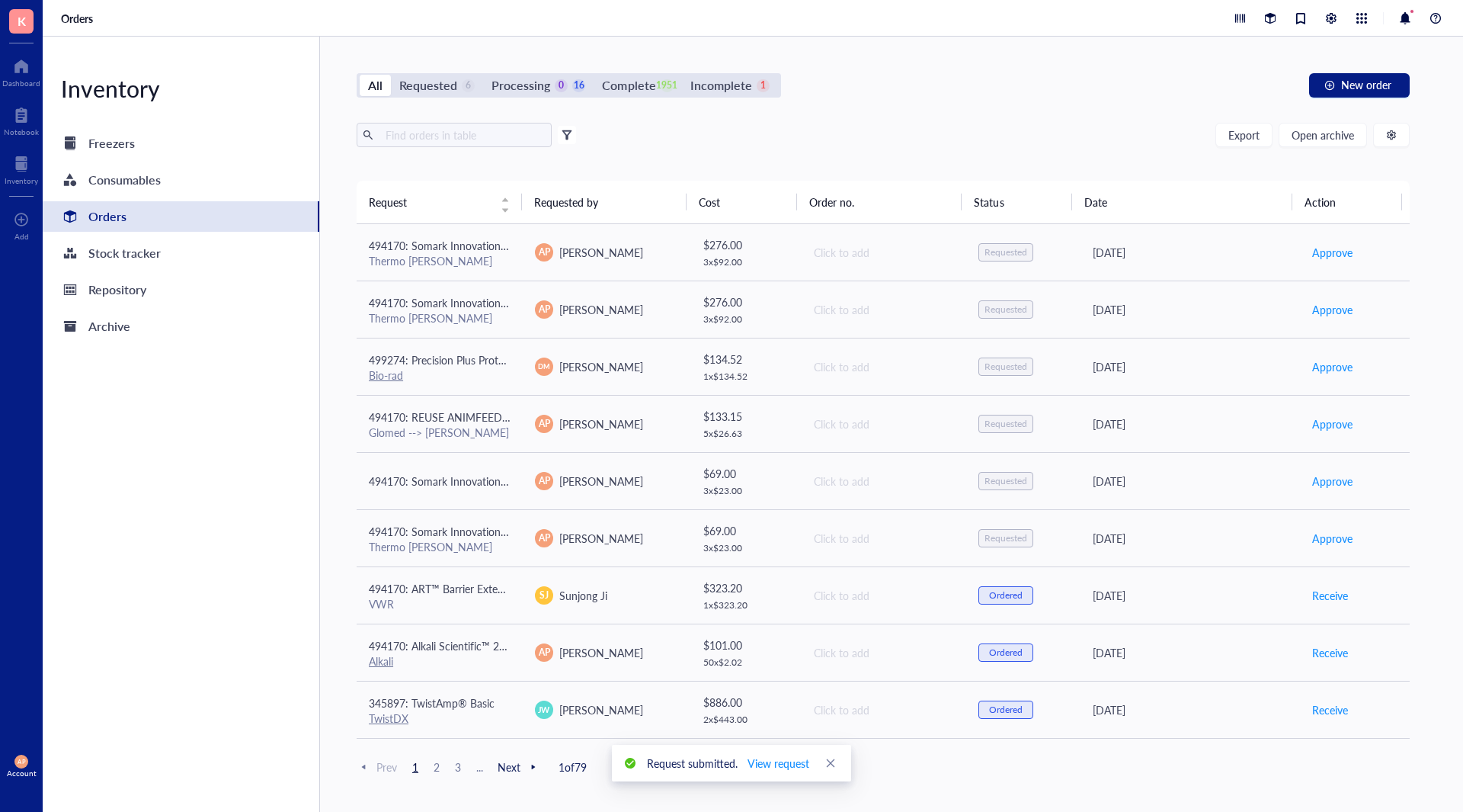
click at [417, 71] on div "All Requested 6 Processing 0 16 Complete 1951 Incomplete 1 New order Export Ope…" at bounding box center [883, 424] width 1126 height 775
click at [423, 80] on div "Requested" at bounding box center [428, 85] width 58 height 21
click at [391, 75] on input "Requested 6" at bounding box center [391, 75] width 0 height 0
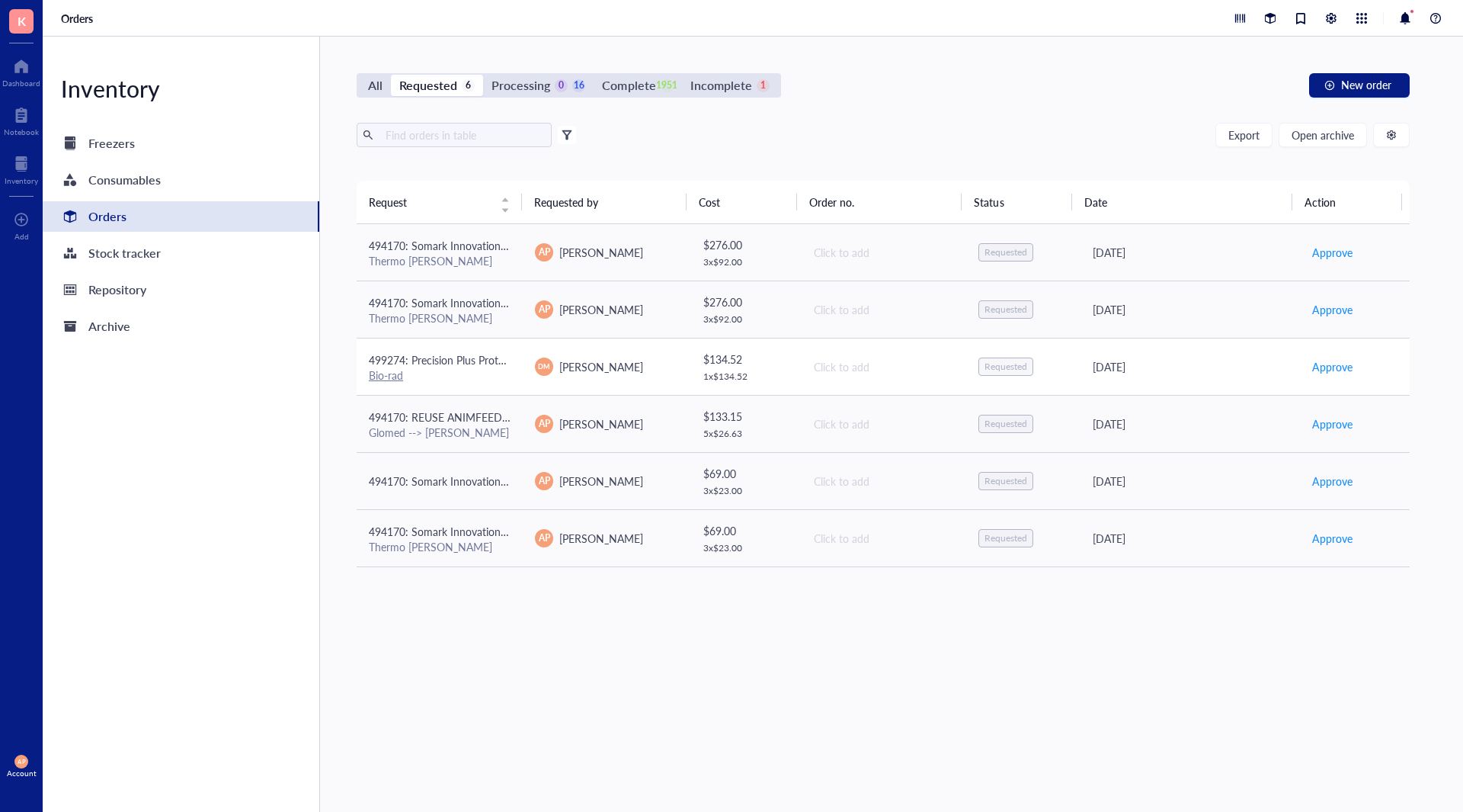
click at [472, 361] on span "499274: Precision Plus Protein Dual Color Standards" at bounding box center [492, 359] width 247 height 15
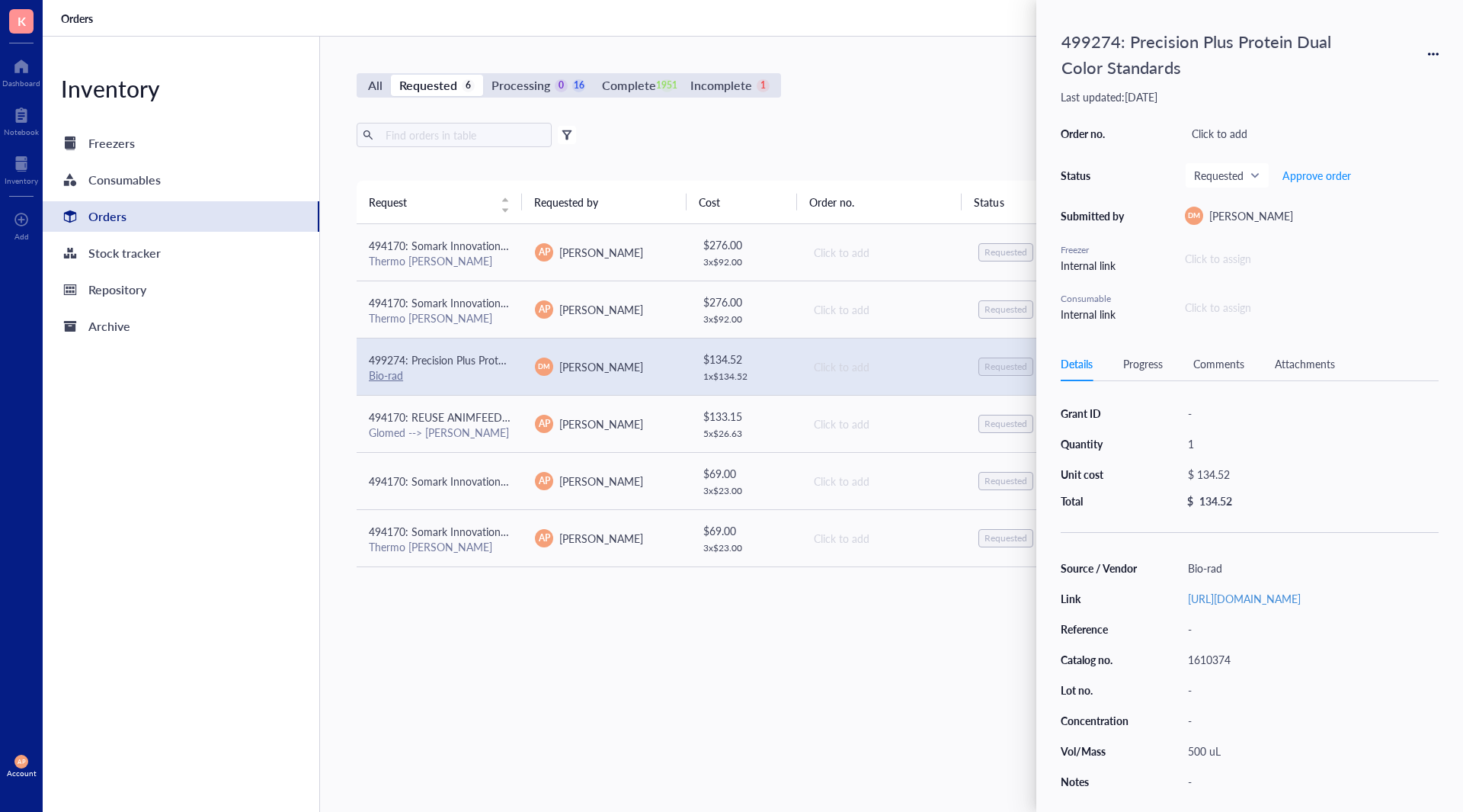
click at [623, 725] on div "Request Requested by Cost Order no. Status Date Action 494170: Somark Innovatio…" at bounding box center [882, 459] width 1053 height 558
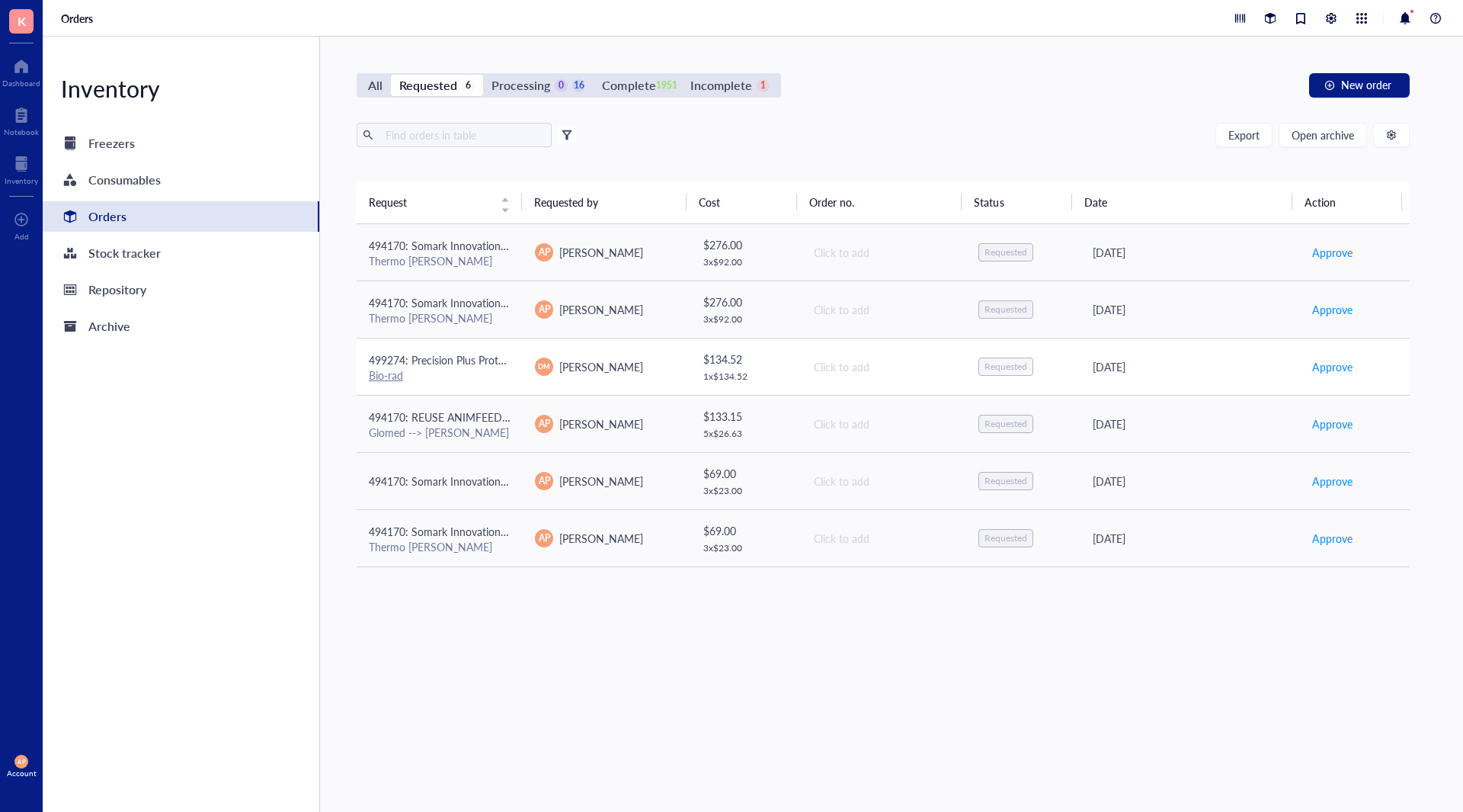
click at [493, 377] on div "Bio-rad" at bounding box center [439, 375] width 142 height 14
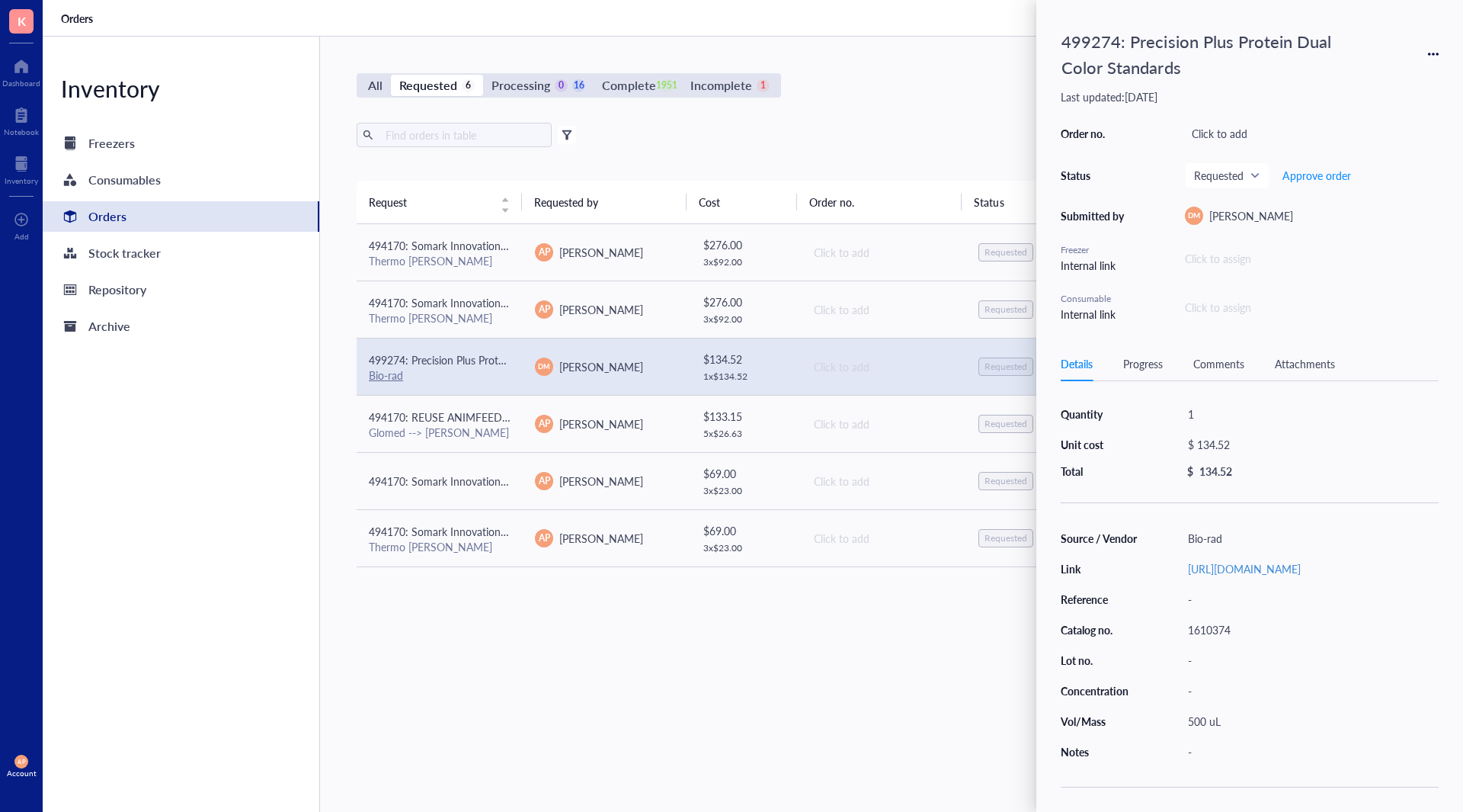
scroll to position [63, 0]
click at [1219, 625] on div "1610374" at bounding box center [1310, 629] width 257 height 21
drag, startPoint x: 668, startPoint y: 764, endPoint x: 782, endPoint y: 666, distance: 150.3
click at [669, 760] on div "All Requested 6 Processing 0 16 Complete 1951 Incomplete 1 New order Export Ope…" at bounding box center [883, 424] width 1126 height 775
click at [807, 253] on td "Click to add" at bounding box center [882, 253] width 166 height 57
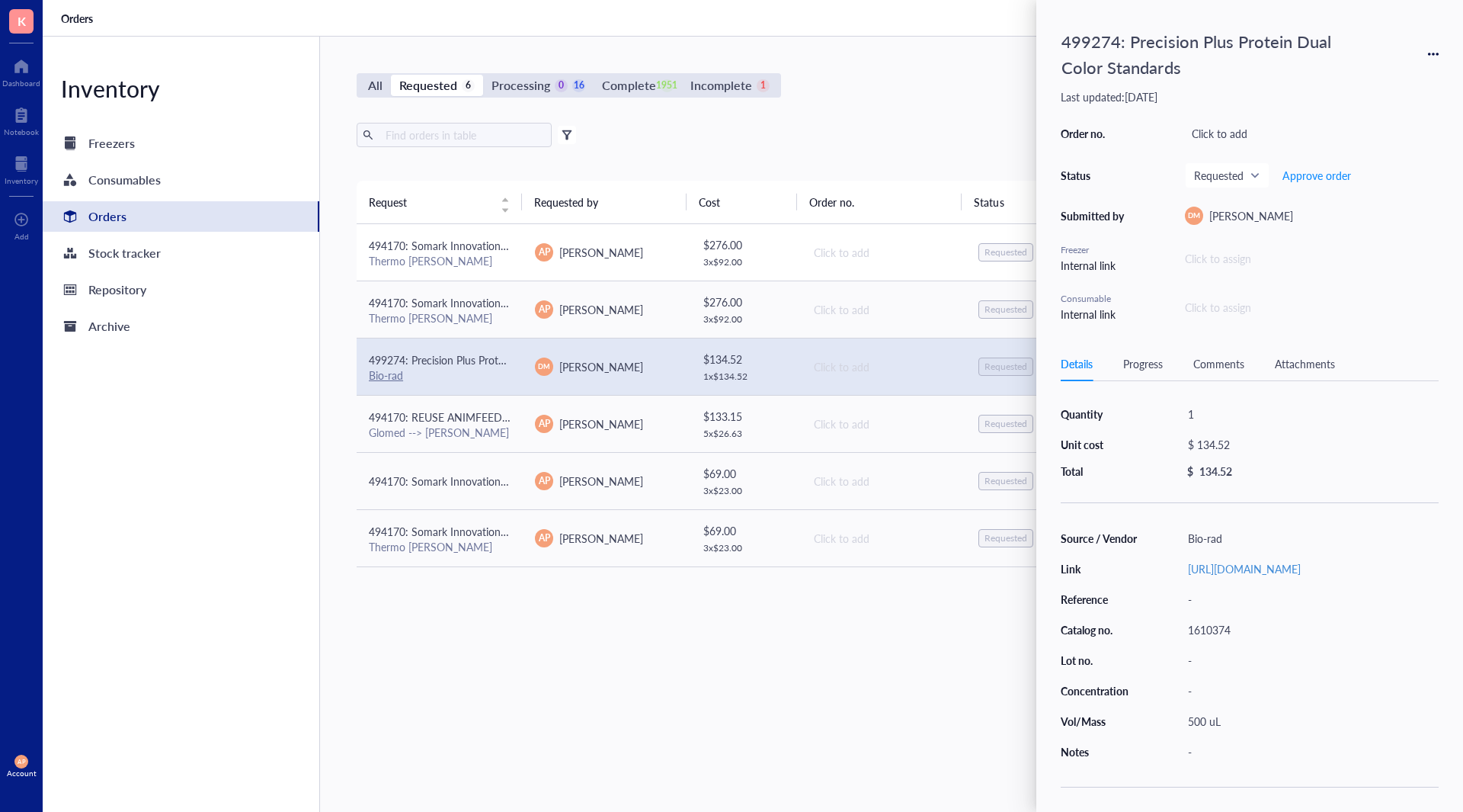
scroll to position [0, 0]
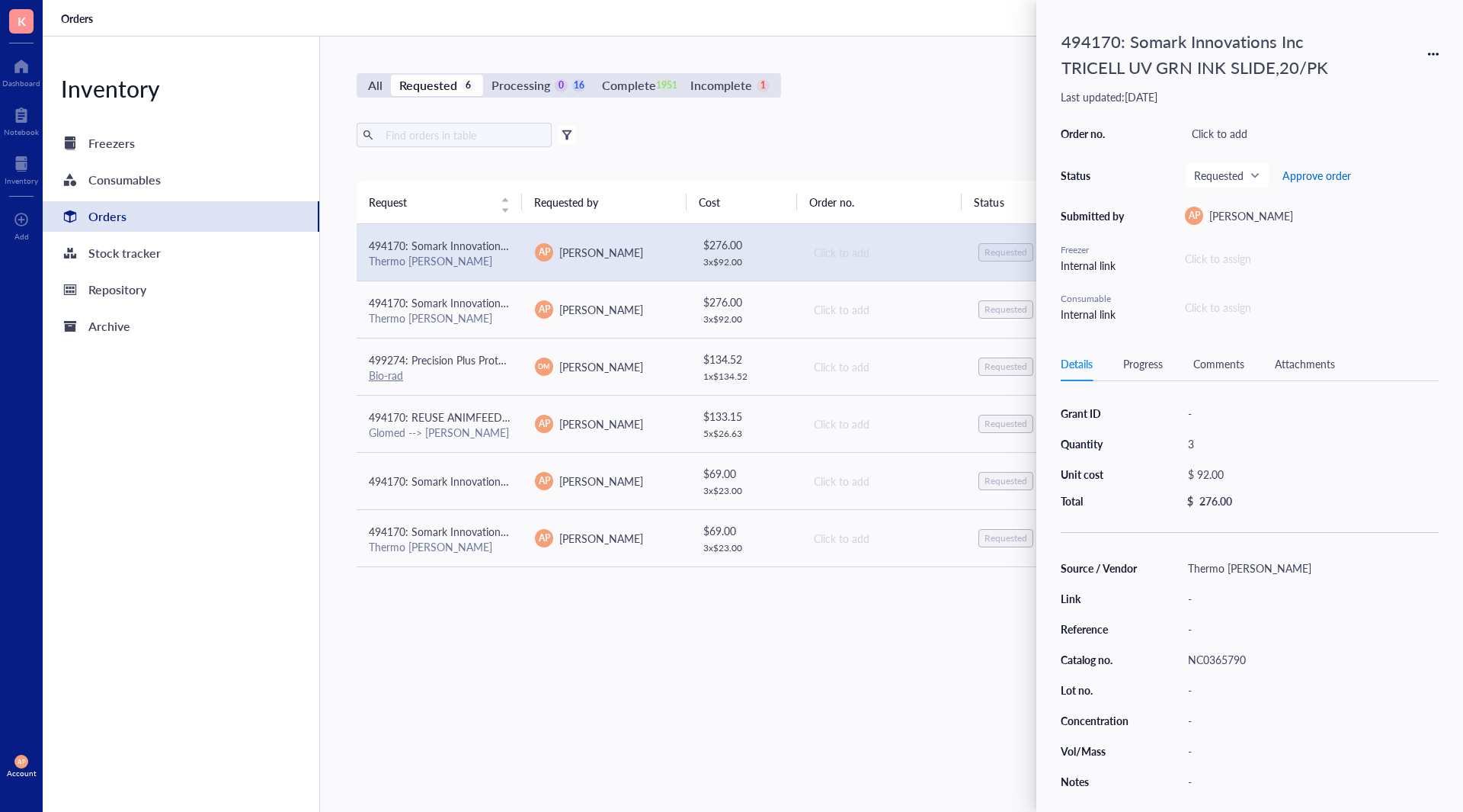
click at [1335, 172] on span "Approve order" at bounding box center [1317, 175] width 69 height 12
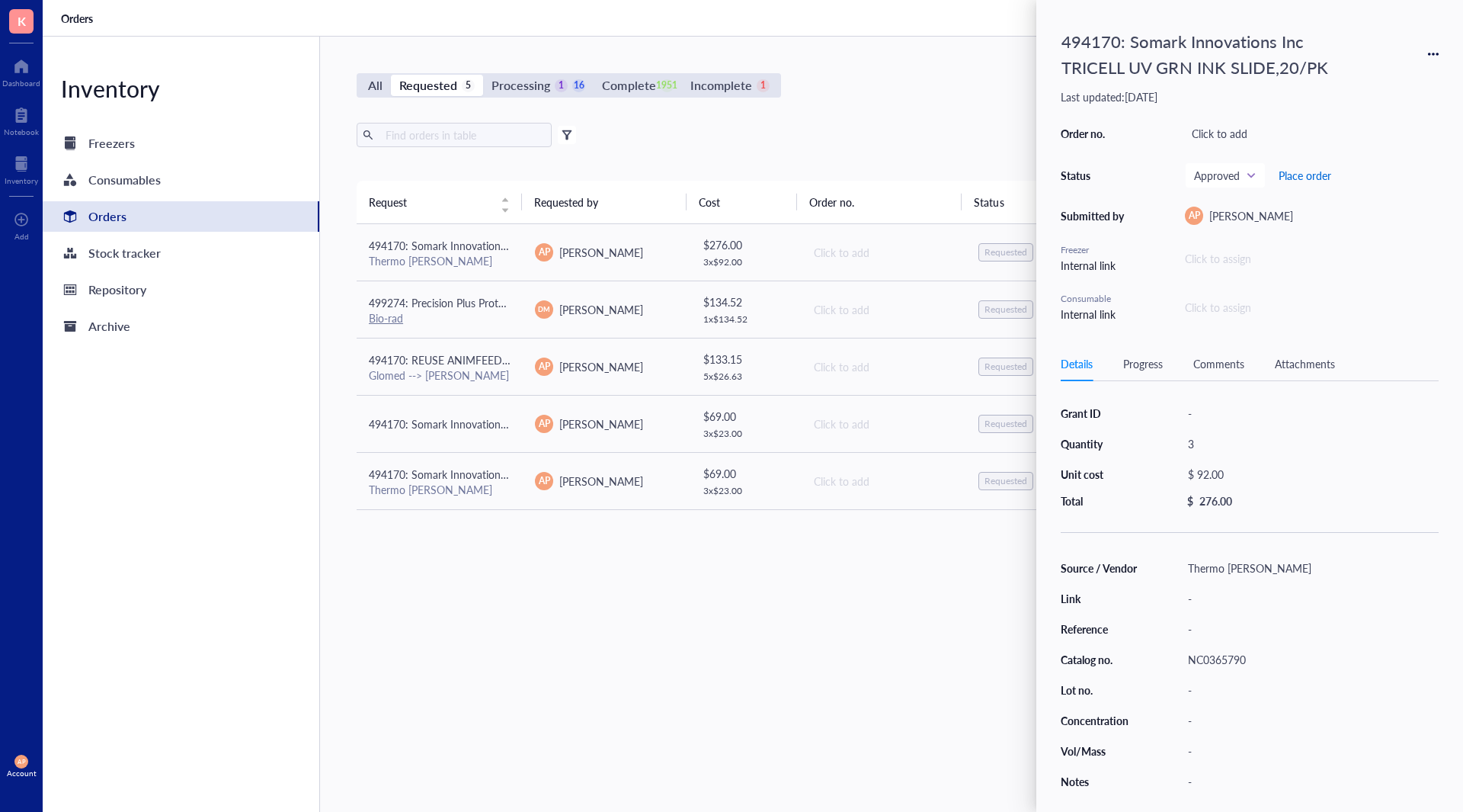
click at [1300, 177] on span "Place order" at bounding box center [1305, 175] width 53 height 12
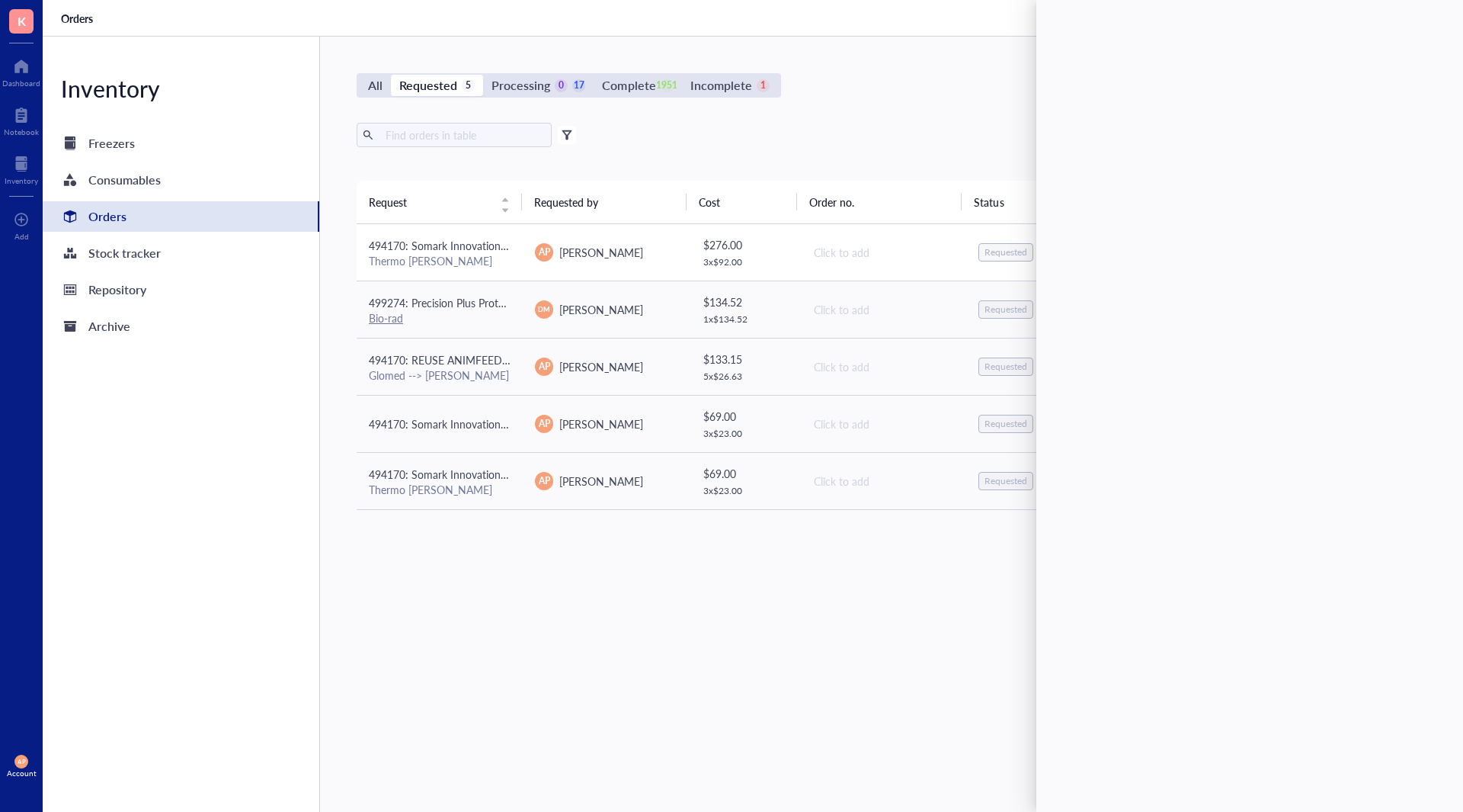
click at [481, 256] on div "Thermo [PERSON_NAME]" at bounding box center [439, 260] width 142 height 14
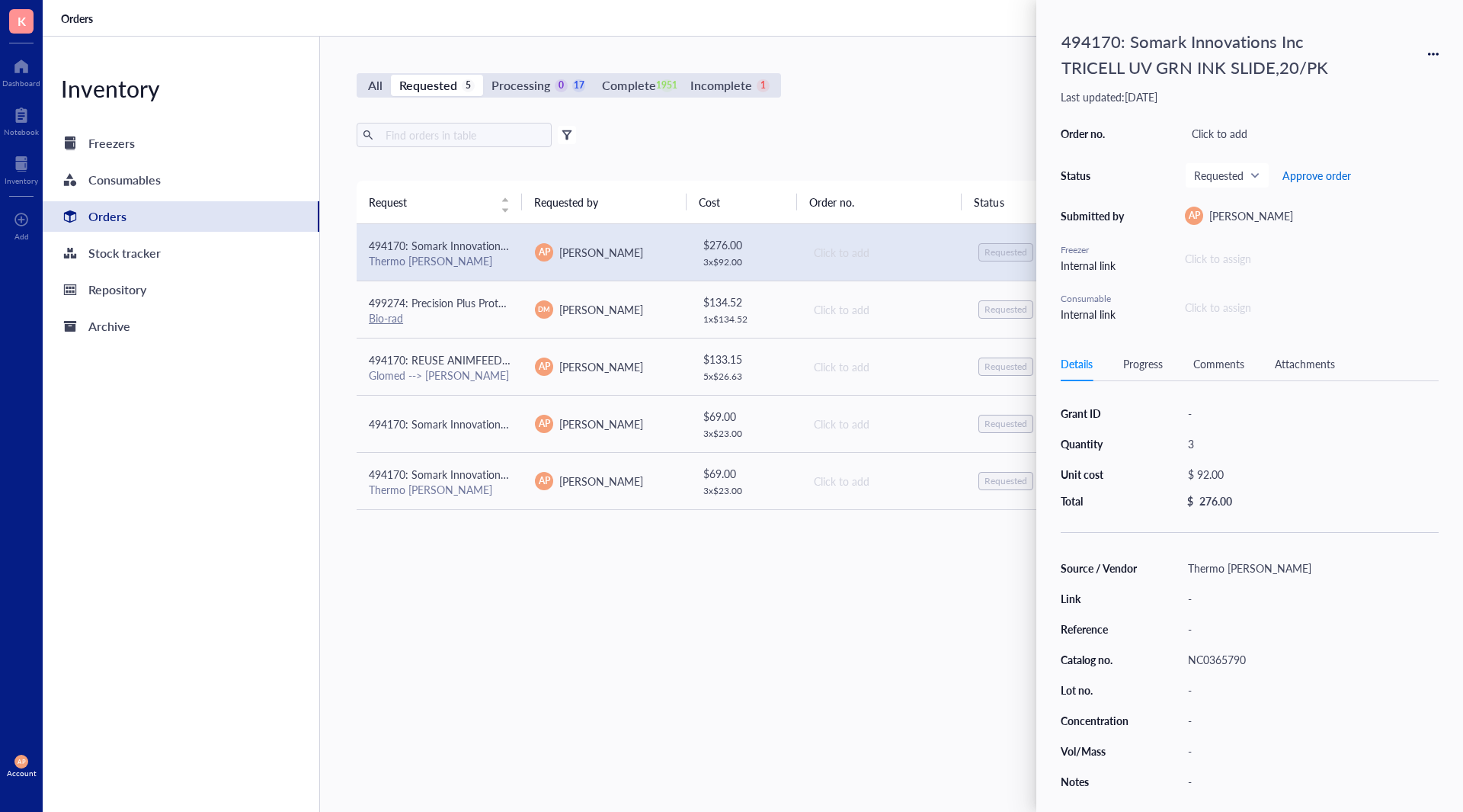
click at [1342, 174] on span "Approve order" at bounding box center [1317, 175] width 69 height 12
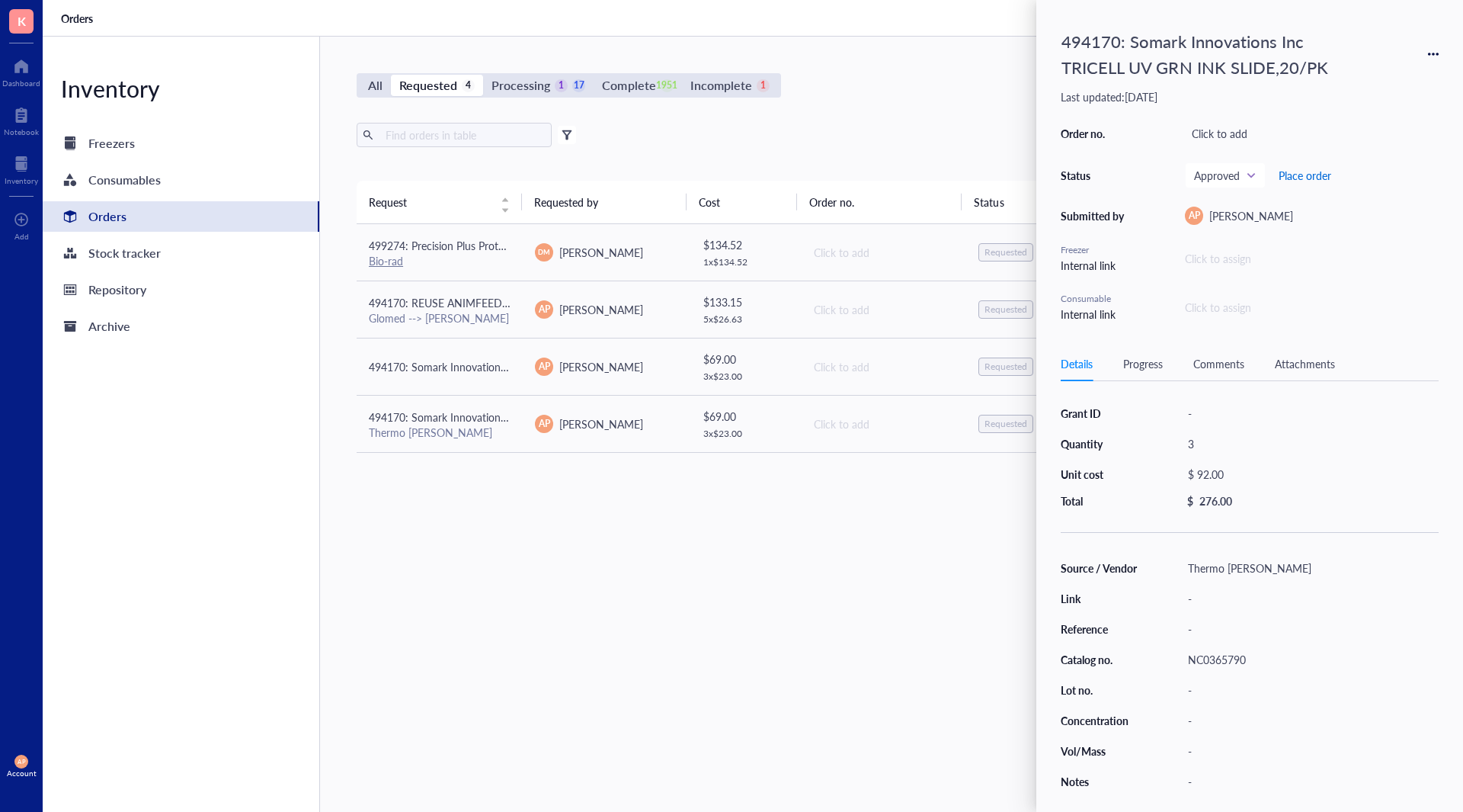
click at [1314, 174] on span "Place order" at bounding box center [1305, 175] width 53 height 12
click at [484, 318] on div "Glomed --> [PERSON_NAME]" at bounding box center [439, 318] width 142 height 14
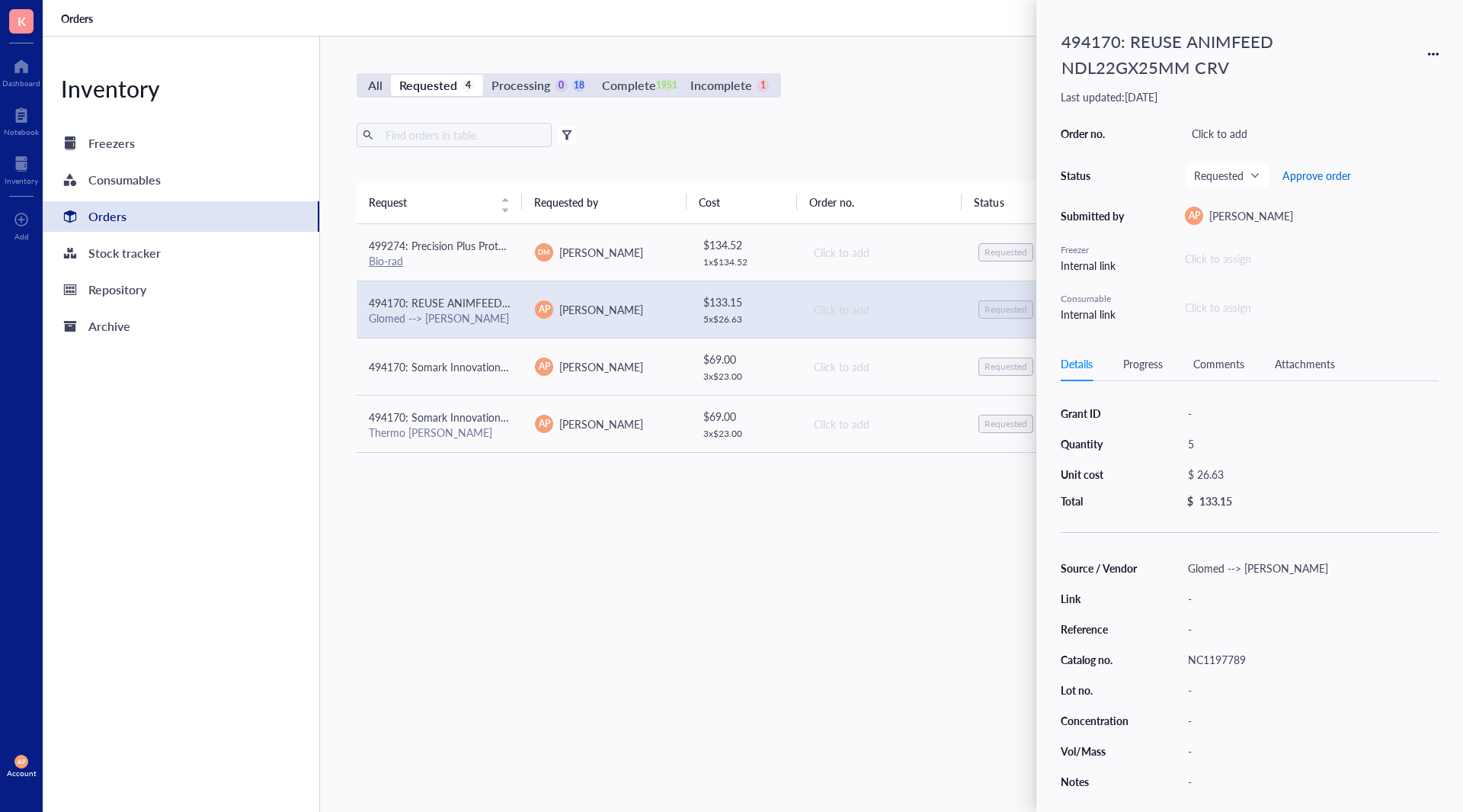
click at [1295, 176] on span "Approve order" at bounding box center [1317, 175] width 69 height 12
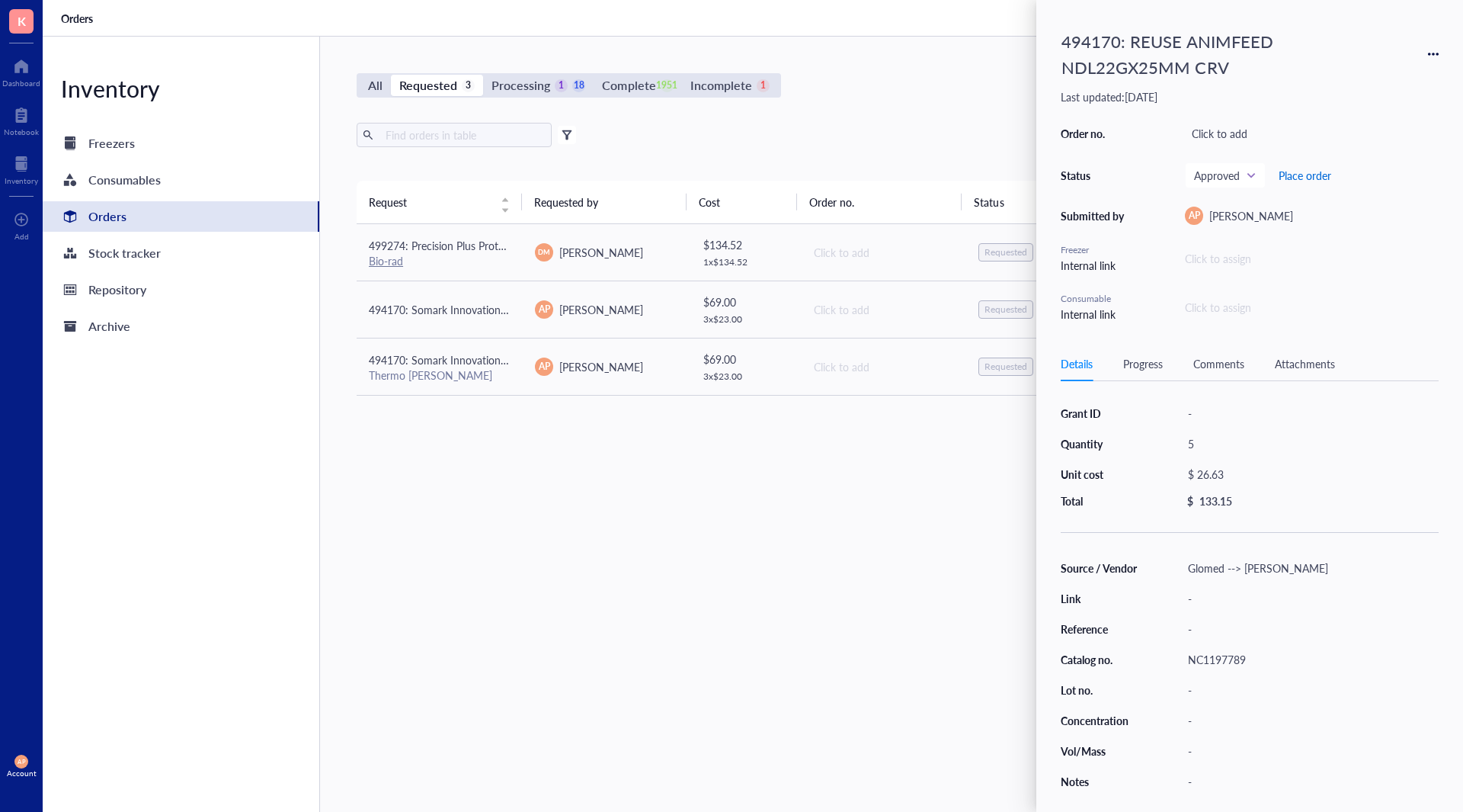
click at [1295, 176] on span "Place order" at bounding box center [1305, 175] width 53 height 12
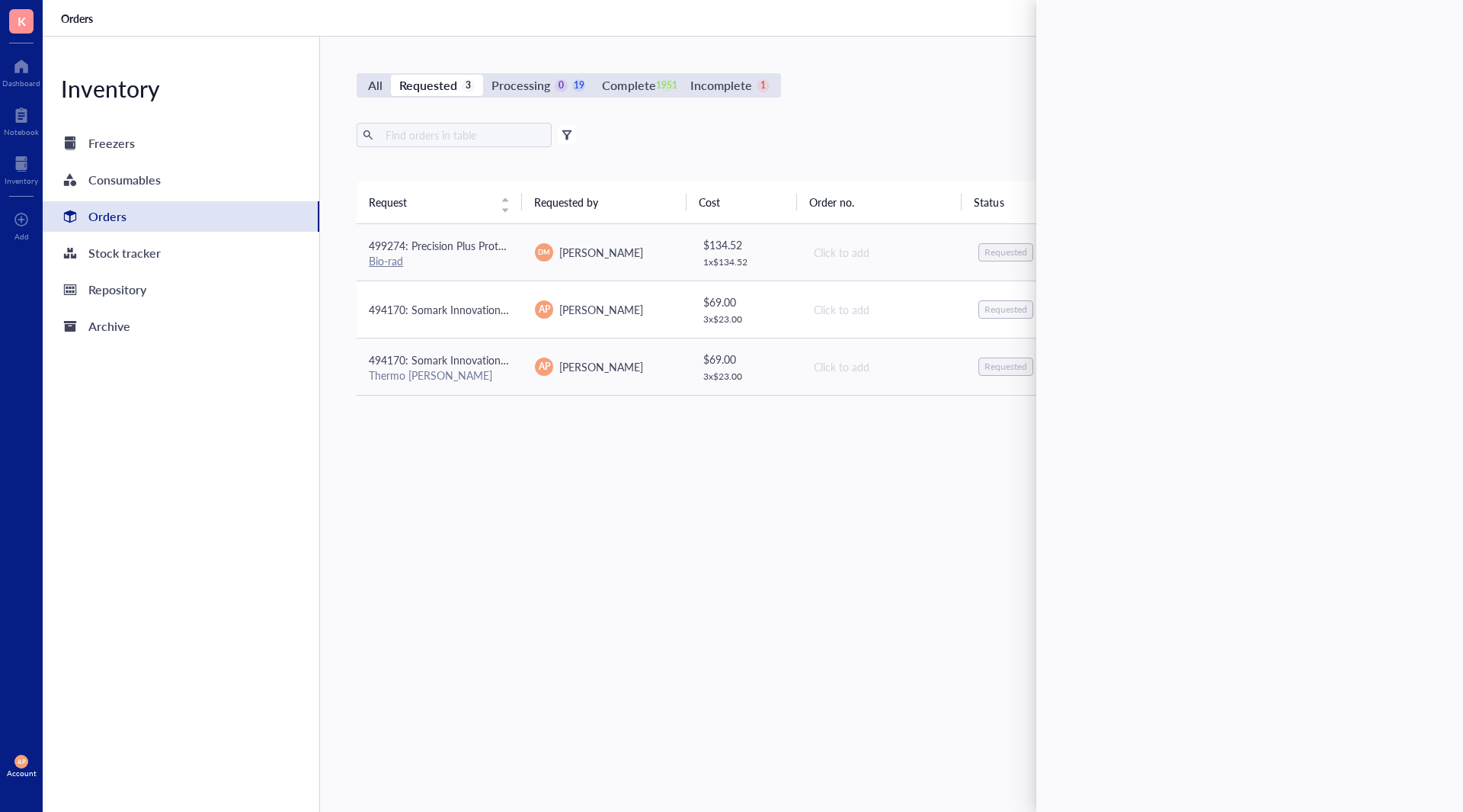
click at [446, 308] on span "494170: Somark Innovations Inc NEEDLE YELLOW IRRADIATED" at bounding box center [522, 309] width 308 height 15
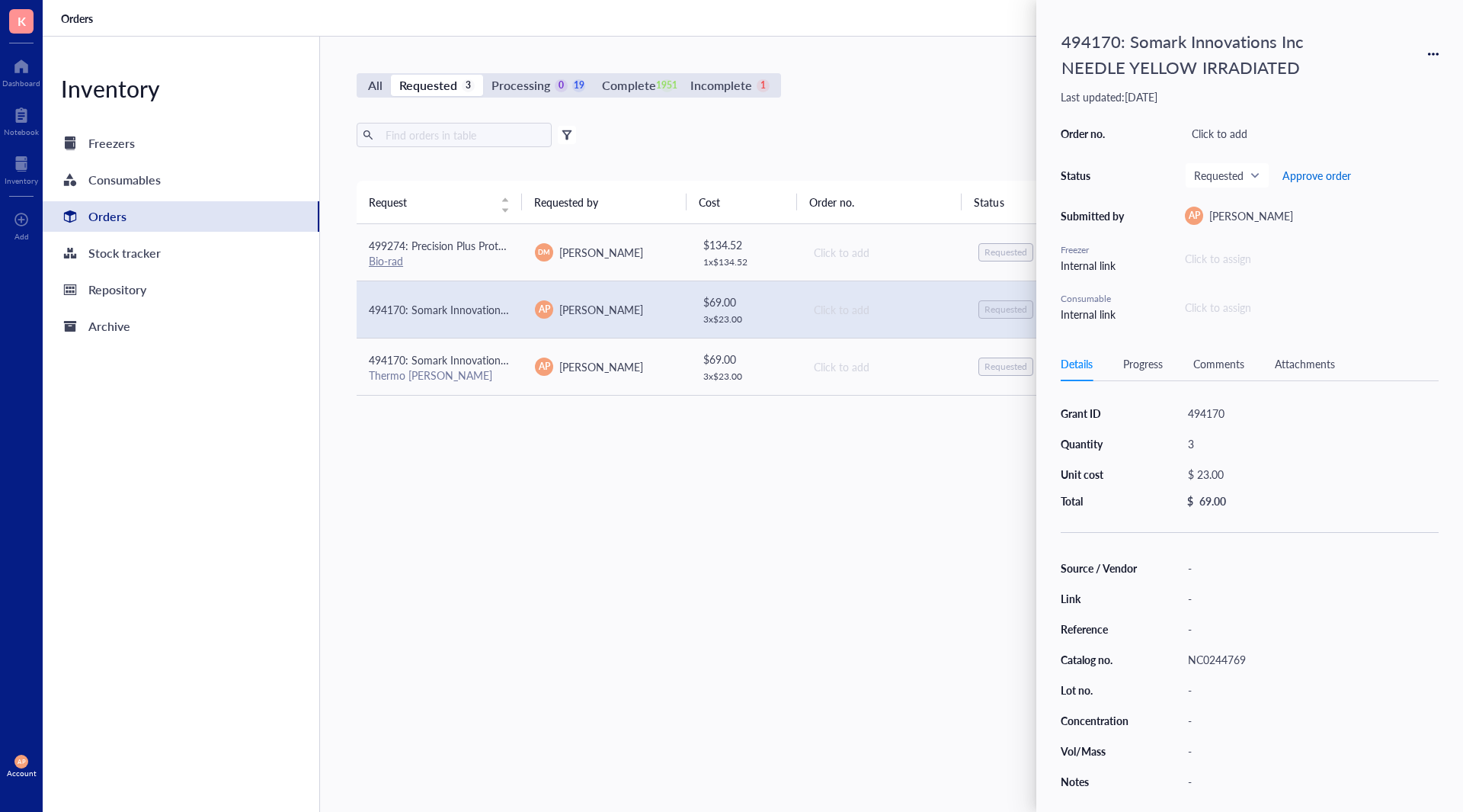
click at [1321, 174] on span "Approve order" at bounding box center [1317, 175] width 69 height 12
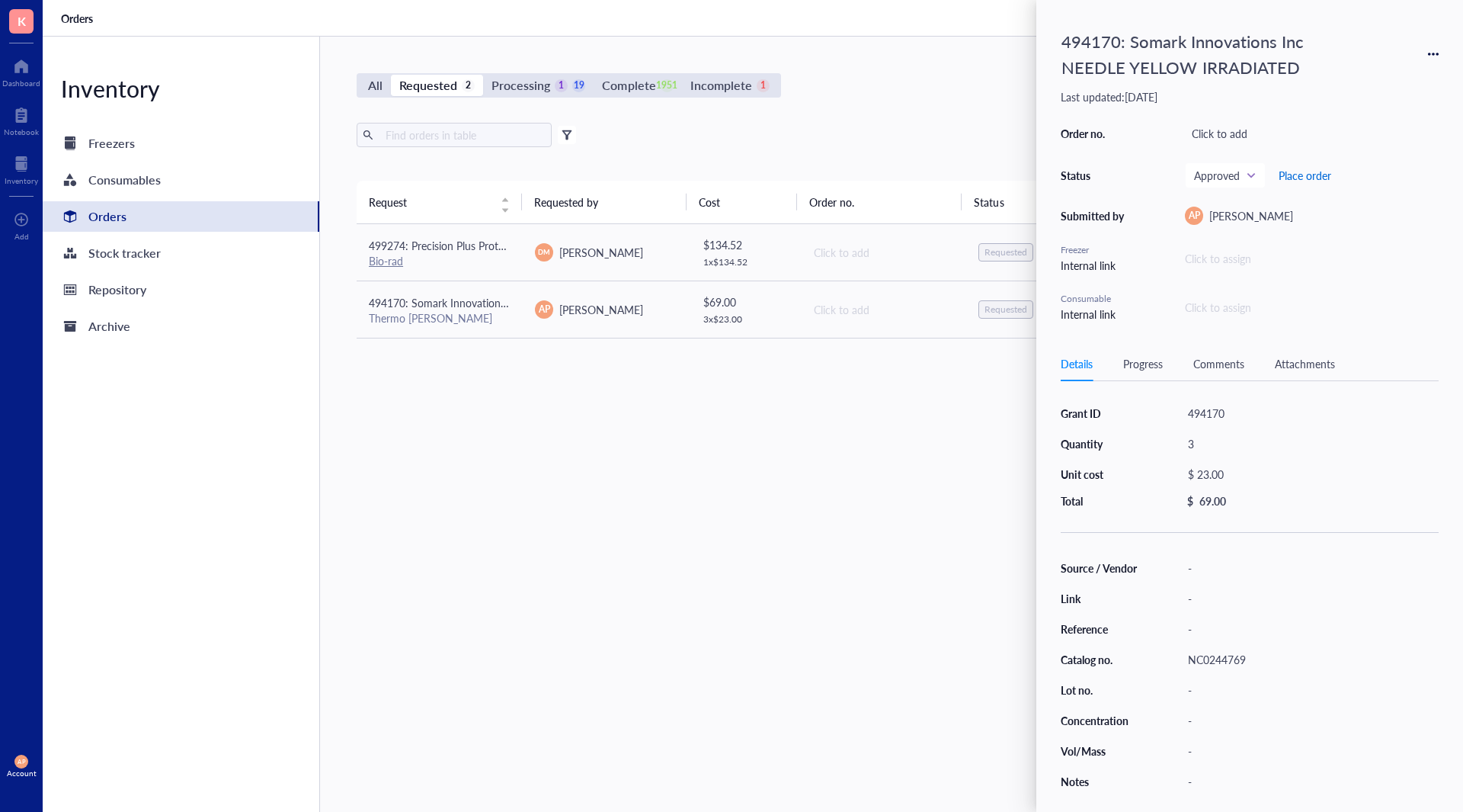
click at [1321, 170] on span "Place order" at bounding box center [1305, 175] width 53 height 12
click at [535, 317] on div "AP [PERSON_NAME]" at bounding box center [606, 309] width 142 height 19
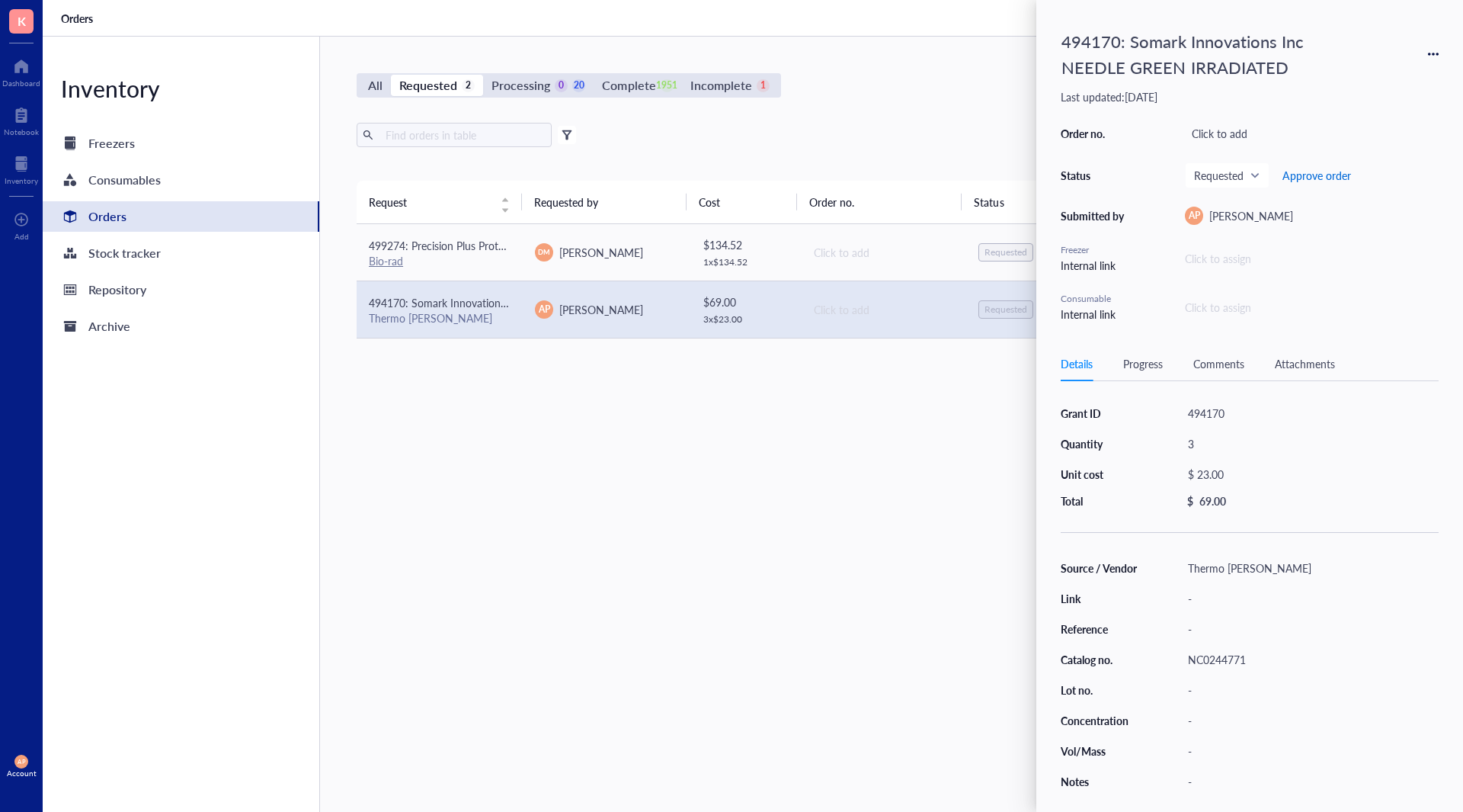
click at [1319, 176] on span "Approve order" at bounding box center [1317, 175] width 69 height 12
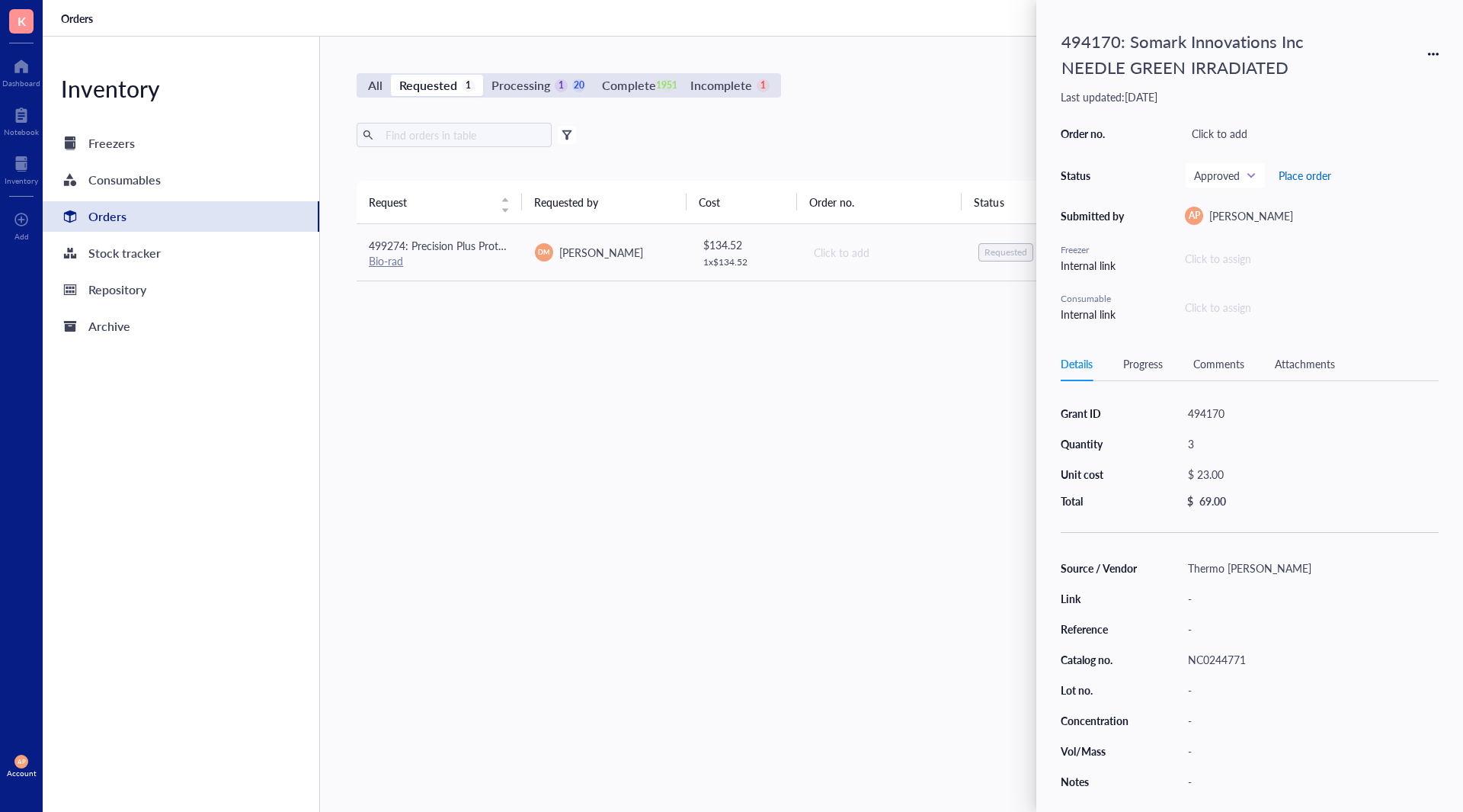
click at [1311, 169] on span "Place order" at bounding box center [1305, 175] width 53 height 12
click at [1200, 649] on div "NC0244771" at bounding box center [1310, 658] width 257 height 21
click at [515, 503] on div "Request Requested by Cost Order no. Status Date Action 499274: Precision Plus P…" at bounding box center [882, 459] width 1053 height 558
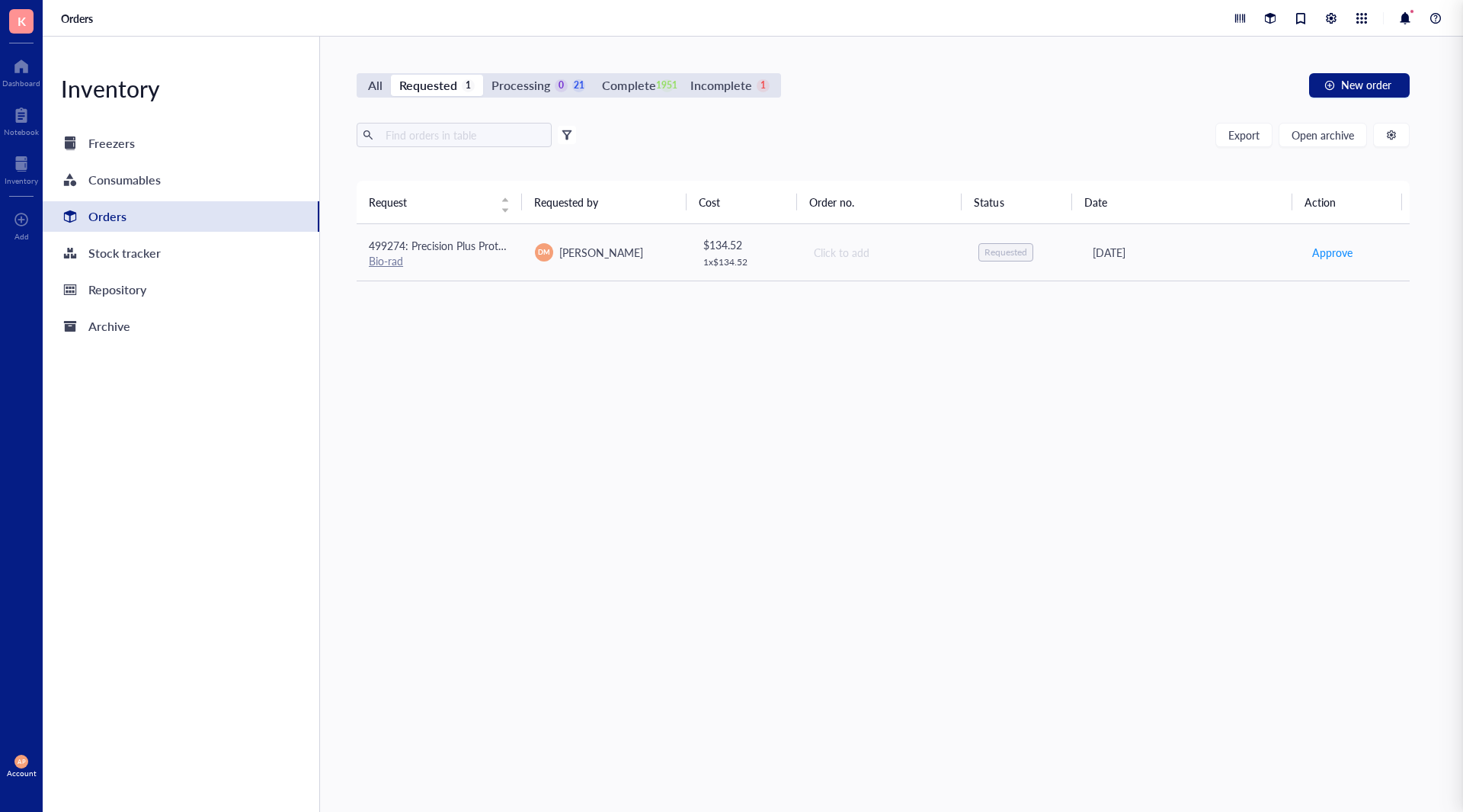
click at [494, 282] on div "Request Requested by Cost Order no. Status Date Action 499274: Precision Plus P…" at bounding box center [882, 459] width 1053 height 558
click at [488, 266] on div "Bio-rad" at bounding box center [439, 260] width 142 height 14
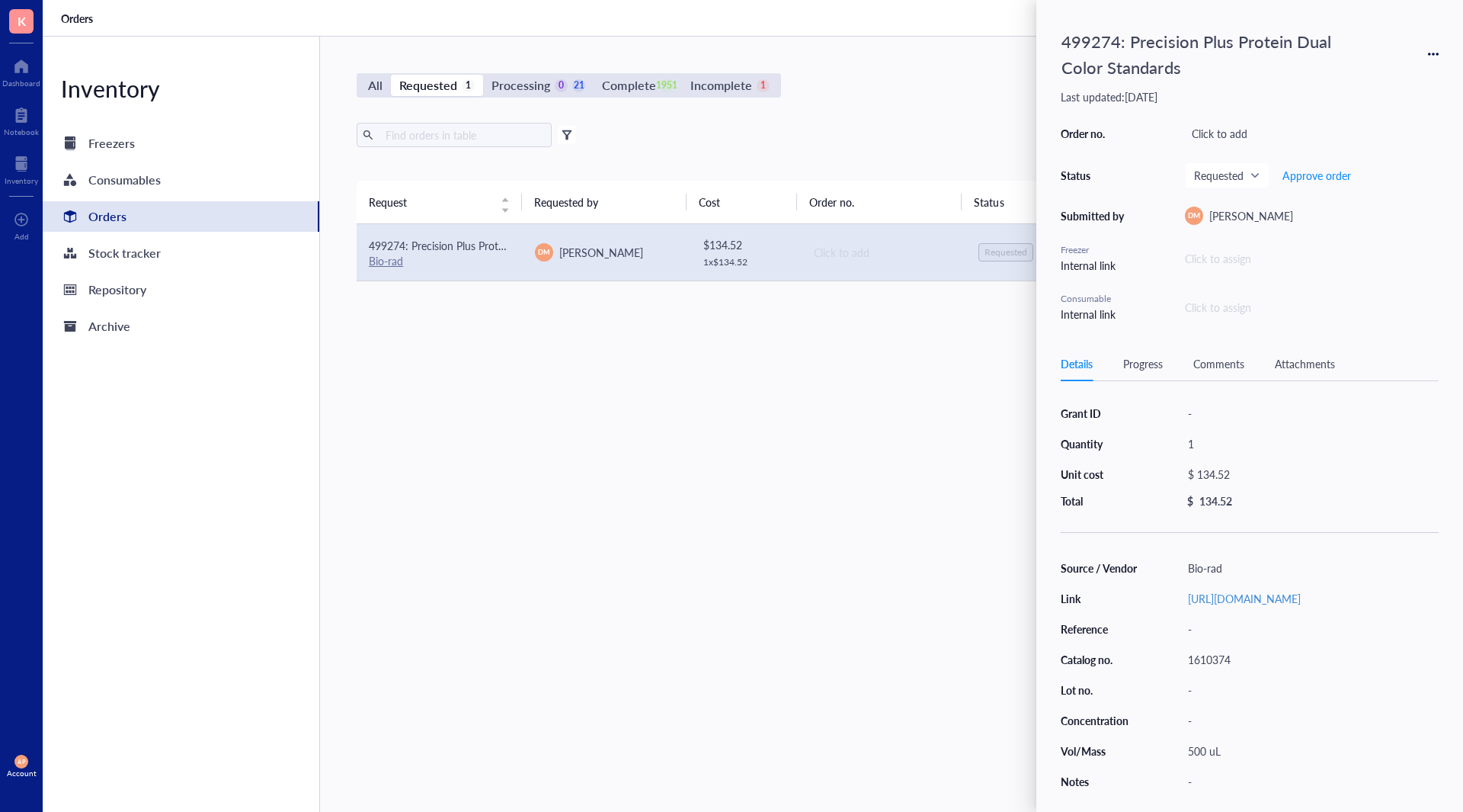
click at [1216, 669] on div "1610374" at bounding box center [1310, 658] width 257 height 21
type input "1610374"
click at [1255, 481] on div "$ 134.52" at bounding box center [1307, 473] width 252 height 21
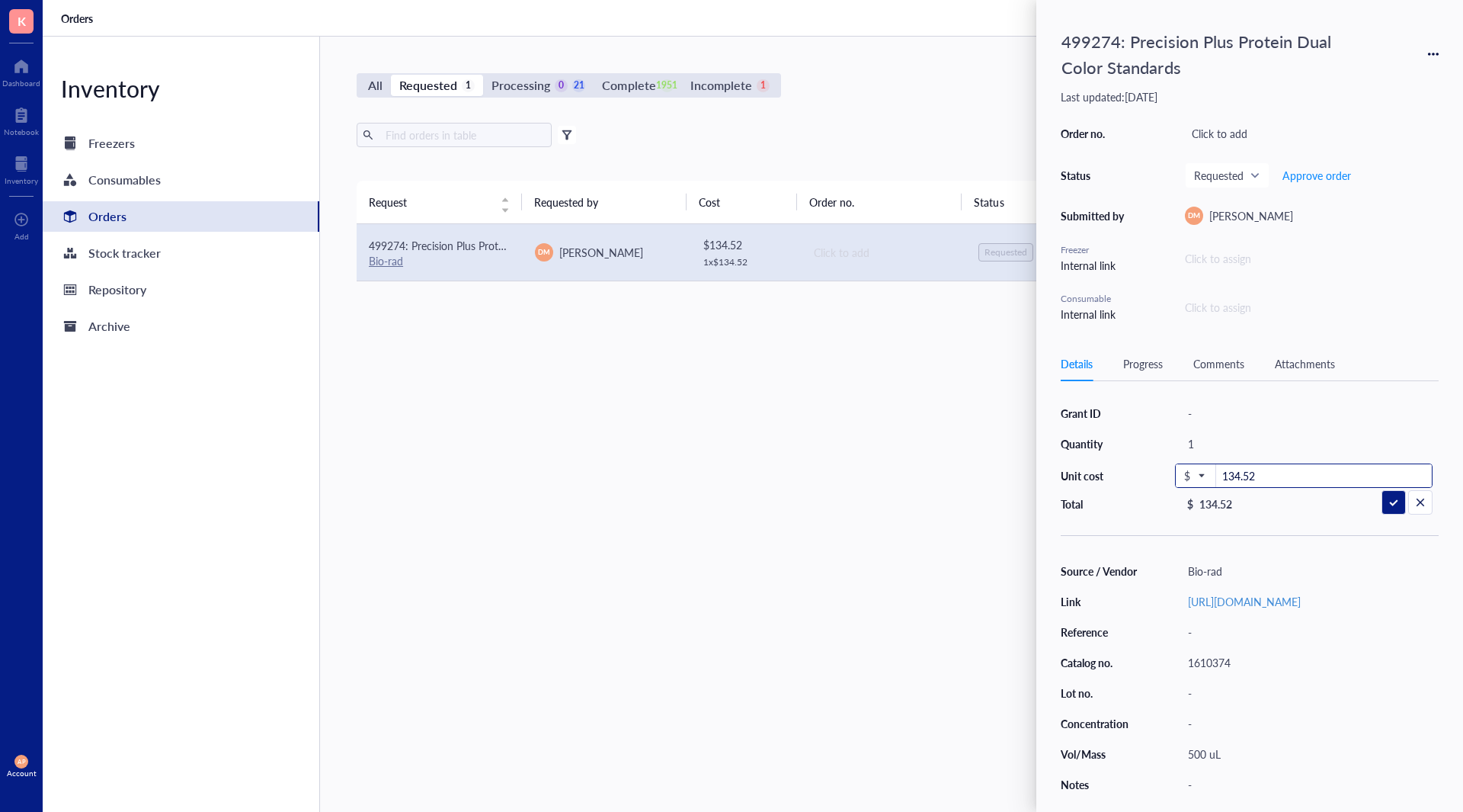
click at [1325, 470] on input "134.52" at bounding box center [1324, 476] width 216 height 24
type input "138"
click at [1267, 470] on div "$ 138.00" at bounding box center [1307, 473] width 252 height 21
click at [1268, 470] on input "138.00" at bounding box center [1324, 476] width 216 height 24
type input "138.32"
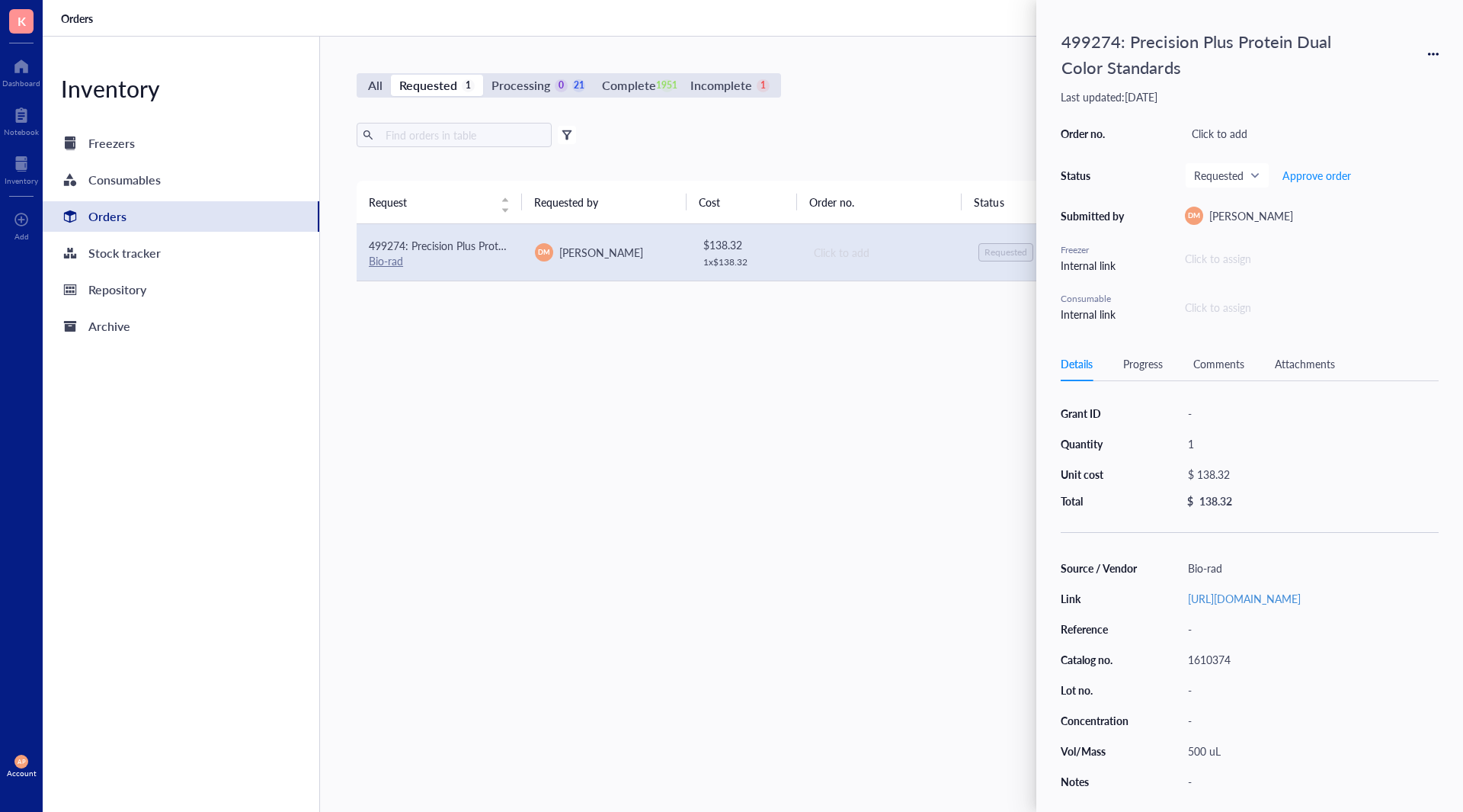
click at [1083, 41] on div "499274: Precision Plus Protein Dual Color Standards" at bounding box center [1215, 54] width 320 height 59
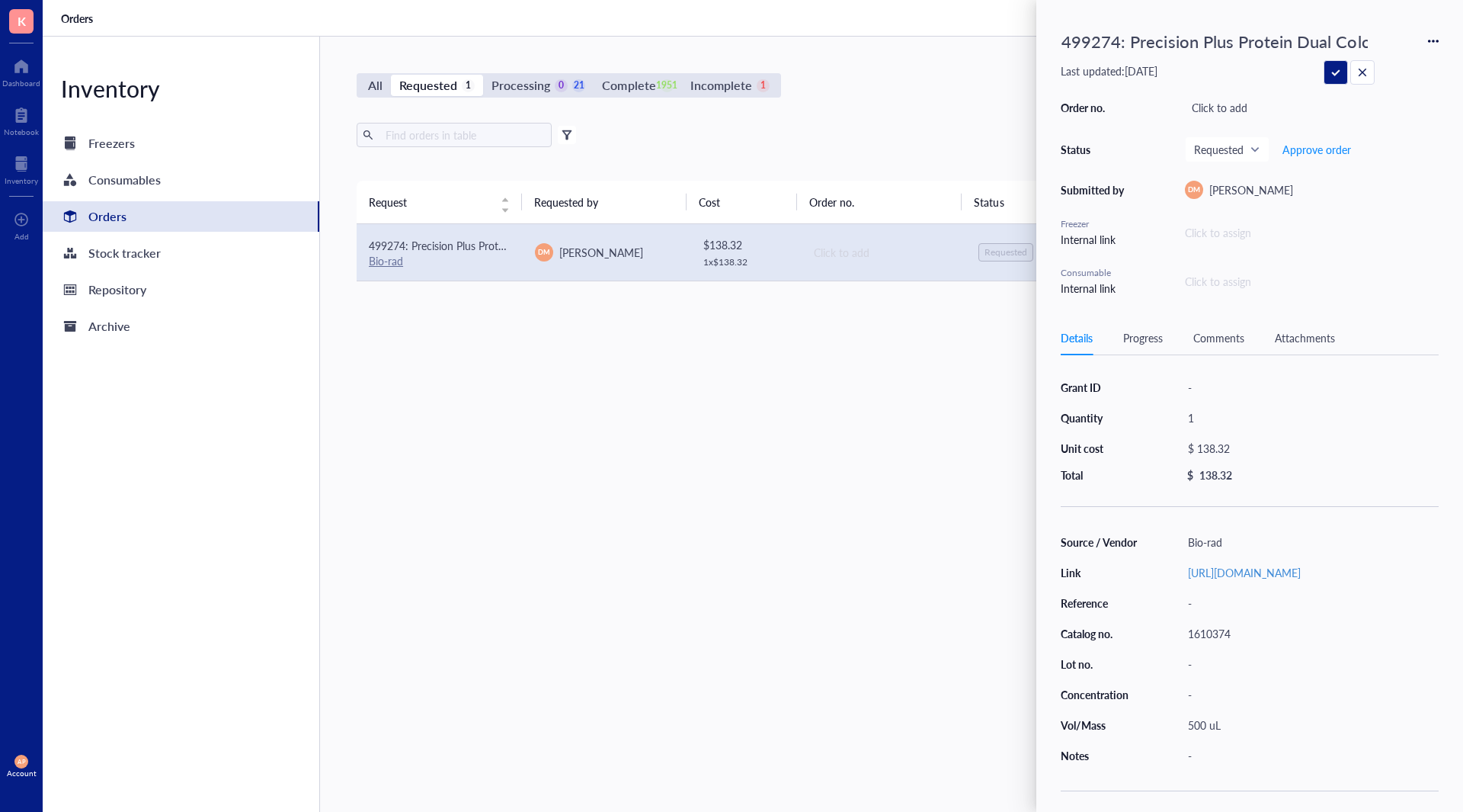
click at [1083, 41] on input "499274: Precision Plus Protein Dual Color Standards" at bounding box center [1215, 41] width 319 height 32
type input "494170: Precision Plus Protein Dual Color Standards"
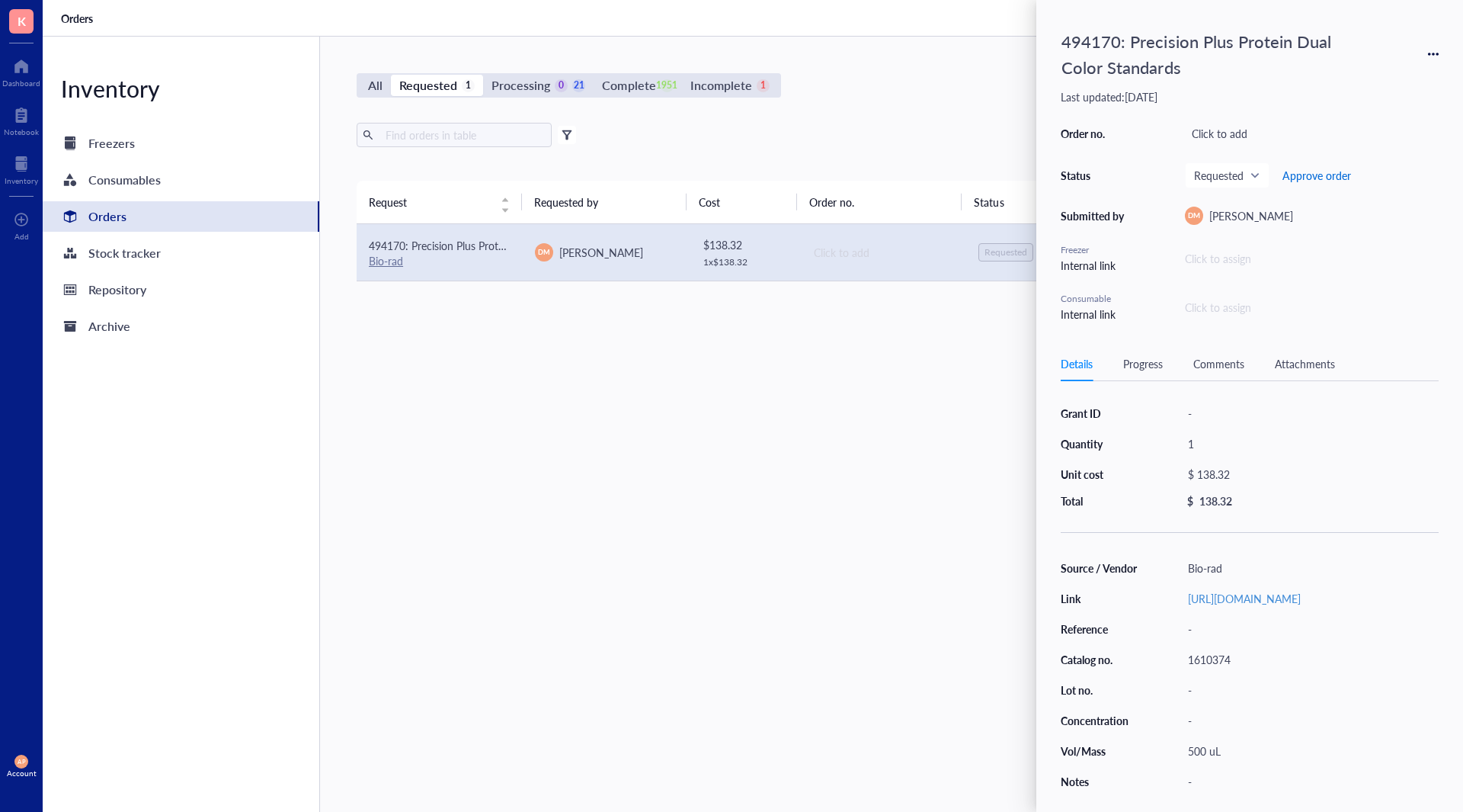
click at [1323, 174] on span "Approve order" at bounding box center [1317, 175] width 69 height 12
click at [1323, 174] on span "Place order" at bounding box center [1305, 175] width 53 height 12
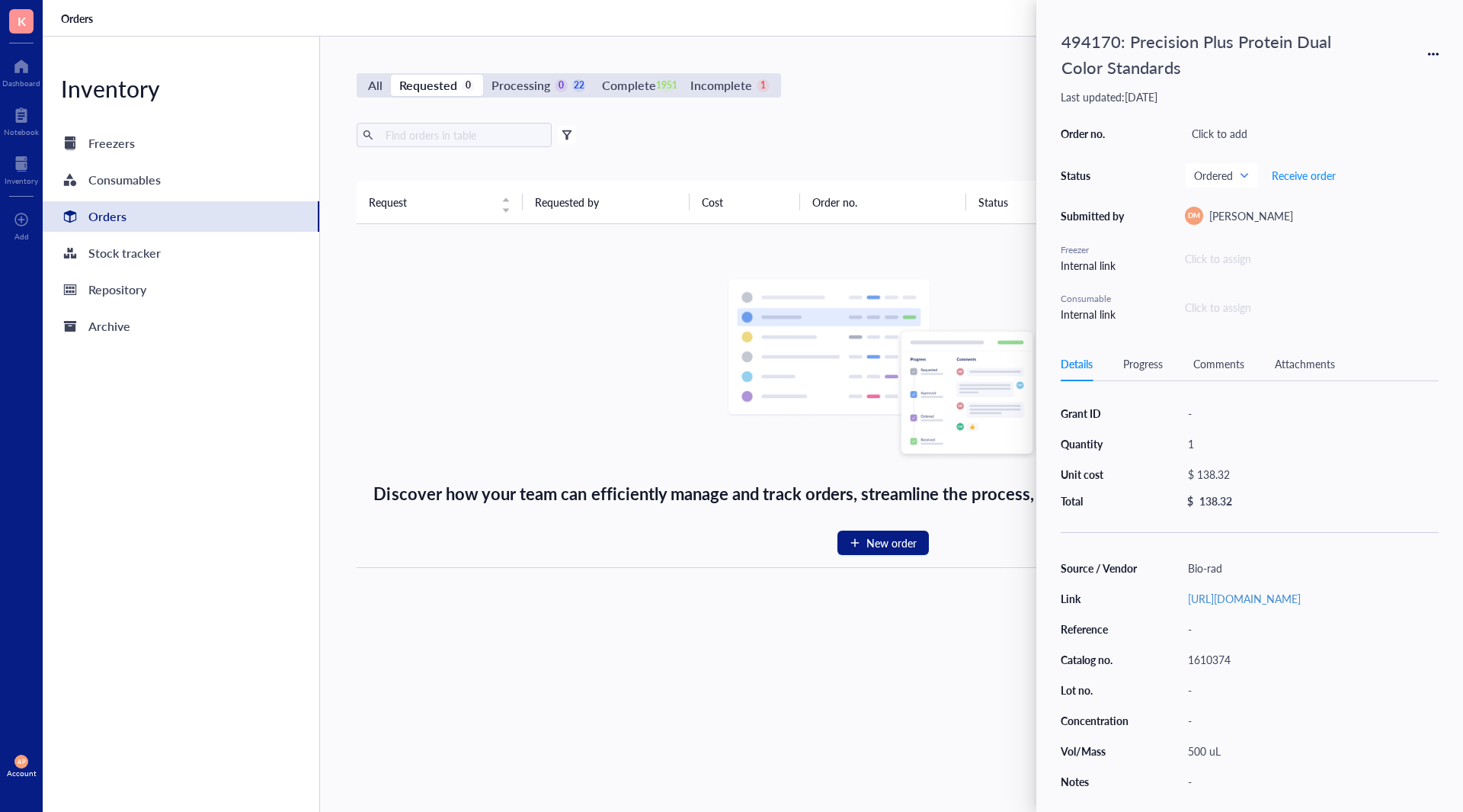
click at [888, 131] on div "Export Open archive" at bounding box center [882, 135] width 1053 height 24
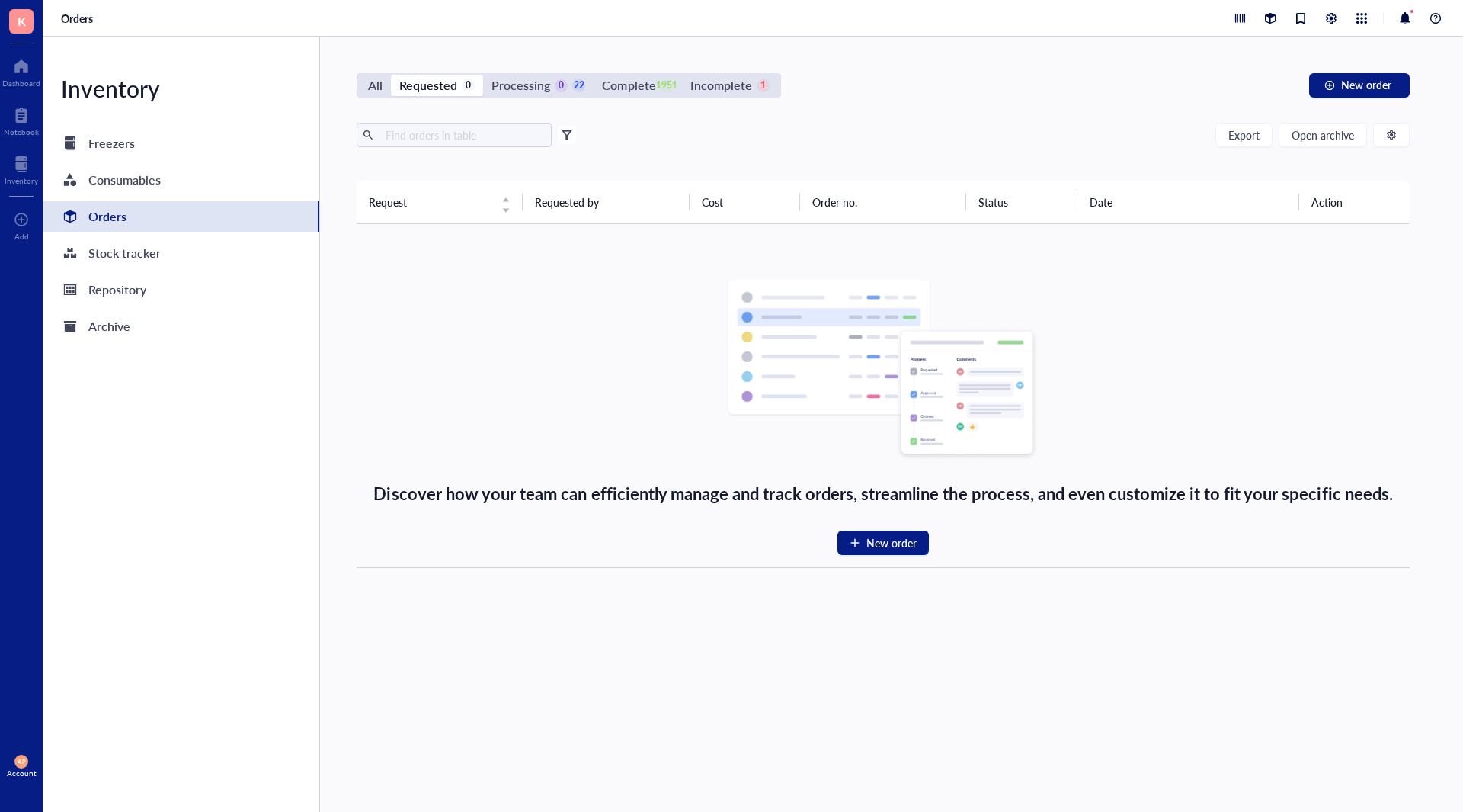
click at [497, 146] on span at bounding box center [454, 135] width 195 height 24
click at [497, 141] on input "text" at bounding box center [462, 134] width 166 height 23
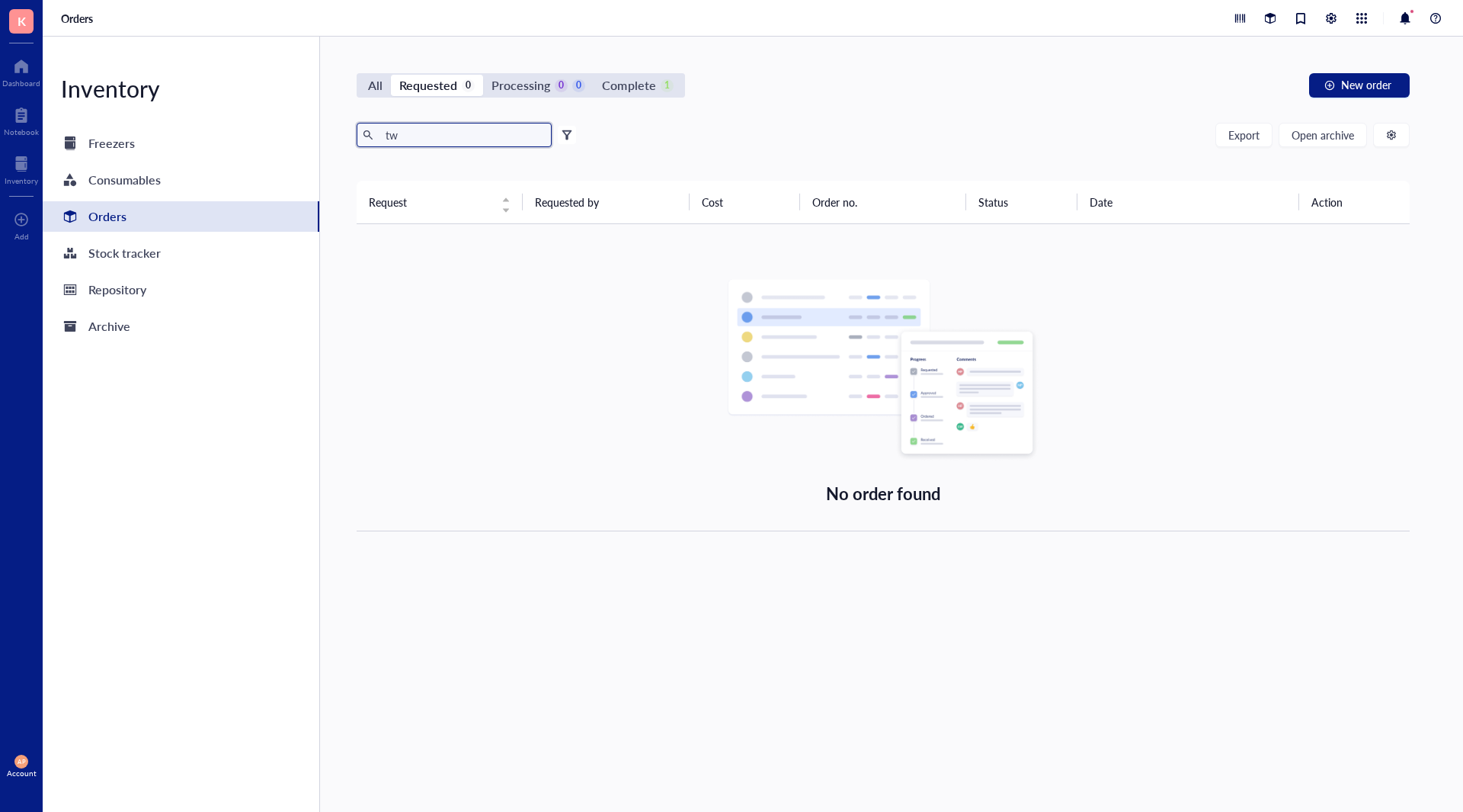
type input "t"
type input "80"
click at [375, 98] on div "All Requested 0 Processing 0 14 Complete 13 New order 80 Export Open archive Fi…" at bounding box center [883, 424] width 1126 height 775
click at [373, 90] on div "All" at bounding box center [376, 85] width 15 height 21
click at [359, 75] on input "All" at bounding box center [359, 75] width 0 height 0
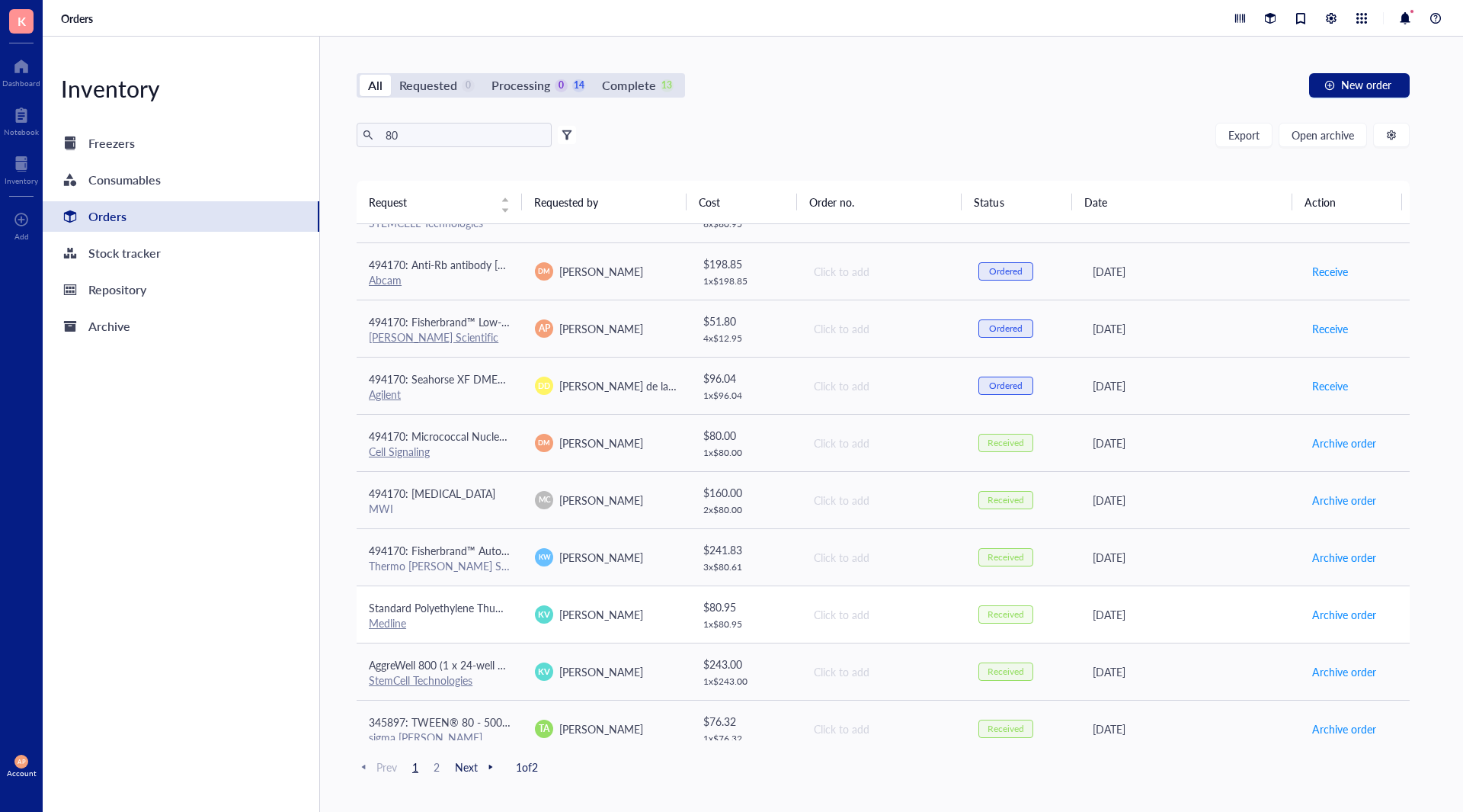
scroll to position [762, 0]
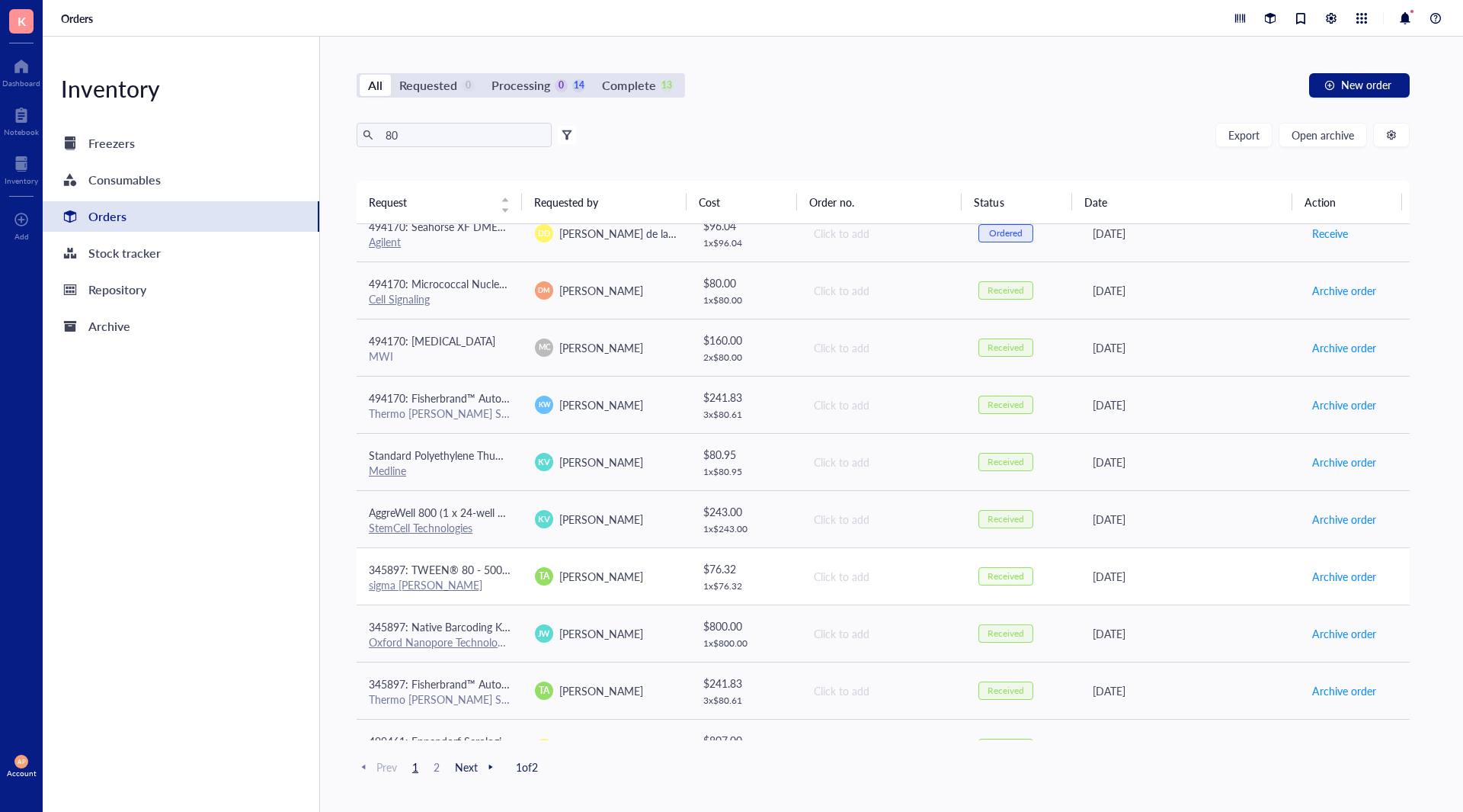
click at [463, 580] on div "sigma [PERSON_NAME]" at bounding box center [439, 584] width 142 height 14
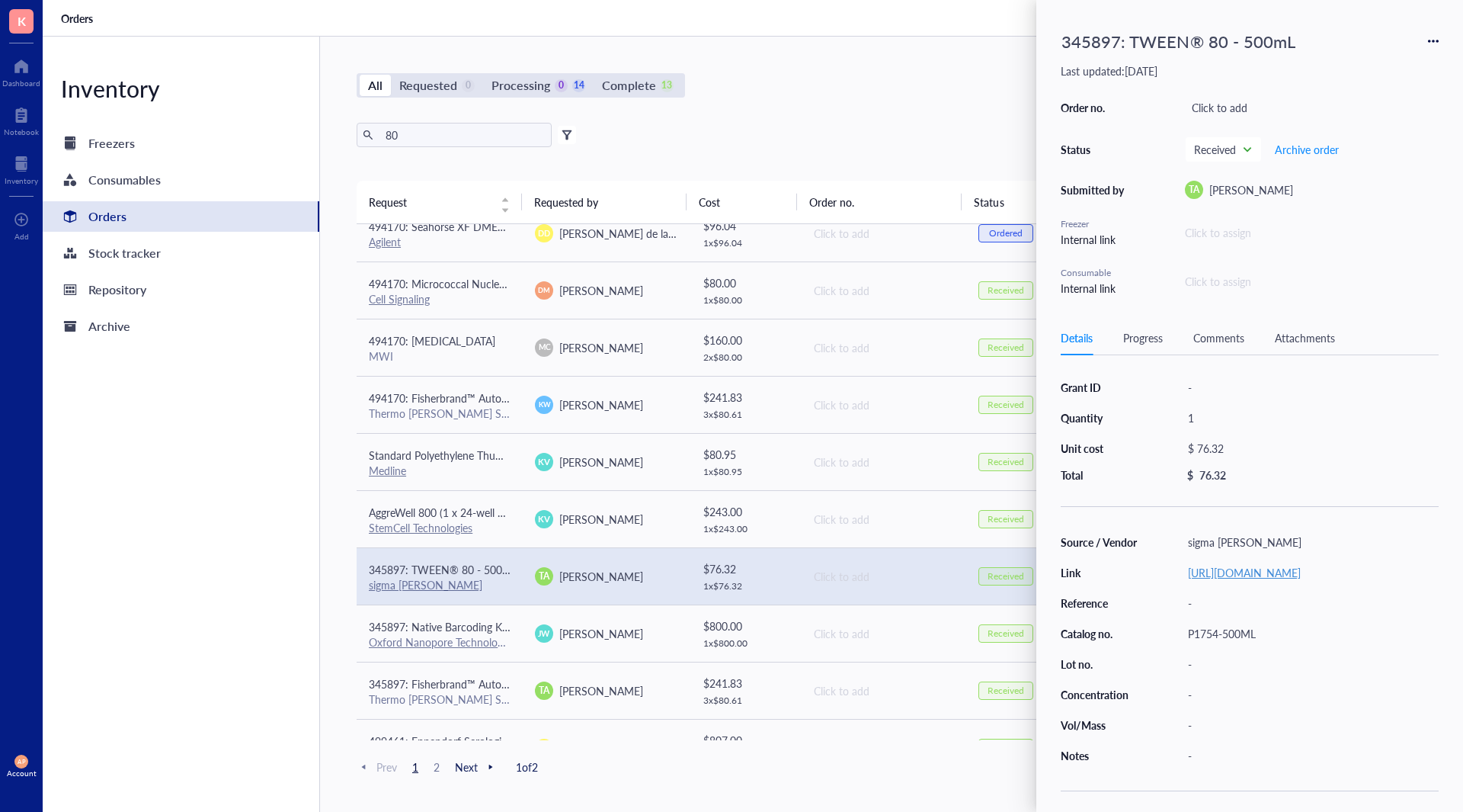
click at [1257, 577] on link "[URL][DOMAIN_NAME]" at bounding box center [1244, 572] width 113 height 15
click at [1444, 48] on div "345897: TWEEN® 80 - 500mL Last updated: [DATE] Order no. Click to add Status Re…" at bounding box center [1249, 406] width 427 height 812
click at [1443, 39] on div "345897: TWEEN® 80 - 500mL Last updated: [DATE] Order no. Click to add Status Re…" at bounding box center [1249, 406] width 427 height 812
click at [1427, 33] on div "345897: TWEEN® 80 - 500mL" at bounding box center [1250, 41] width 378 height 33
click at [1428, 43] on icon at bounding box center [1433, 42] width 11 height 11
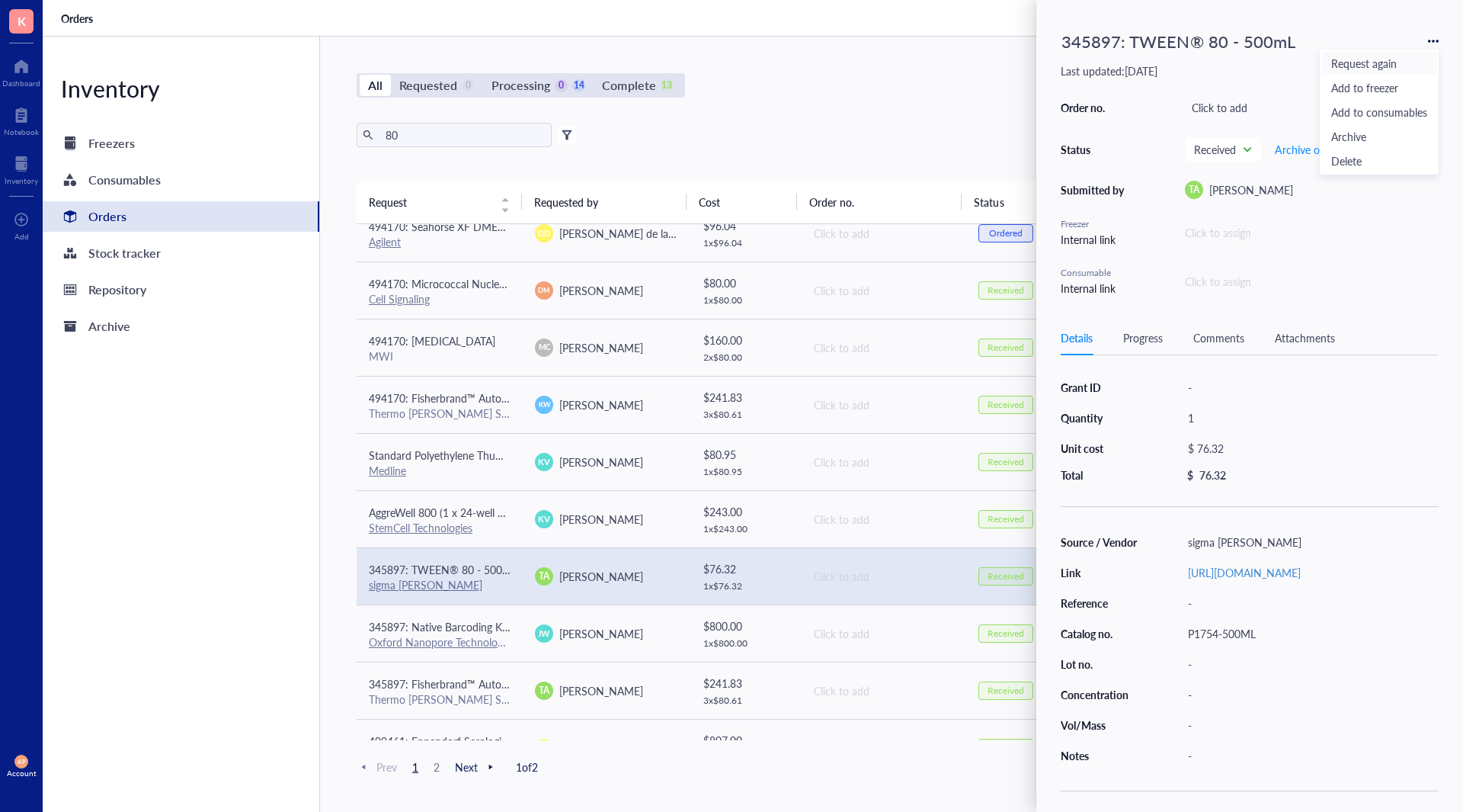
click at [1404, 58] on span "Request again" at bounding box center [1380, 63] width 96 height 17
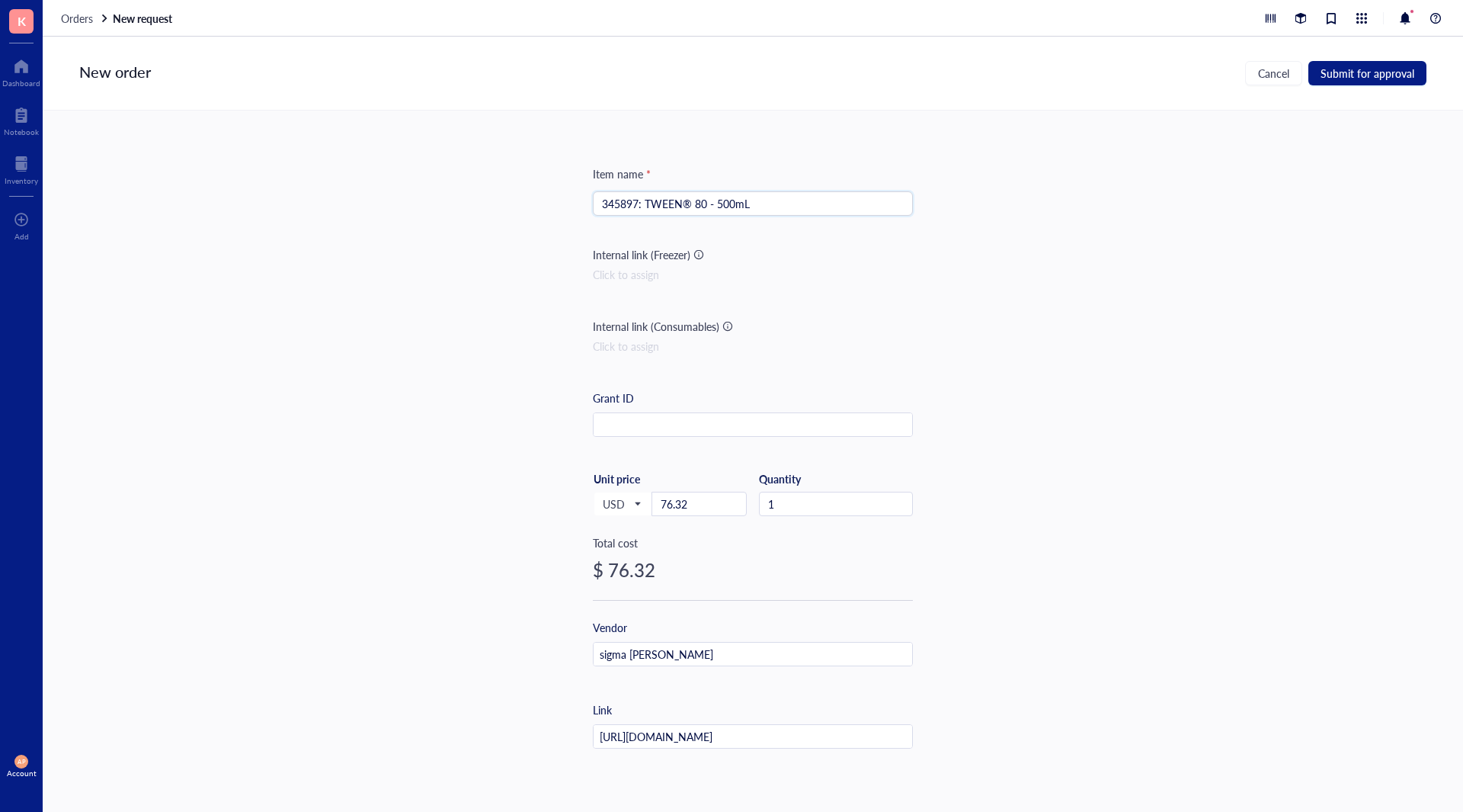
drag, startPoint x: 793, startPoint y: 208, endPoint x: 714, endPoint y: 192, distance: 80.6
click at [714, 192] on input "345897: TWEEN® 80 - 500mL" at bounding box center [753, 203] width 302 height 23
click at [614, 195] on input "345897: TWEEN® 80 - 25 mL" at bounding box center [753, 203] width 302 height 23
click at [614, 196] on input "345897: TWEEN® 80 - 25 mL" at bounding box center [753, 203] width 302 height 23
type input "494170: TWEEN® 80 - 25 mL"
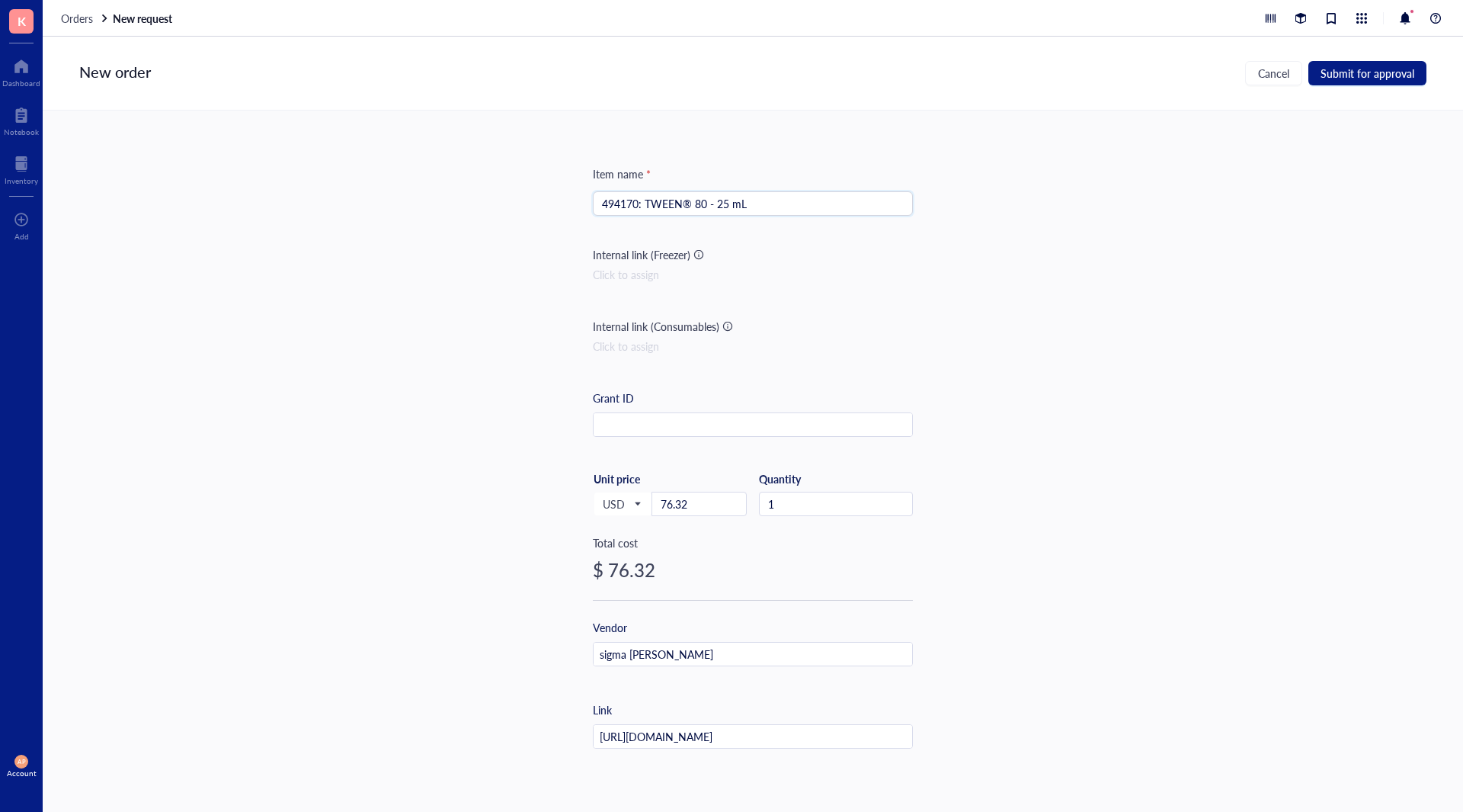
click at [399, 481] on div "Item name * 494170: TWEEN® 80 - 25 mL 494170: TWEEN® 80 - 25 mL Internal link (…" at bounding box center [753, 444] width 1420 height 668
click at [747, 662] on input "sigma [PERSON_NAME]" at bounding box center [753, 655] width 319 height 24
drag, startPoint x: 691, startPoint y: 506, endPoint x: 590, endPoint y: 510, distance: 101.1
click at [594, 507] on div "USD Unit price 76.32" at bounding box center [669, 502] width 154 height 62
click at [694, 507] on input "2" at bounding box center [699, 504] width 94 height 23
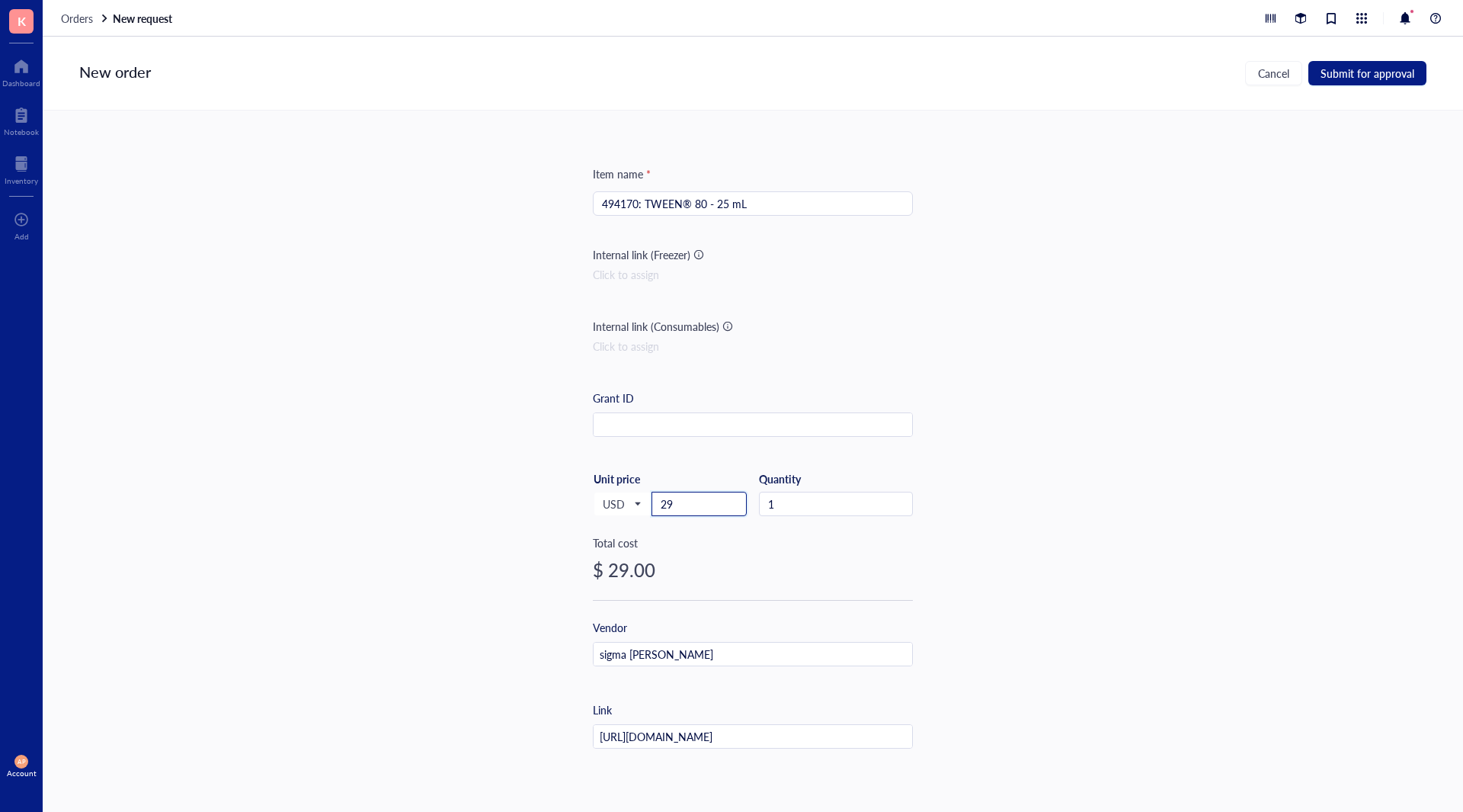
click at [694, 506] on input "29" at bounding box center [699, 504] width 94 height 23
click at [694, 506] on input "29.8" at bounding box center [699, 504] width 94 height 23
click at [1355, 78] on span "Submit for approval" at bounding box center [1367, 72] width 94 height 12
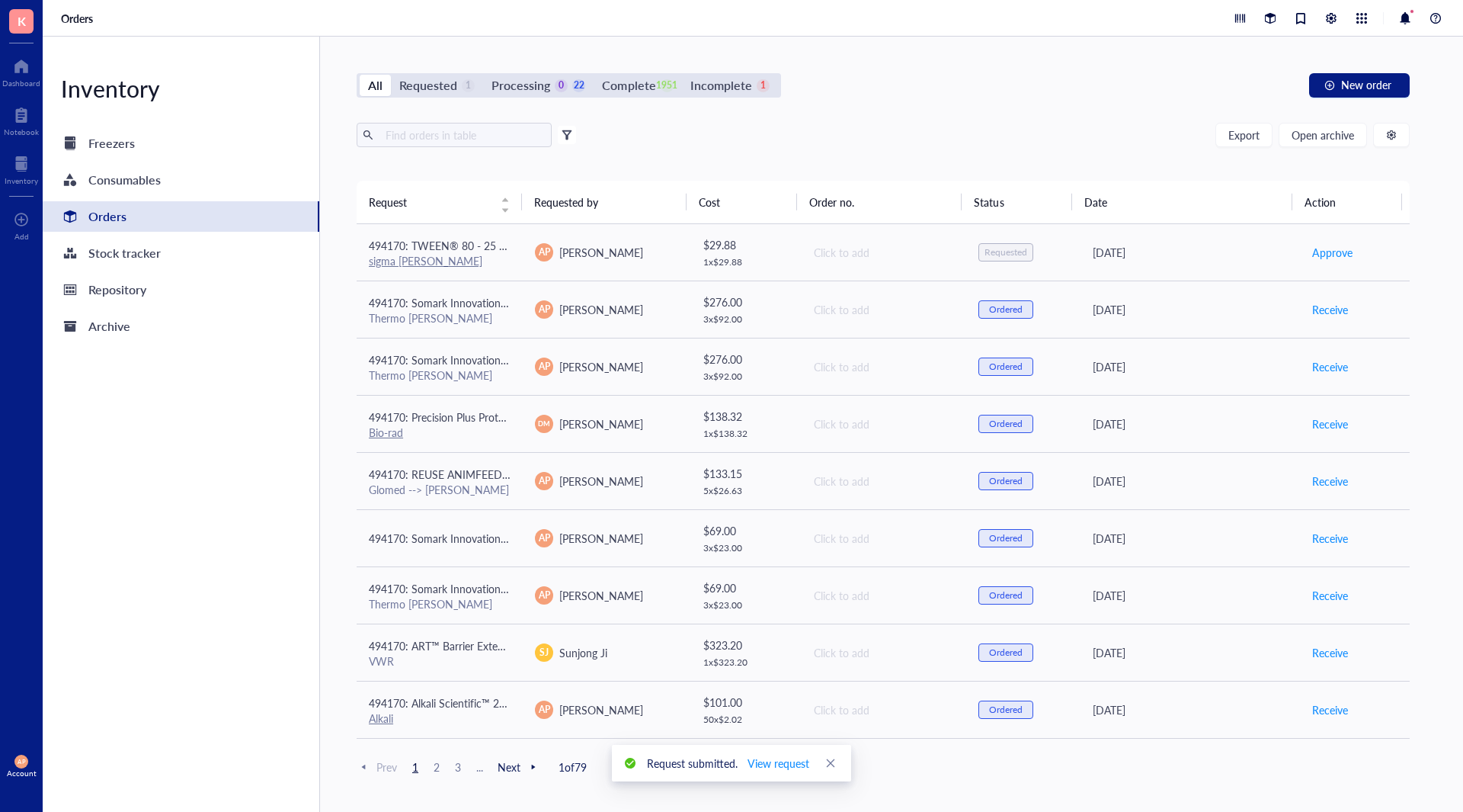
click at [457, 74] on div "All Requested 1 Processing 0 22 Complete 1951 Incomplete 1" at bounding box center [569, 85] width 424 height 24
click at [451, 84] on div "Requested" at bounding box center [428, 85] width 58 height 21
click at [391, 75] on input "Requested 1" at bounding box center [391, 75] width 0 height 0
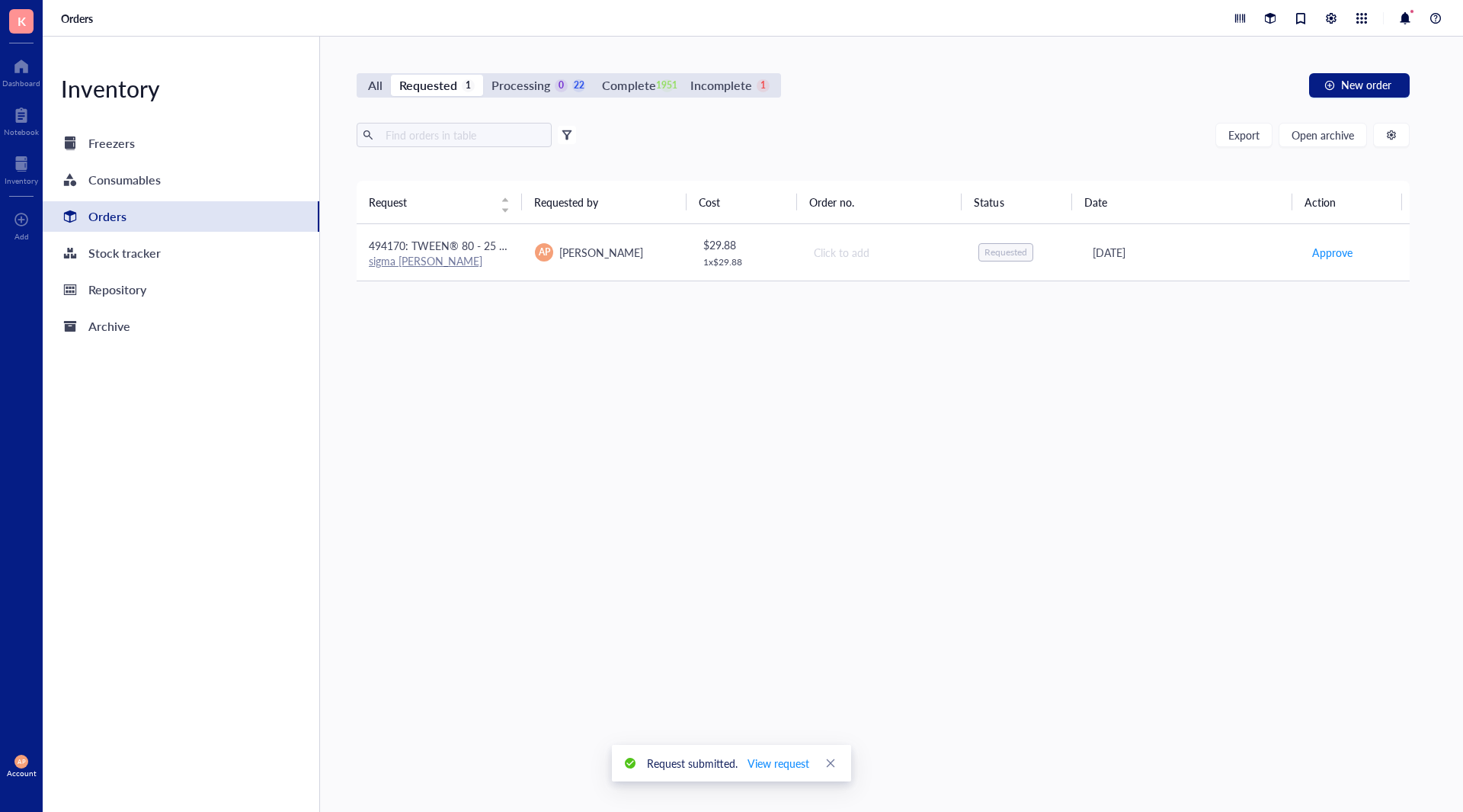
click at [886, 256] on div "Click to add" at bounding box center [883, 252] width 140 height 17
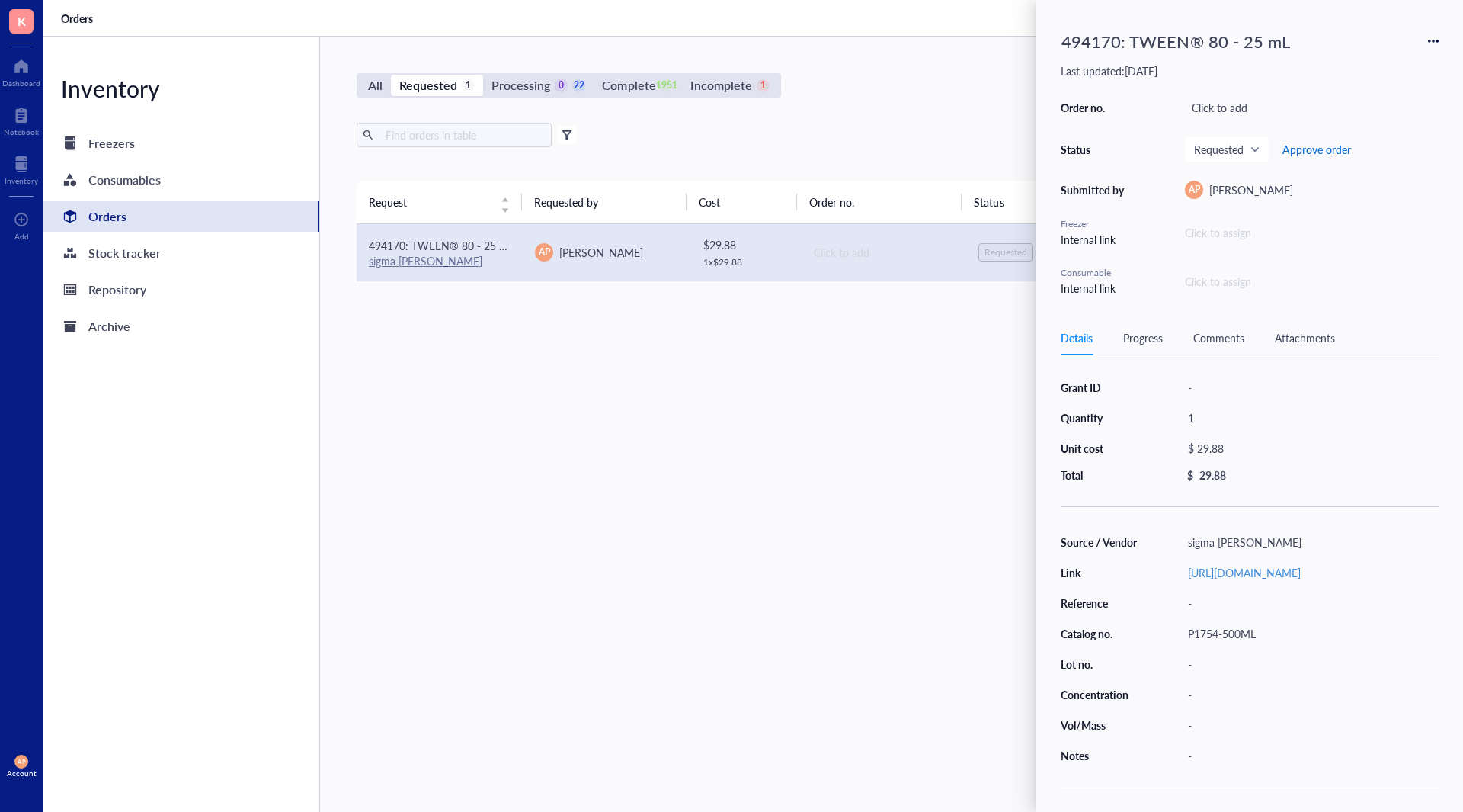
click at [1307, 151] on span "Approve order" at bounding box center [1317, 149] width 69 height 12
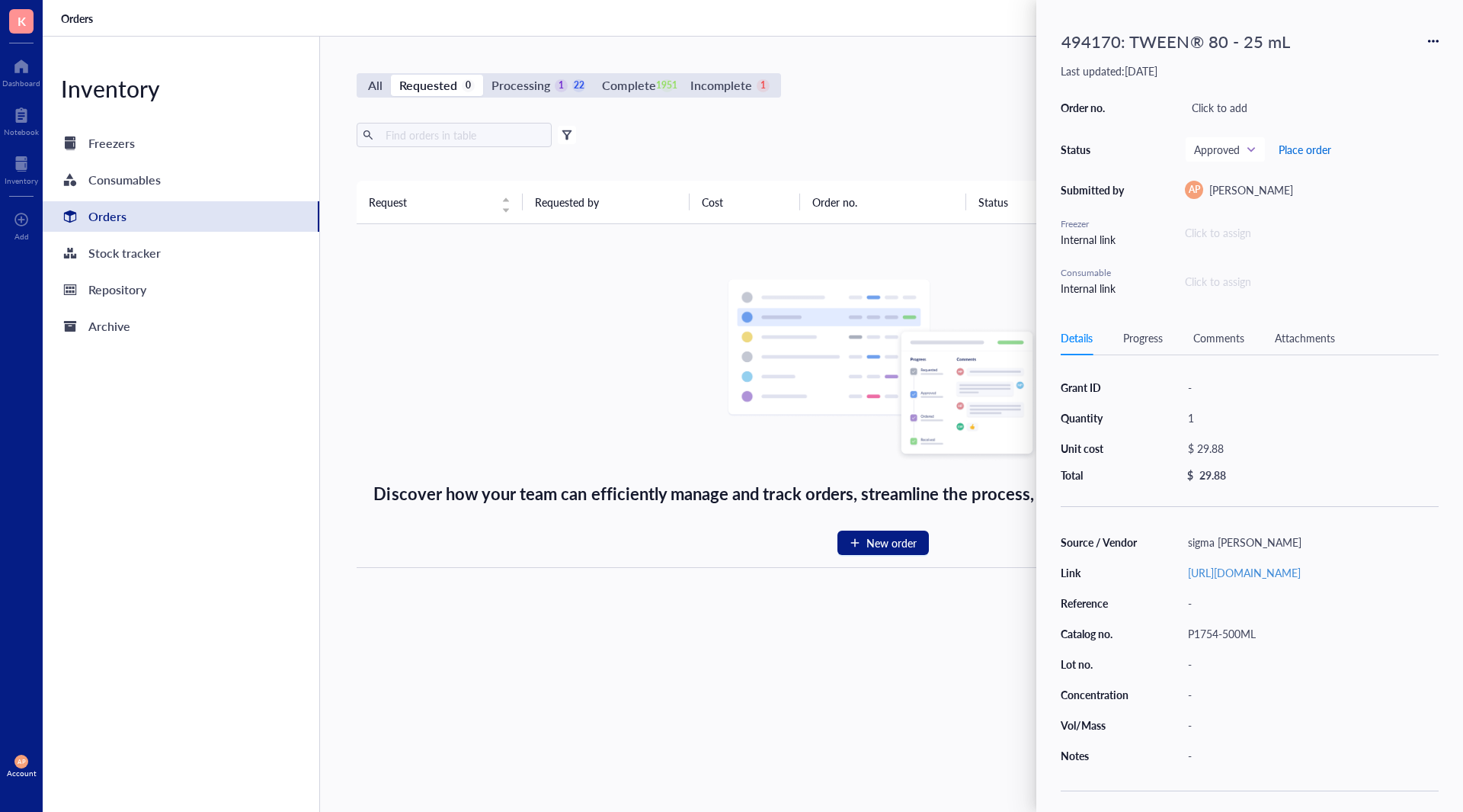
click at [1307, 151] on span "Place order" at bounding box center [1305, 149] width 53 height 12
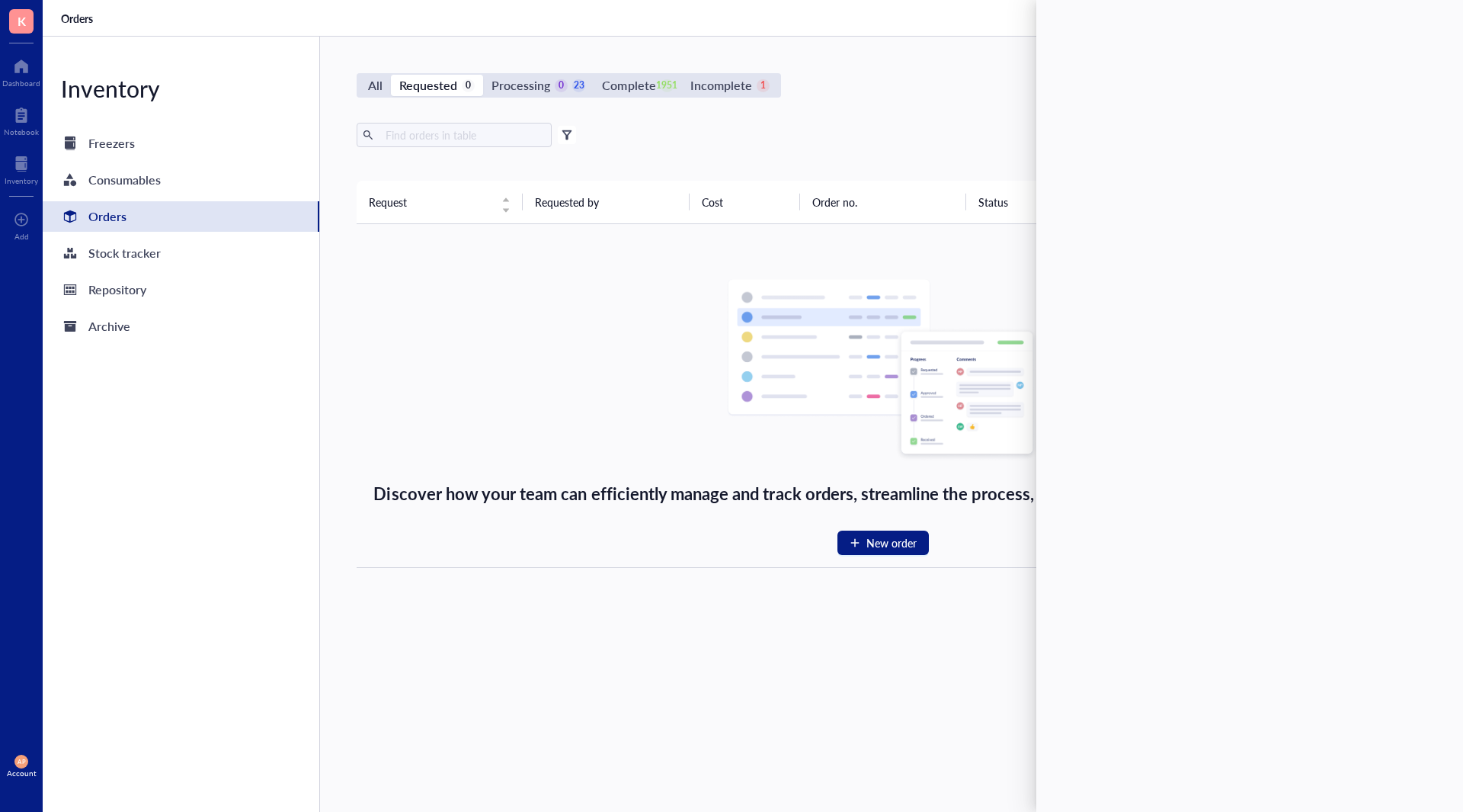
click at [201, 441] on div "Inventory Freezers Consumables Orders Stock tracker Repository Archive" at bounding box center [181, 424] width 278 height 775
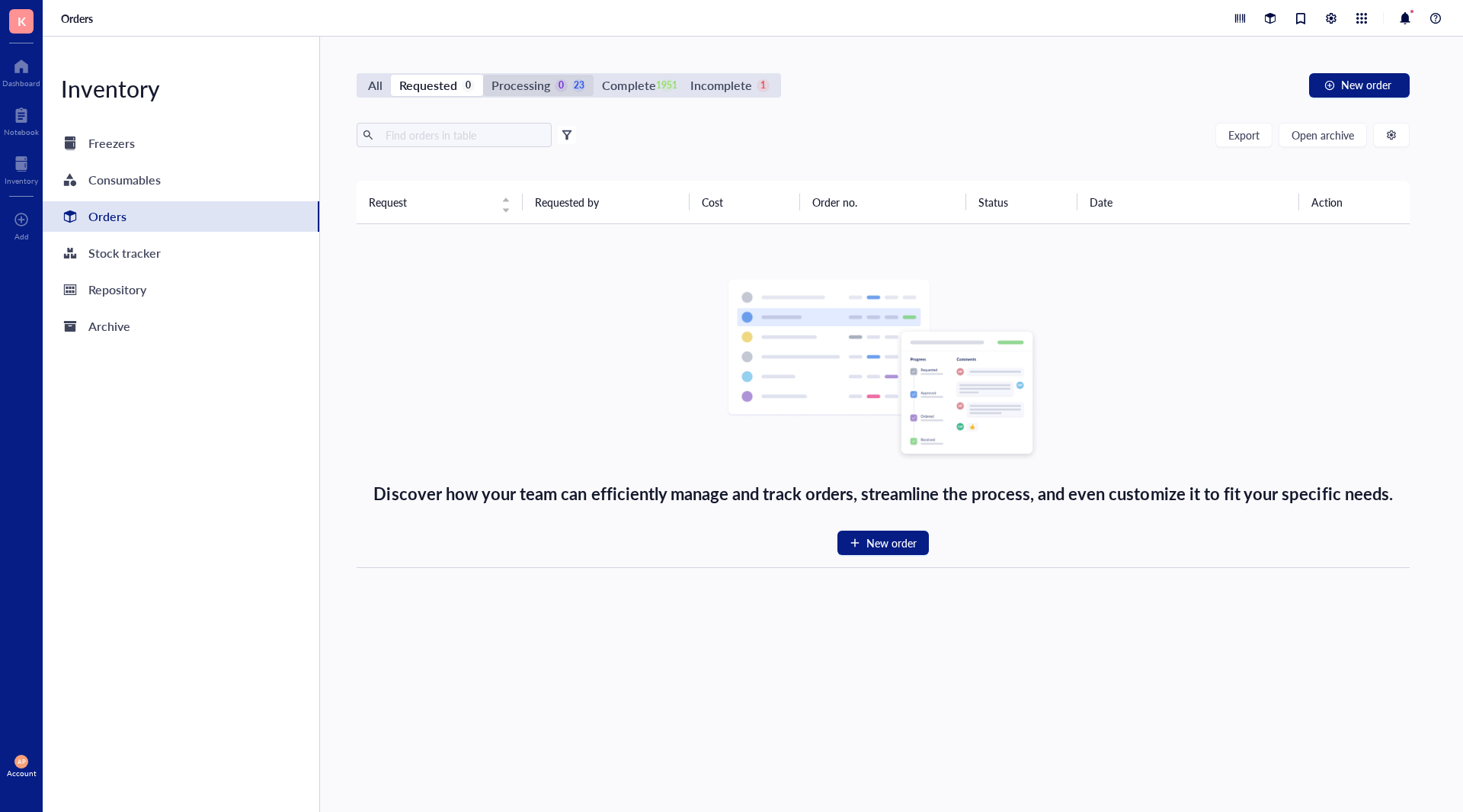
click at [535, 81] on div "Processing" at bounding box center [520, 85] width 58 height 21
click at [483, 75] on input "Processing 0 23" at bounding box center [483, 75] width 0 height 0
